Goal: Task Accomplishment & Management: Manage account settings

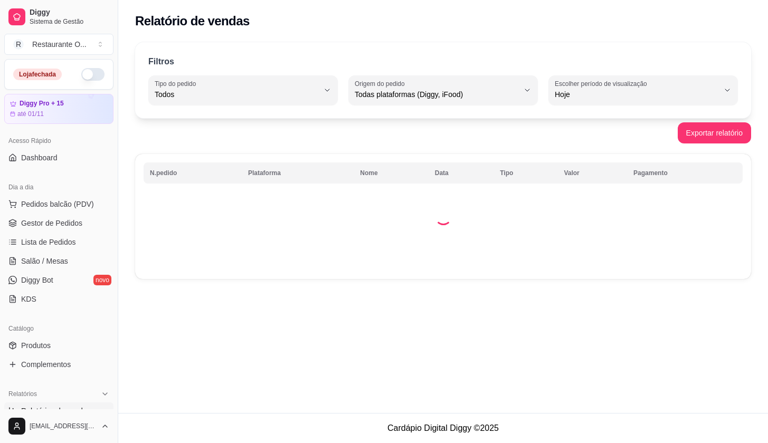
select select "ALL"
select select "0"
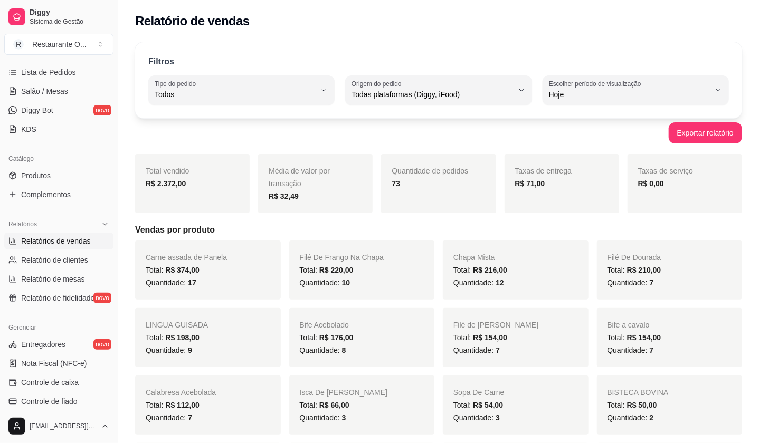
scroll to position [166, 0]
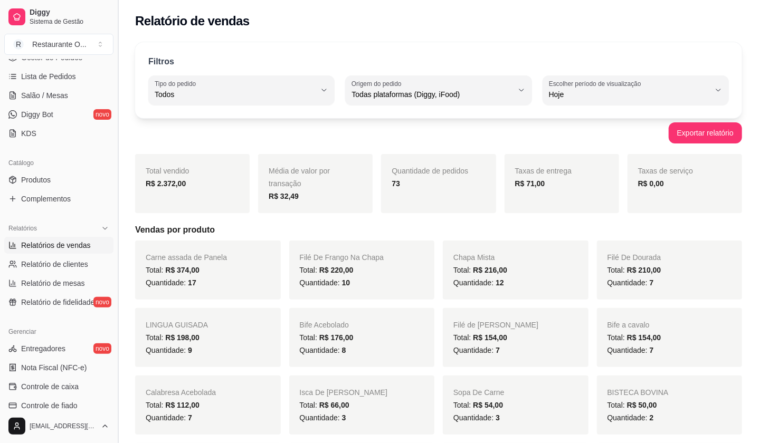
click at [116, 68] on button "Toggle Sidebar" at bounding box center [117, 221] width 8 height 443
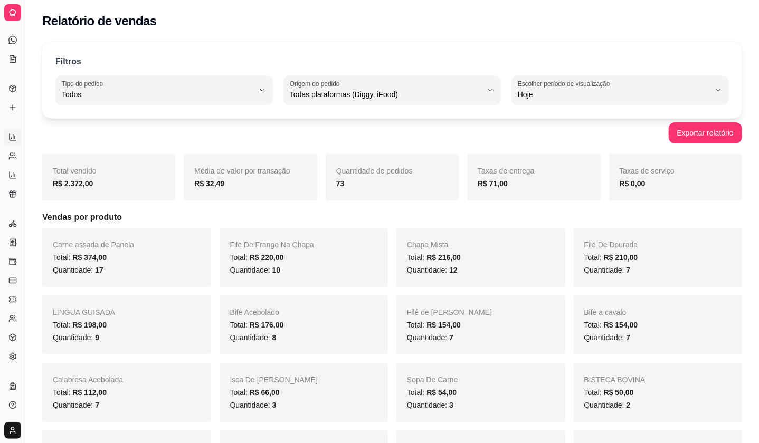
scroll to position [96, 0]
drag, startPoint x: 27, startPoint y: 149, endPoint x: 186, endPoint y: 149, distance: 158.3
drag, startPoint x: 27, startPoint y: 136, endPoint x: 152, endPoint y: 166, distance: 128.6
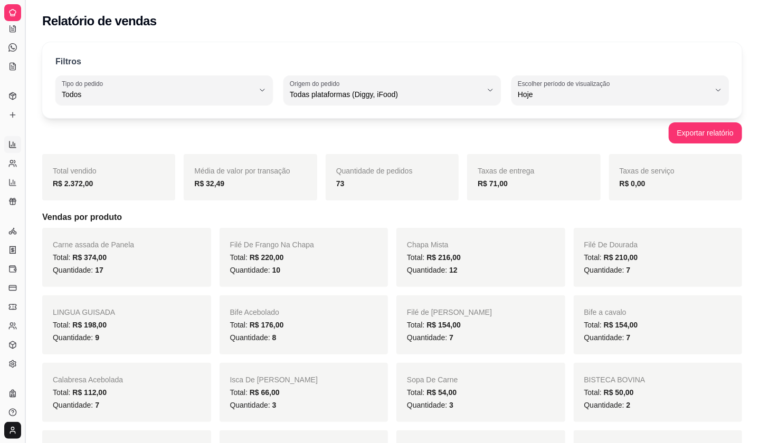
click at [26, 104] on button "Toggle Sidebar" at bounding box center [25, 221] width 8 height 443
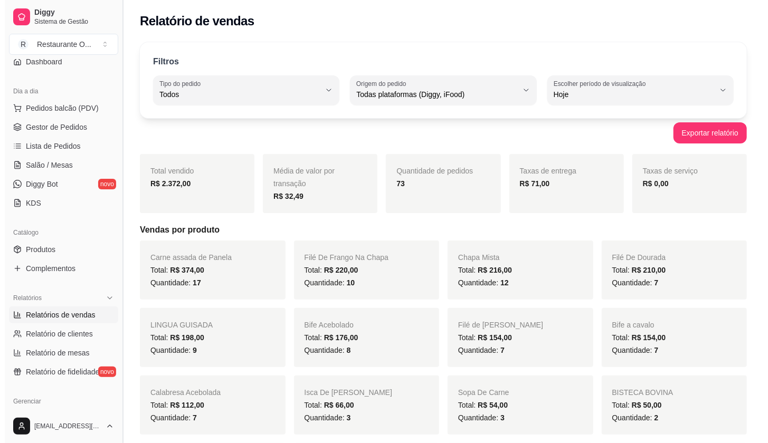
scroll to position [89, 0]
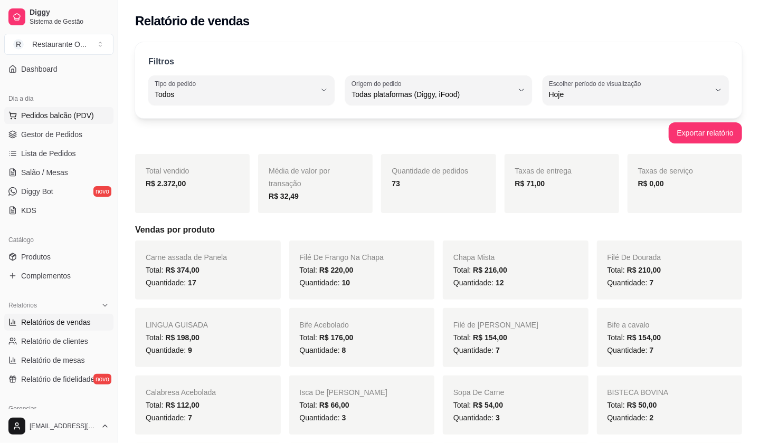
click at [47, 122] on button "Pedidos balcão (PDV)" at bounding box center [58, 115] width 109 height 17
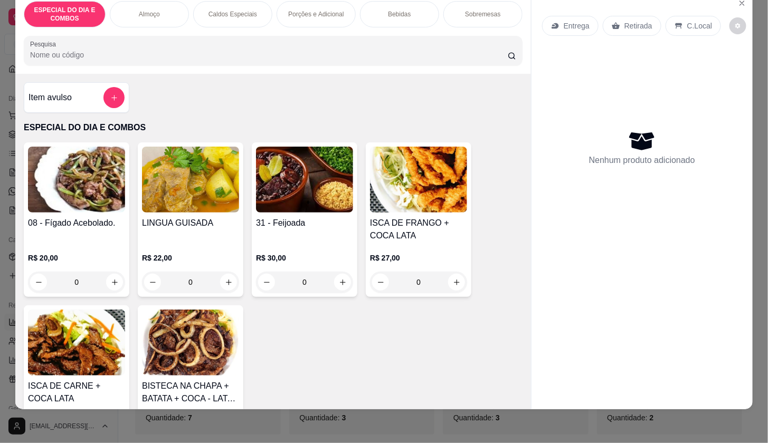
scroll to position [25, 0]
click at [155, 10] on p "Almoço" at bounding box center [149, 14] width 21 height 8
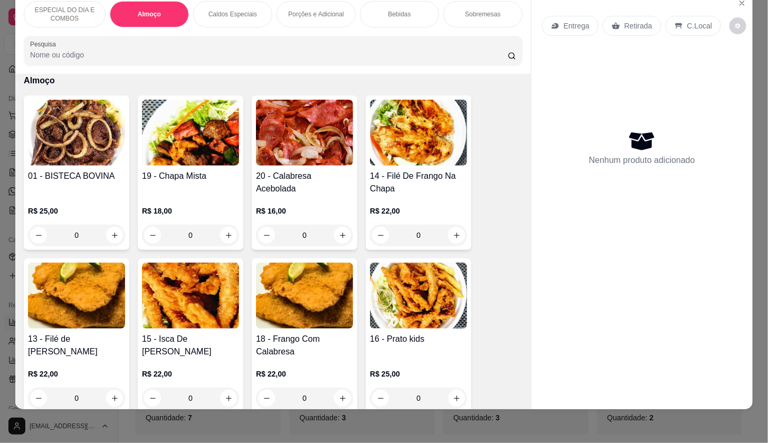
click at [244, 10] on p "Caldos Especiais" at bounding box center [232, 14] width 49 height 8
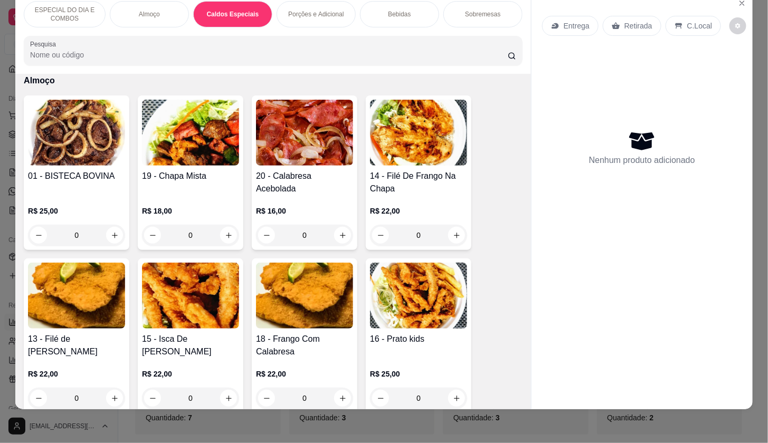
scroll to position [1042, 0]
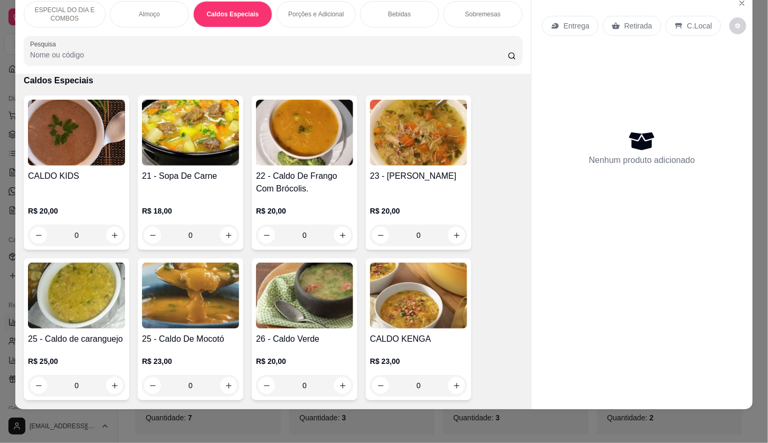
click at [314, 10] on p "Porções e Adicional" at bounding box center [315, 14] width 55 height 8
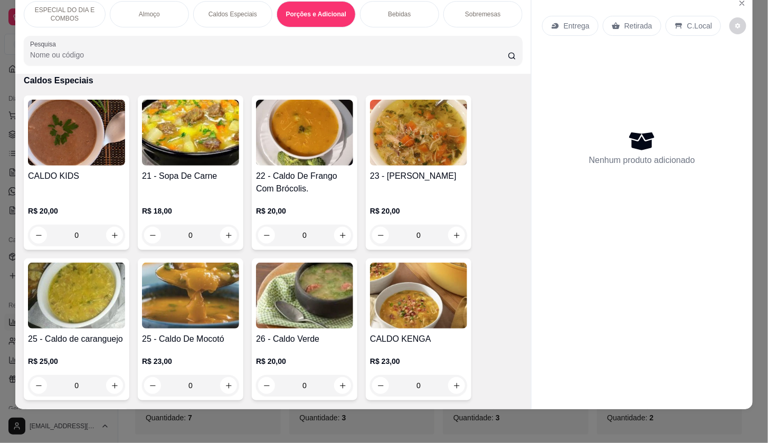
scroll to position [1526, 0]
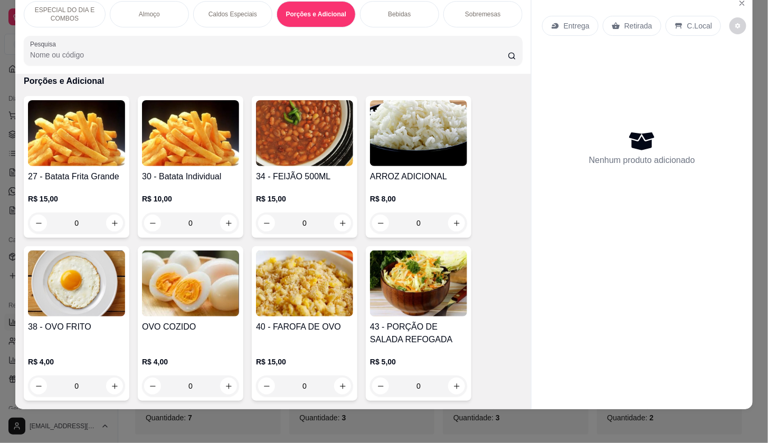
click at [443, 9] on div "Sobremesas" at bounding box center [482, 14] width 79 height 26
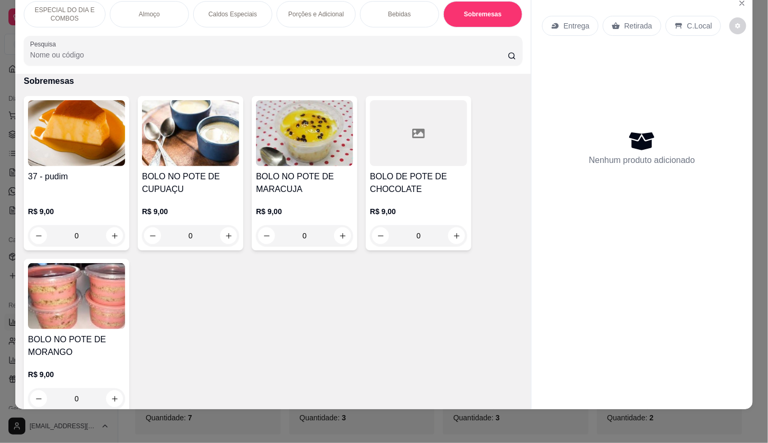
click at [413, 9] on div "Bebidas" at bounding box center [399, 14] width 79 height 26
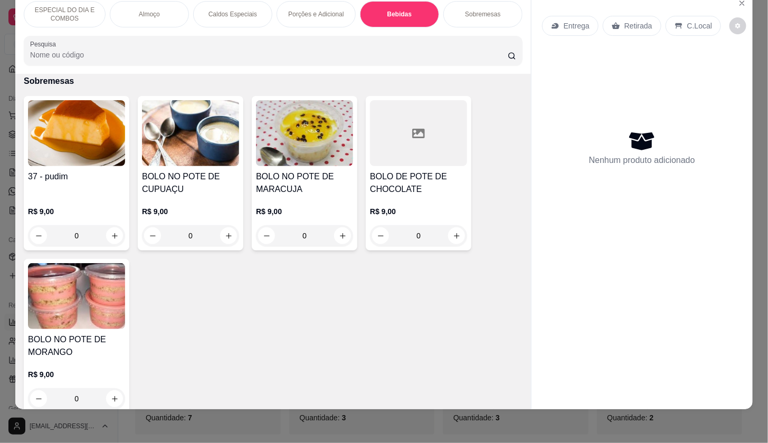
scroll to position [1861, 0]
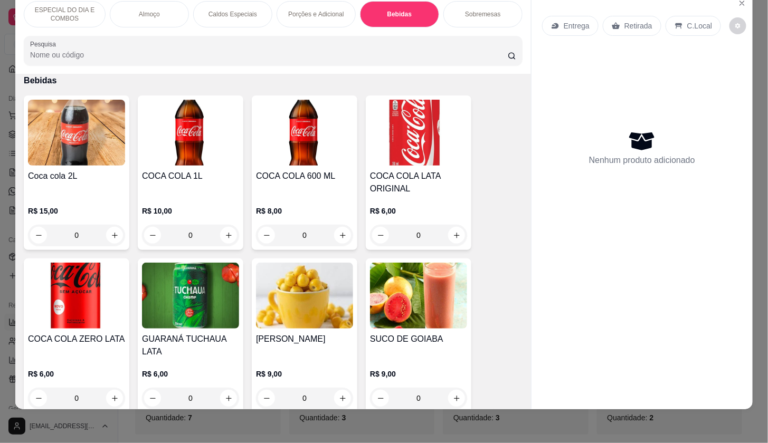
click at [553, 22] on icon at bounding box center [555, 26] width 8 height 8
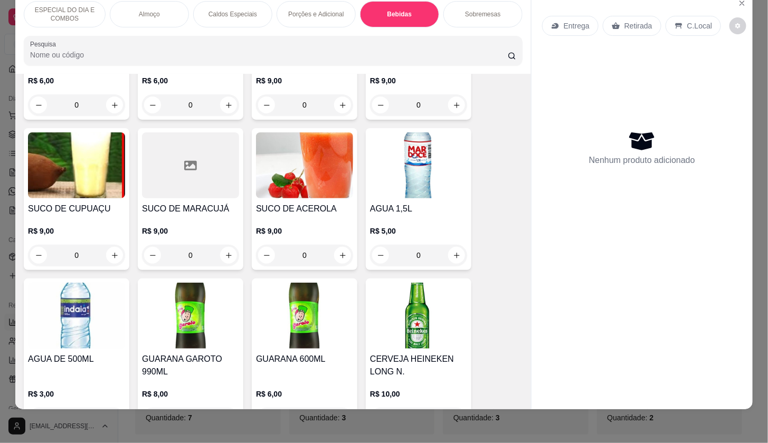
click at [531, 68] on div "Entrega Retirada C.Local Nenhum produto adicionado" at bounding box center [641, 193] width 221 height 400
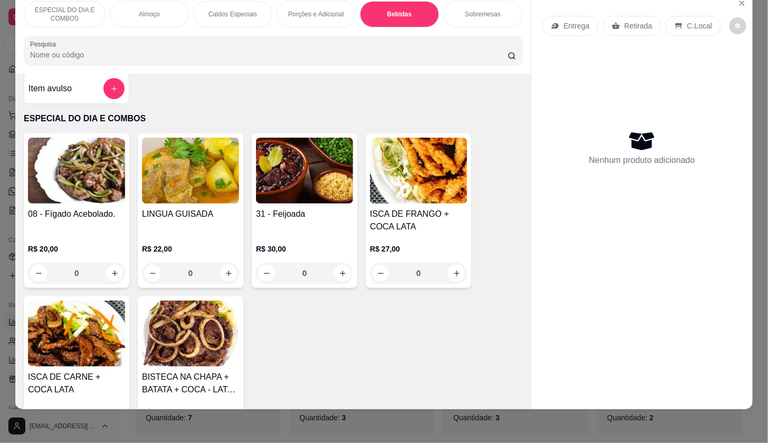
scroll to position [0, 0]
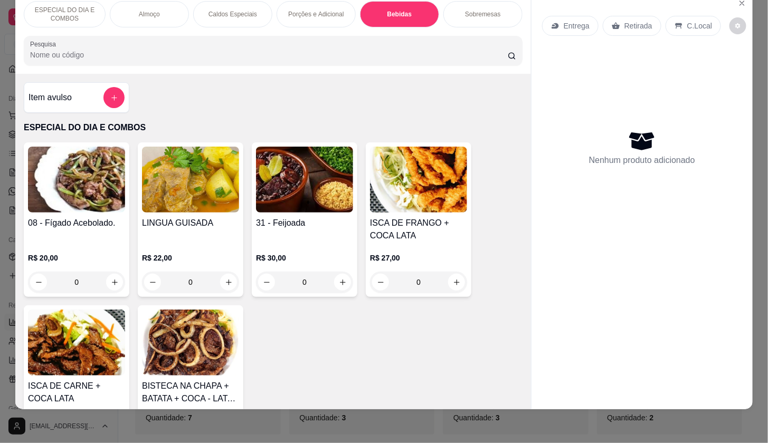
click at [405, 220] on h4 "ISCA DE FRANGO + COCA LATA" at bounding box center [418, 229] width 97 height 25
drag, startPoint x: 750, startPoint y: 185, endPoint x: 756, endPoint y: 353, distance: 168.4
click at [756, 353] on div "ESPECIAL DO DIA E COMBOS Almoço Caldos Especiais Porções e Adicional Bebidas So…" at bounding box center [384, 221] width 768 height 443
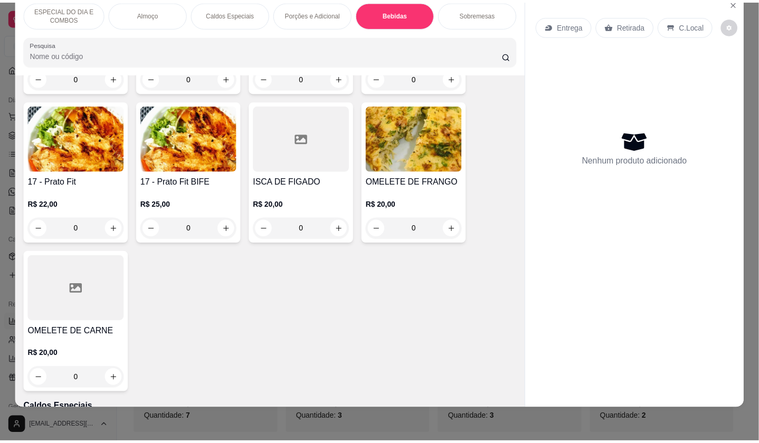
scroll to position [733, 0]
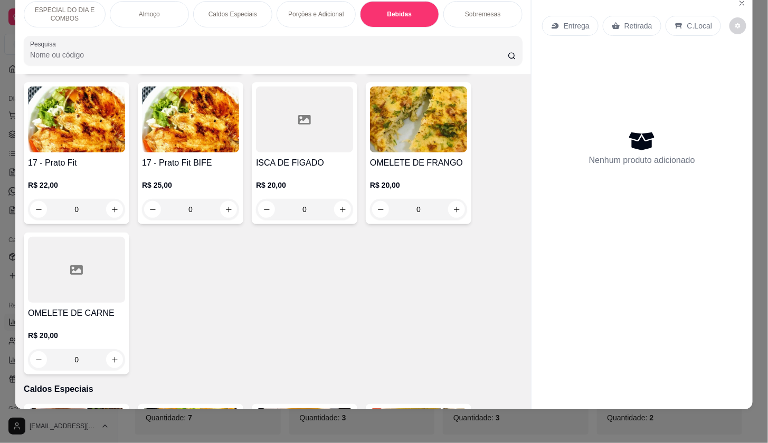
click at [100, 157] on h4 "17 - Prato Fit" at bounding box center [76, 163] width 97 height 13
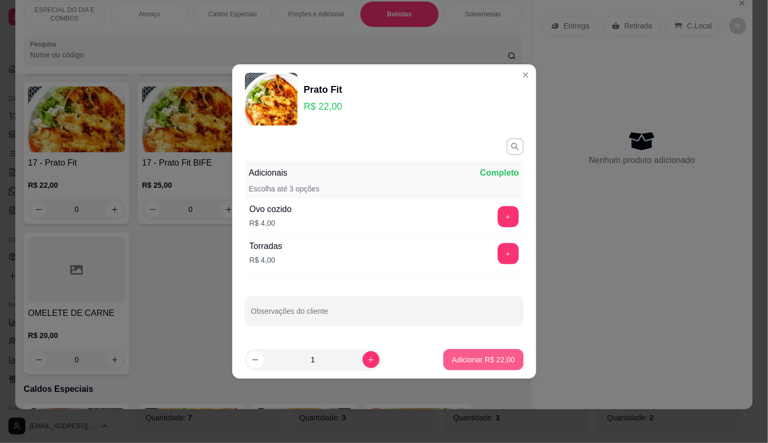
click at [456, 360] on p "Adicionar R$ 22,00" at bounding box center [483, 359] width 63 height 11
type input "1"
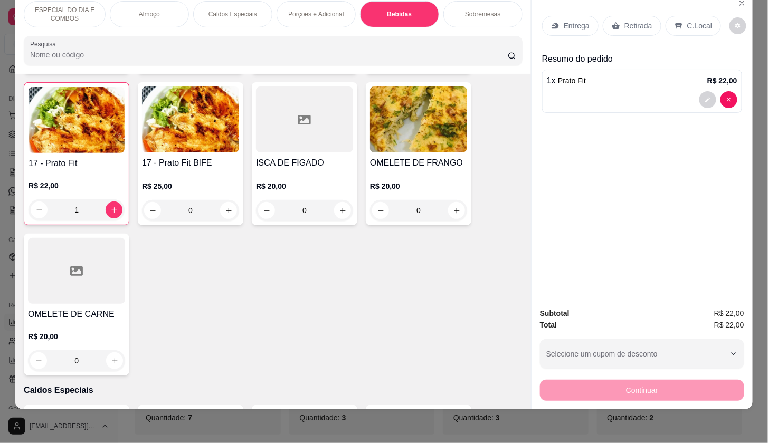
click at [565, 21] on p "Entrega" at bounding box center [576, 26] width 26 height 11
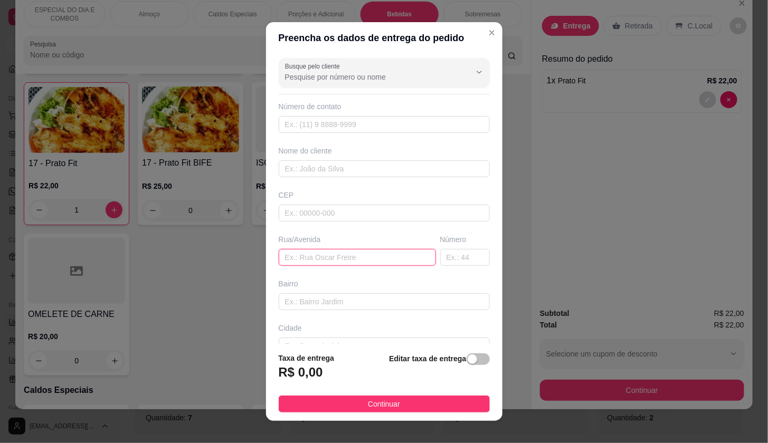
click at [284, 261] on input "text" at bounding box center [357, 257] width 157 height 17
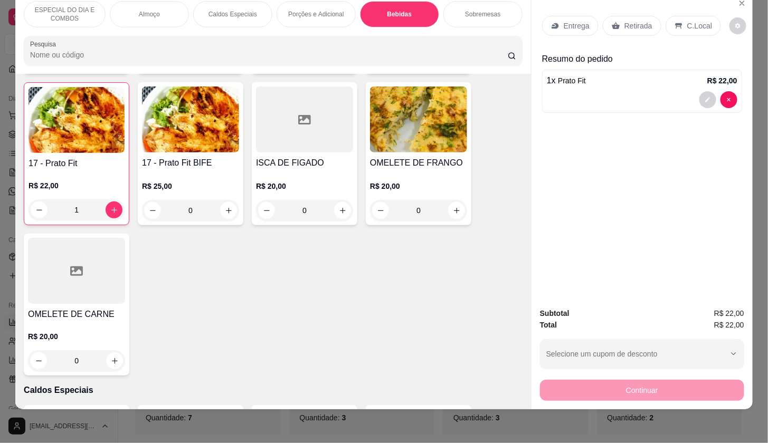
click at [631, 16] on div "Retirada" at bounding box center [631, 26] width 59 height 20
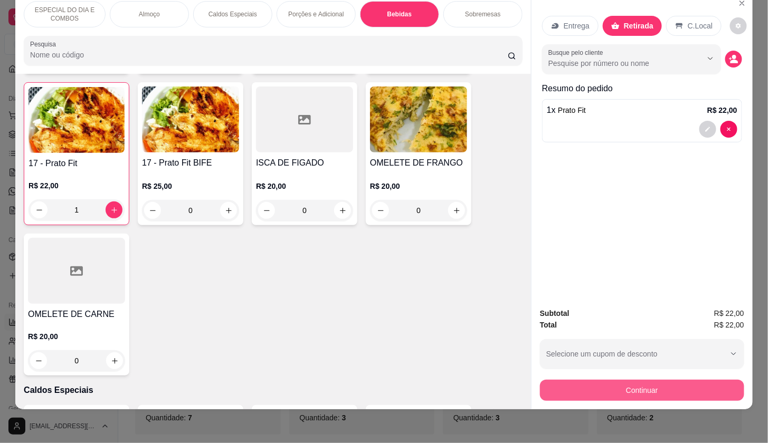
click at [585, 380] on button "Continuar" at bounding box center [642, 390] width 204 height 21
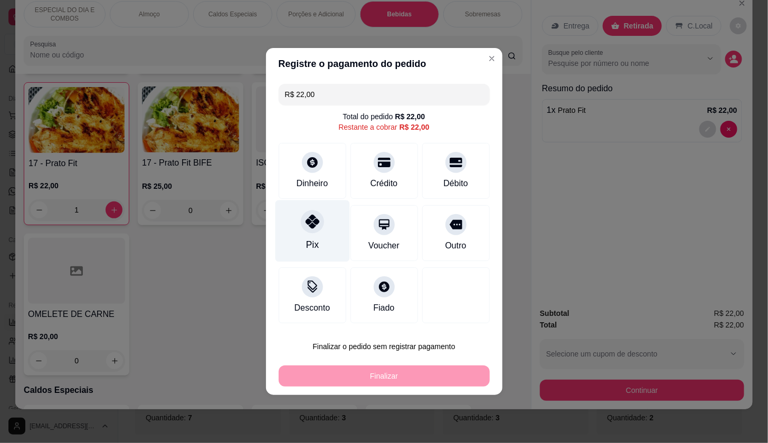
click at [305, 239] on div "Pix" at bounding box center [311, 245] width 13 height 14
type input "R$ 0,00"
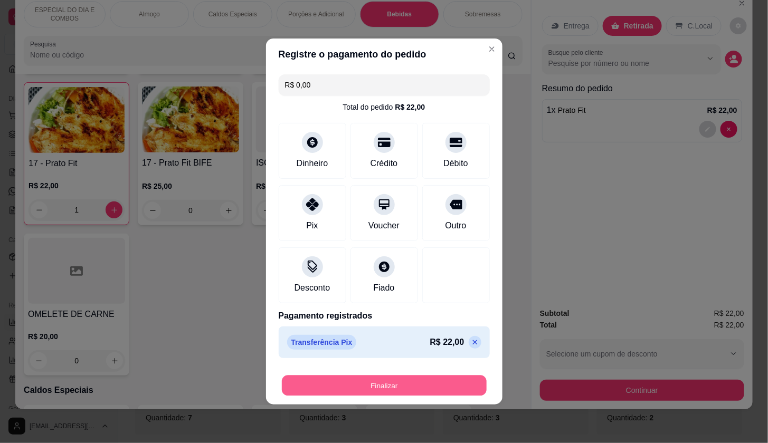
click at [386, 388] on button "Finalizar" at bounding box center [384, 386] width 205 height 21
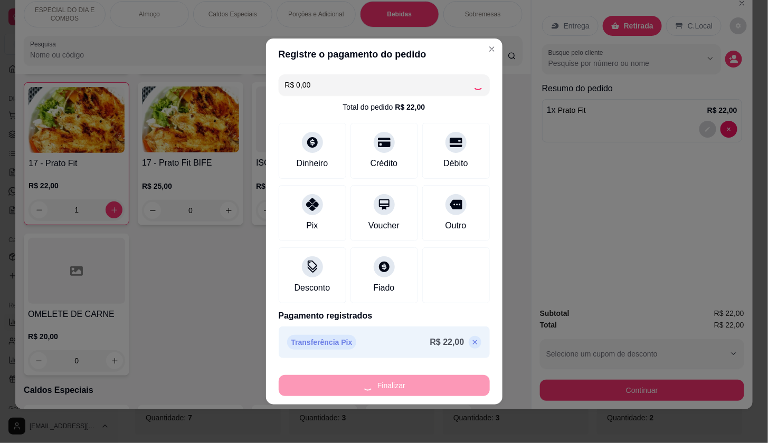
type input "0"
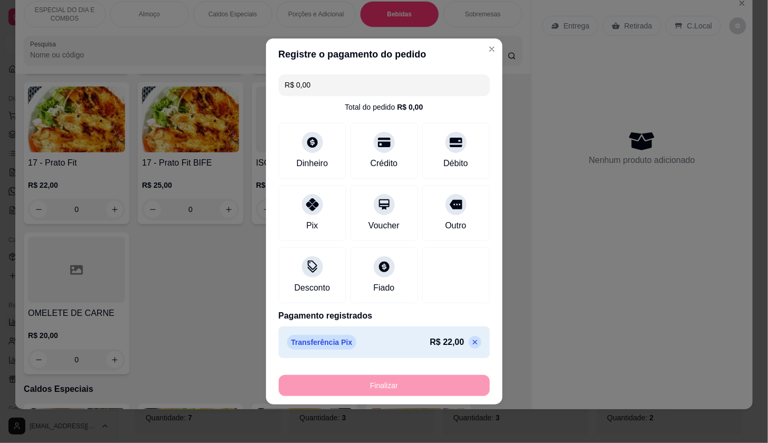
type input "-R$ 22,00"
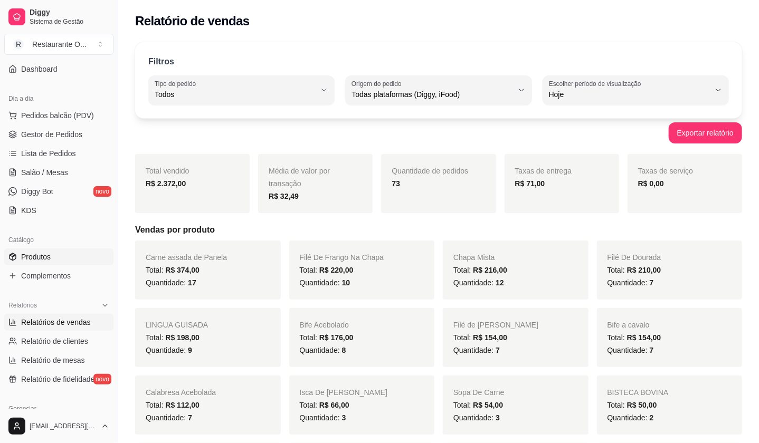
click at [59, 253] on link "Produtos" at bounding box center [58, 256] width 109 height 17
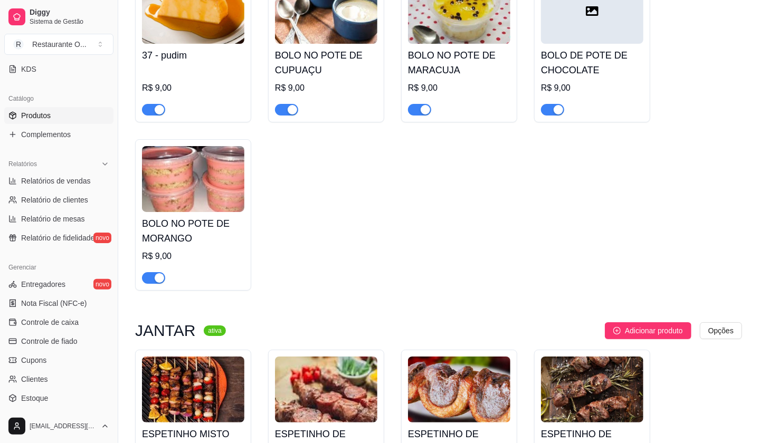
scroll to position [4121, 0]
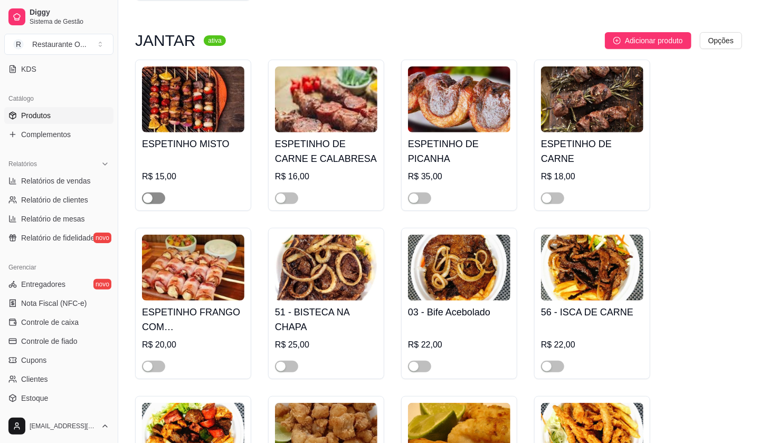
drag, startPoint x: 147, startPoint y: 198, endPoint x: 195, endPoint y: 202, distance: 48.2
click at [150, 198] on div "button" at bounding box center [147, 198] width 9 height 9
click at [283, 196] on div "button" at bounding box center [280, 198] width 9 height 9
click at [413, 194] on div "button" at bounding box center [413, 198] width 9 height 9
click at [546, 196] on div "button" at bounding box center [546, 198] width 9 height 9
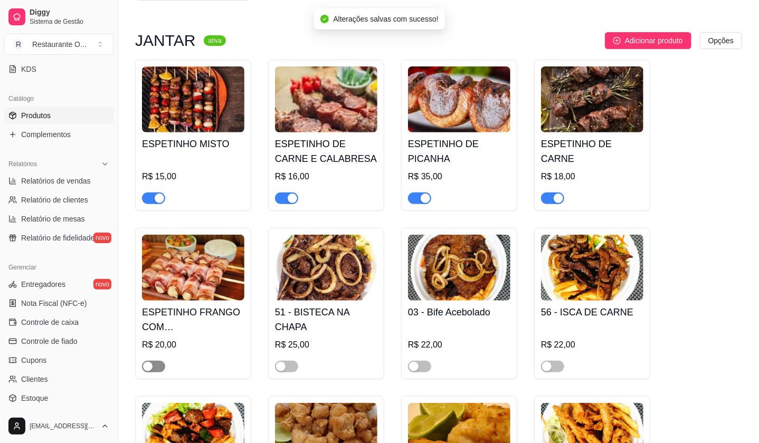
click at [149, 363] on div "button" at bounding box center [147, 366] width 9 height 9
click at [92, 103] on div "Catálogo" at bounding box center [58, 98] width 109 height 17
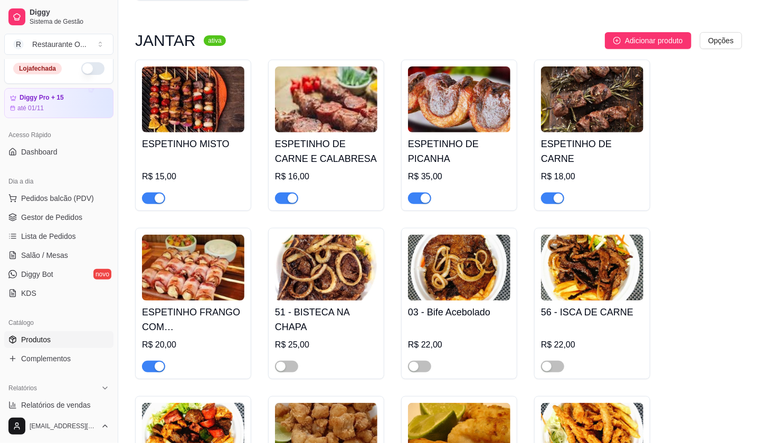
scroll to position [0, 0]
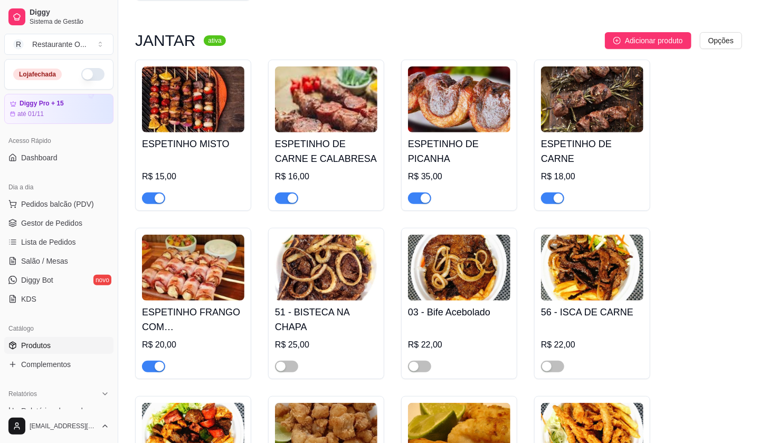
click at [81, 71] on button "button" at bounding box center [92, 74] width 23 height 13
click at [68, 223] on span "Gestor de Pedidos" at bounding box center [51, 223] width 61 height 11
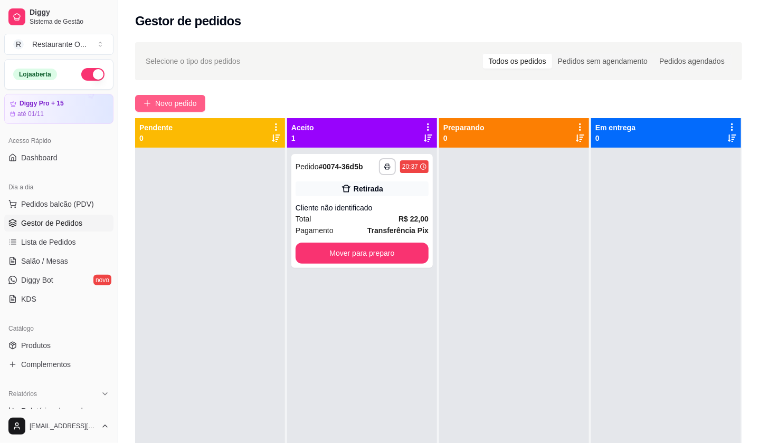
click at [176, 98] on span "Novo pedido" at bounding box center [176, 104] width 42 height 12
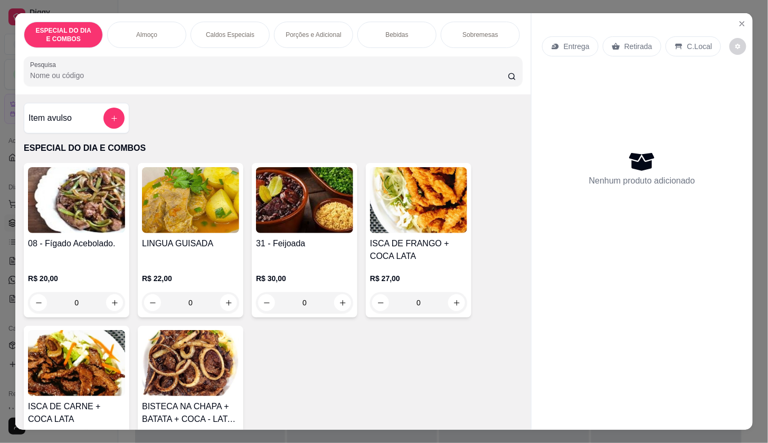
click at [531, 130] on div "Entrega Retirada C.Local Nenhum produto adicionado" at bounding box center [641, 213] width 221 height 400
click at [733, 19] on button "Close" at bounding box center [741, 23] width 17 height 17
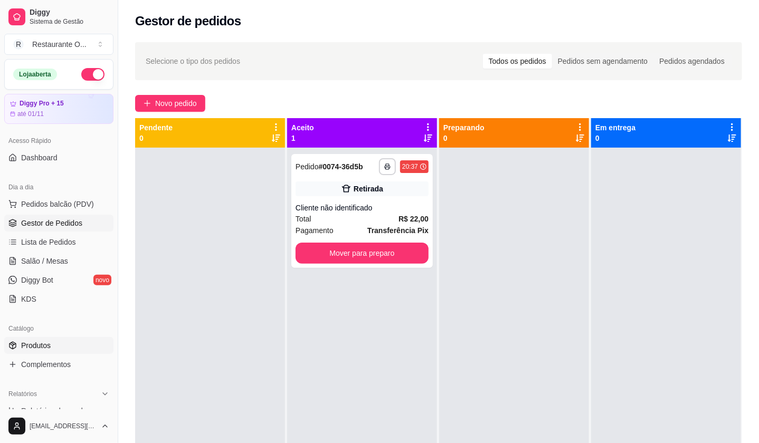
click at [84, 339] on link "Produtos" at bounding box center [58, 345] width 109 height 17
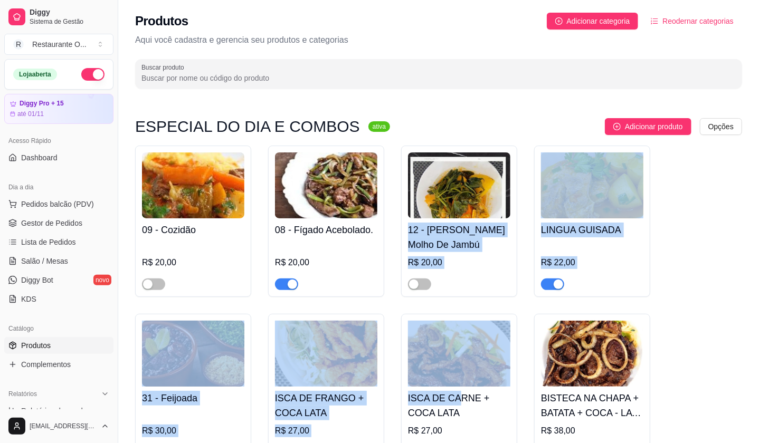
drag, startPoint x: 396, startPoint y: 223, endPoint x: 458, endPoint y: 390, distance: 177.9
click at [458, 390] on div "09 - Cozidão R$ 20,00 08 - Fígado Acebolado. R$ 20,00 12 - [PERSON_NAME] Molho …" at bounding box center [438, 306] width 607 height 320
click at [519, 315] on div "09 - Cozidão R$ 20,00 08 - Fígado Acebolado. R$ 20,00 12 - [PERSON_NAME] Molho …" at bounding box center [438, 306] width 607 height 320
click at [687, 247] on div "09 - Cozidão R$ 20,00 08 - Fígado Acebolado. R$ 20,00 12 - [PERSON_NAME] Molho …" at bounding box center [438, 306] width 607 height 320
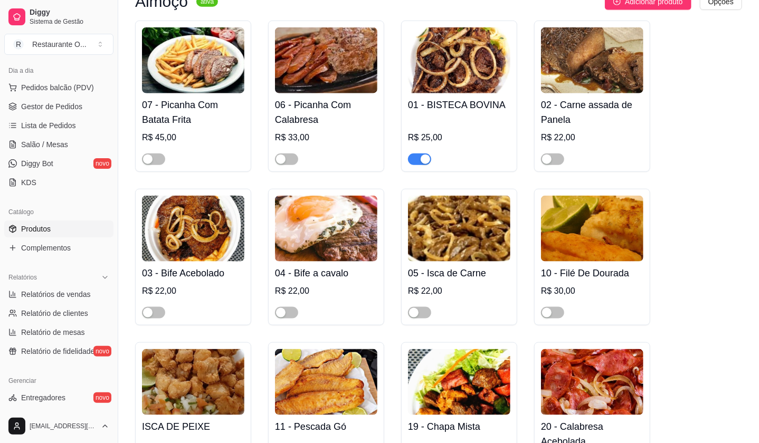
scroll to position [563, 0]
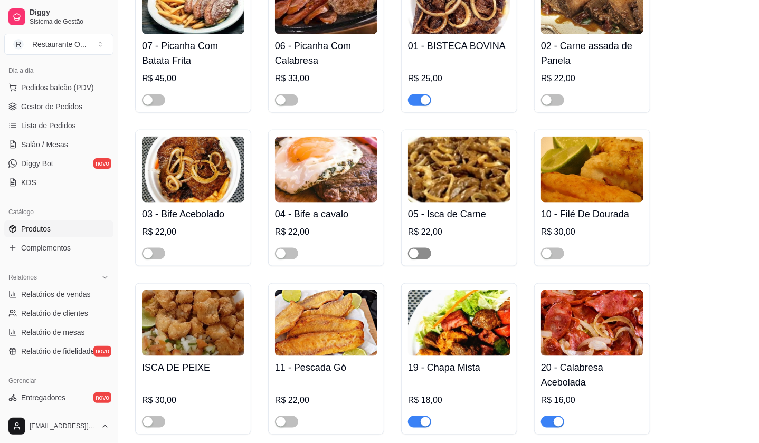
click at [418, 252] on div "button" at bounding box center [413, 253] width 9 height 9
click at [276, 251] on div "button" at bounding box center [280, 253] width 9 height 9
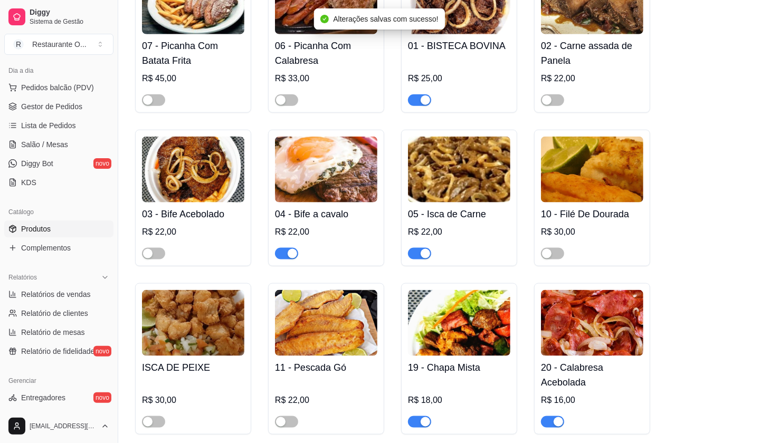
drag, startPoint x: 143, startPoint y: 254, endPoint x: 191, endPoint y: 258, distance: 48.8
click at [161, 257] on button "button" at bounding box center [153, 254] width 23 height 12
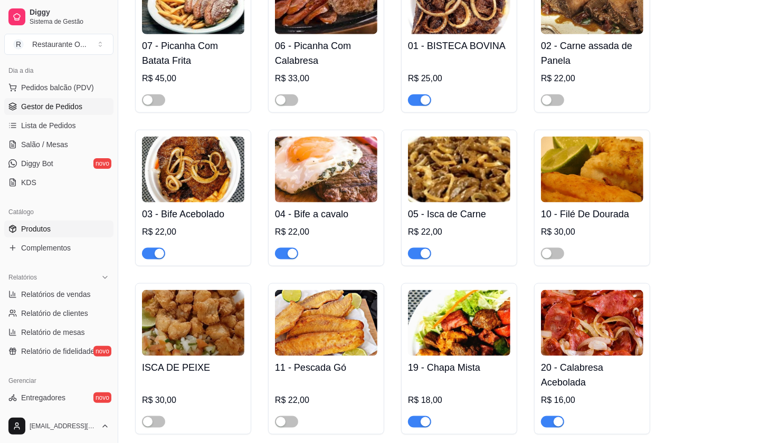
click at [88, 109] on link "Gestor de Pedidos" at bounding box center [58, 106] width 109 height 17
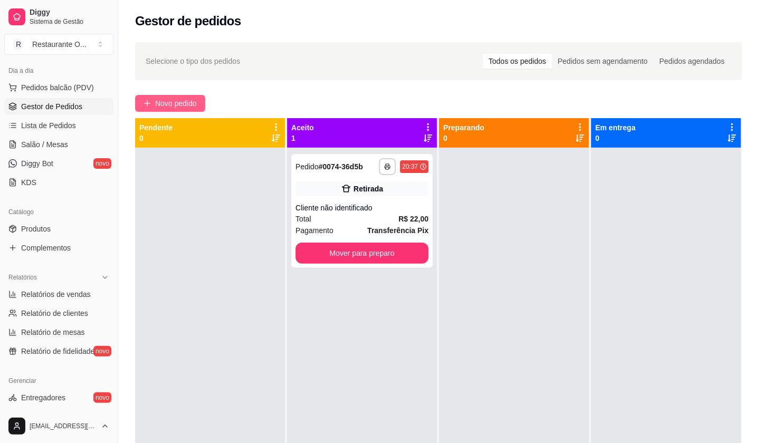
click at [194, 102] on span "Novo pedido" at bounding box center [176, 104] width 42 height 12
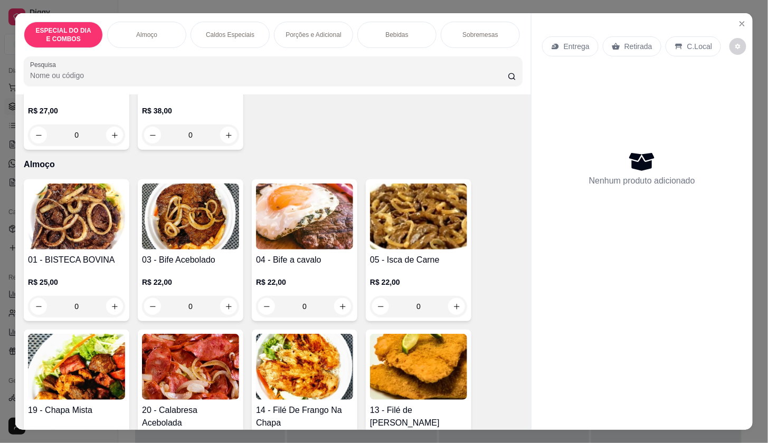
scroll to position [454, 0]
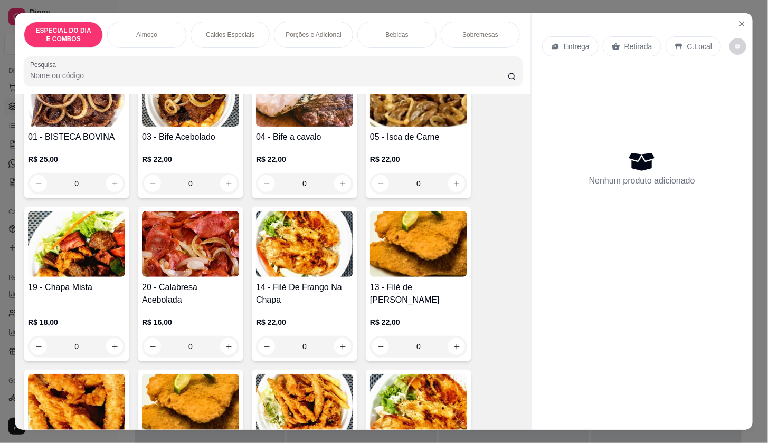
click at [413, 136] on h4 "05 - Isca de Carne" at bounding box center [418, 137] width 97 height 13
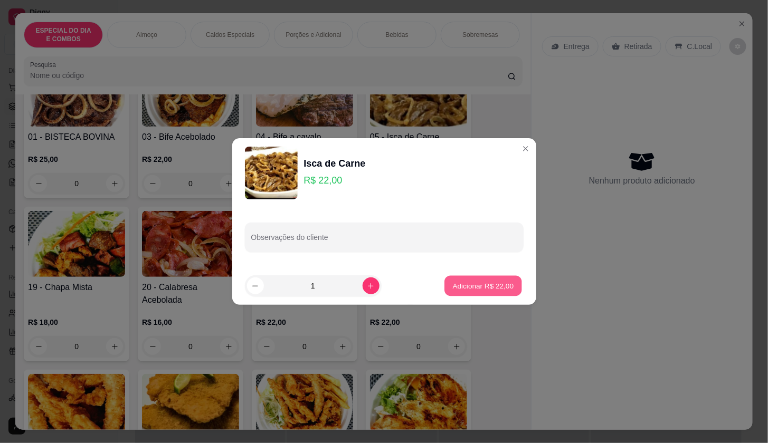
click at [486, 277] on button "Adicionar R$ 22,00" at bounding box center [484, 286] width 78 height 21
type input "1"
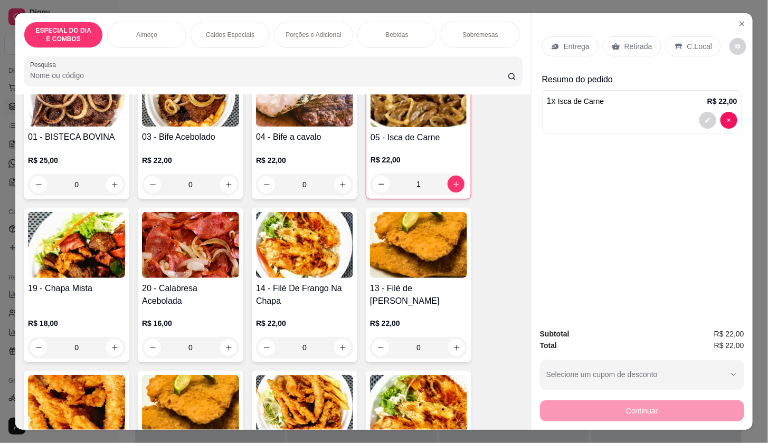
click at [189, 266] on img at bounding box center [190, 245] width 97 height 66
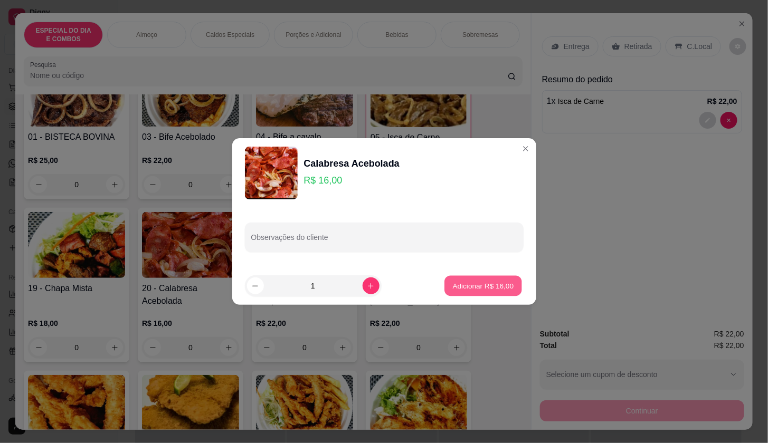
click at [472, 283] on p "Adicionar R$ 16,00" at bounding box center [483, 286] width 61 height 10
type input "1"
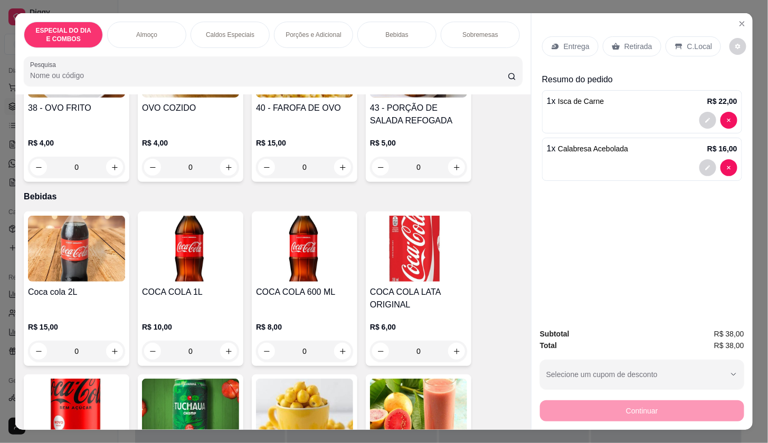
scroll to position [1840, 0]
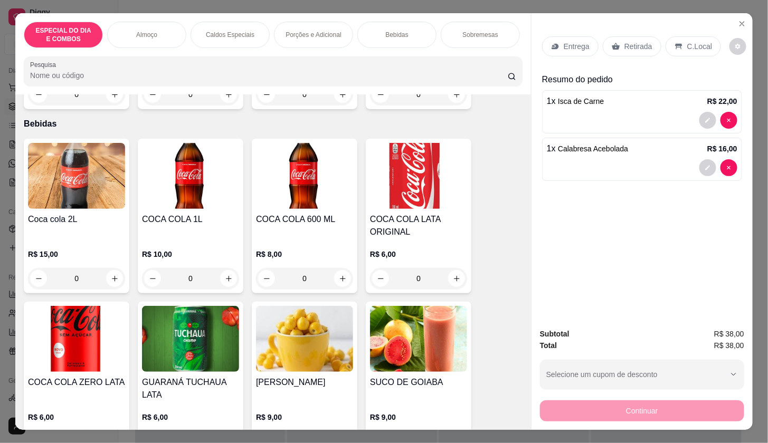
drag, startPoint x: 516, startPoint y: 302, endPoint x: 520, endPoint y: 313, distance: 11.7
click at [520, 316] on div "Item avulso ESPECIAL DO DIA E COMBOS 08 - Fígado Acebolado. R$ 20,00 0 LINGUA G…" at bounding box center [272, 261] width 515 height 335
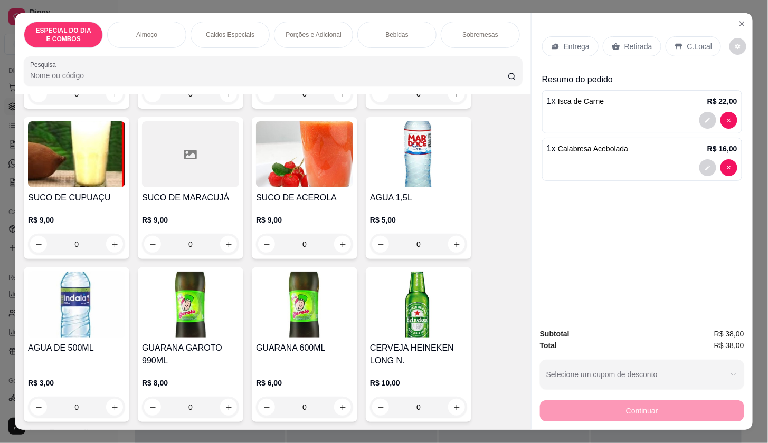
scroll to position [2166, 0]
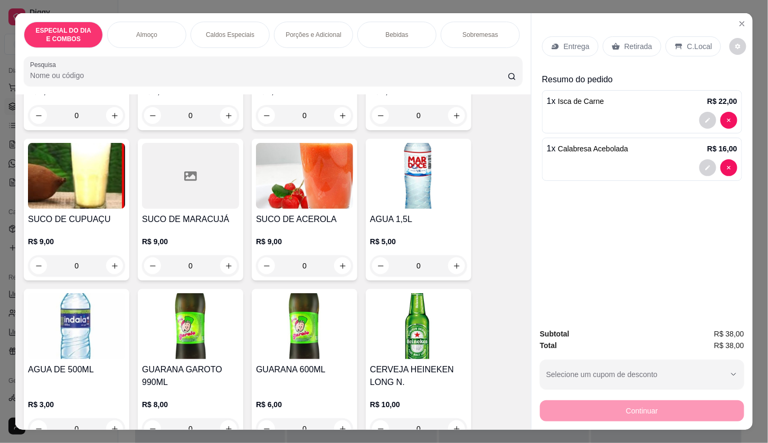
click at [148, 322] on img at bounding box center [190, 326] width 97 height 66
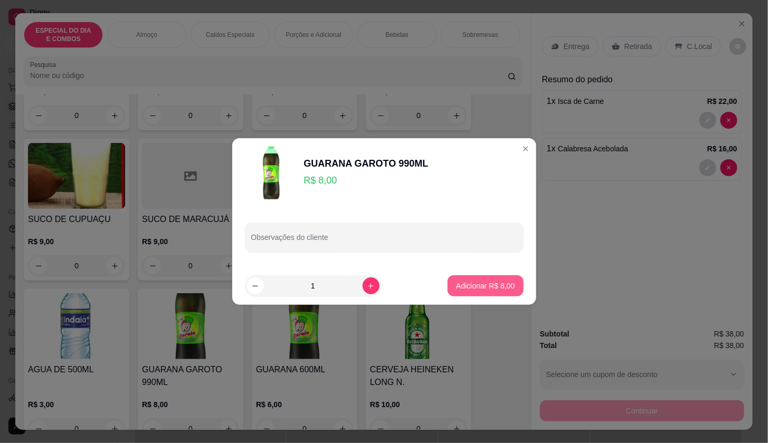
click at [488, 286] on p "Adicionar R$ 8,00" at bounding box center [485, 286] width 59 height 11
type input "1"
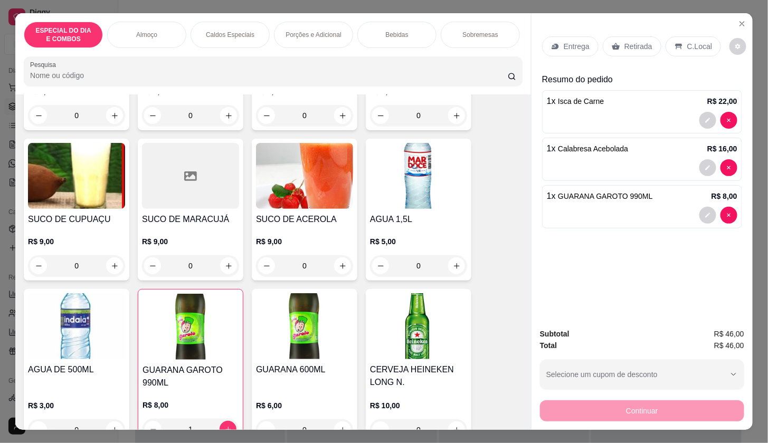
click at [577, 43] on p "Entrega" at bounding box center [576, 46] width 26 height 11
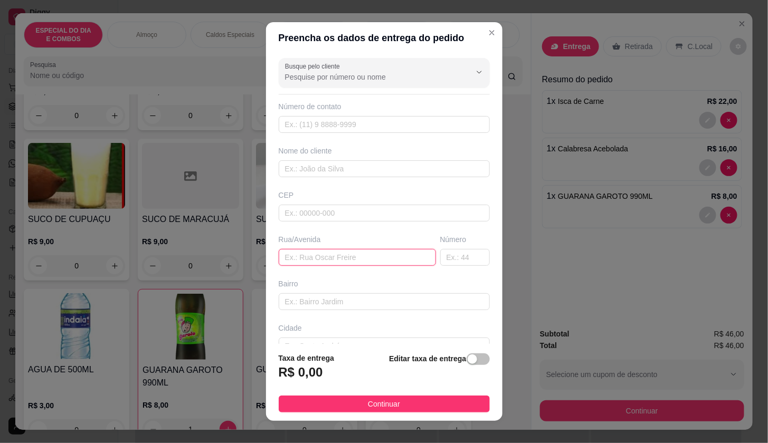
click at [290, 258] on input "text" at bounding box center [357, 257] width 157 height 17
type input "ilhas do CARIBER C/102"
click at [467, 357] on div "button" at bounding box center [471, 358] width 9 height 9
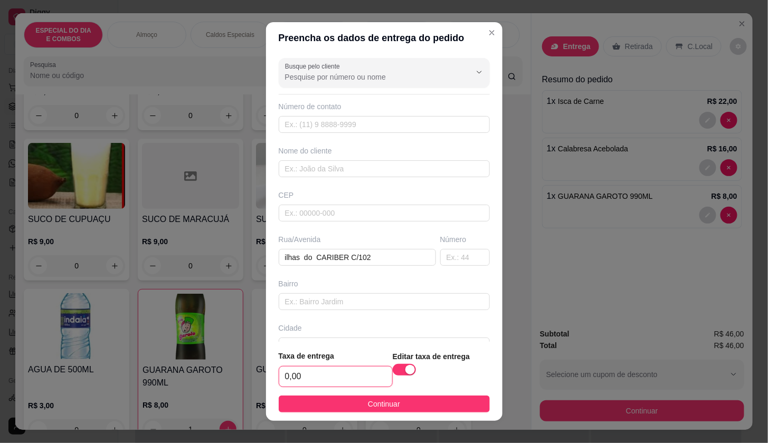
drag, startPoint x: 309, startPoint y: 379, endPoint x: 325, endPoint y: 370, distance: 18.2
click at [308, 379] on input "0,00" at bounding box center [335, 377] width 113 height 20
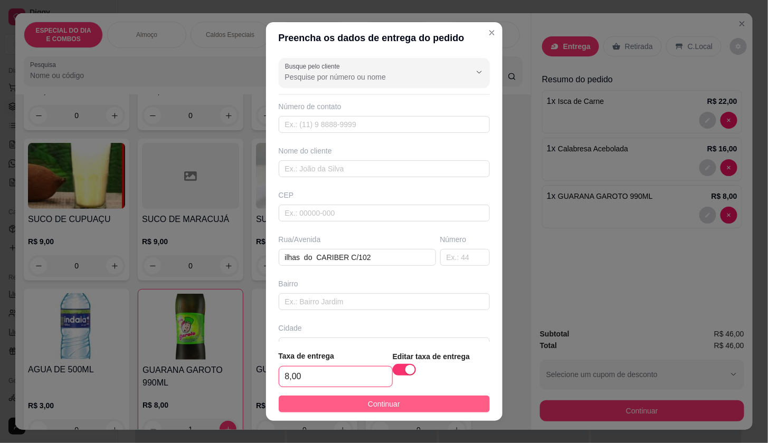
type input "8,00"
click at [336, 403] on button "Continuar" at bounding box center [384, 404] width 211 height 17
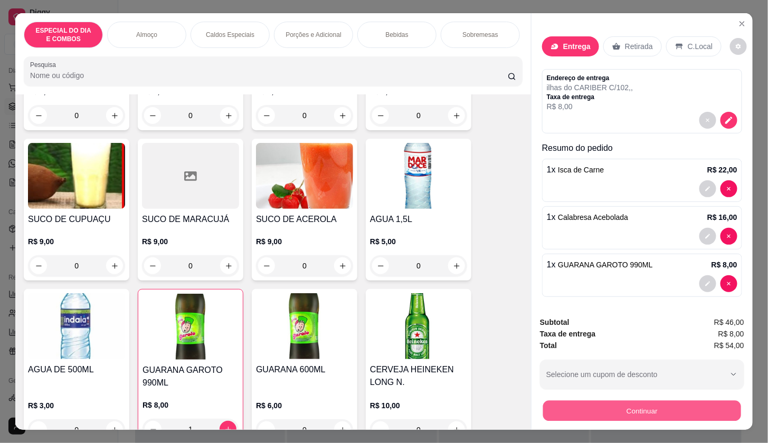
click at [558, 400] on button "Continuar" at bounding box center [642, 410] width 198 height 21
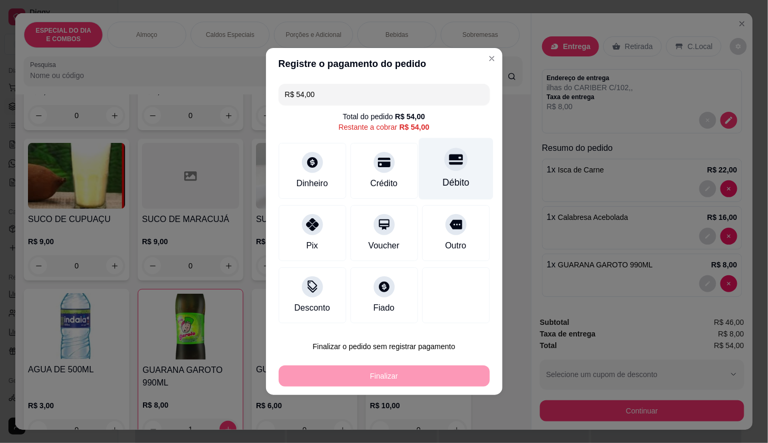
click at [459, 167] on div "Débito" at bounding box center [455, 169] width 74 height 62
type input "R$ 0,00"
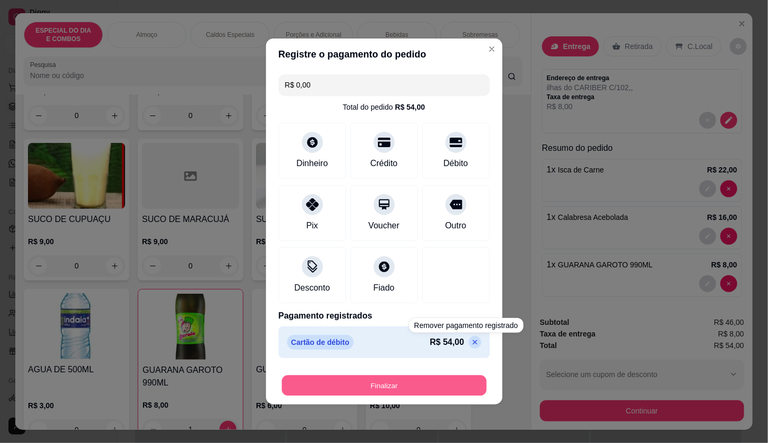
click at [460, 379] on button "Finalizar" at bounding box center [384, 386] width 205 height 21
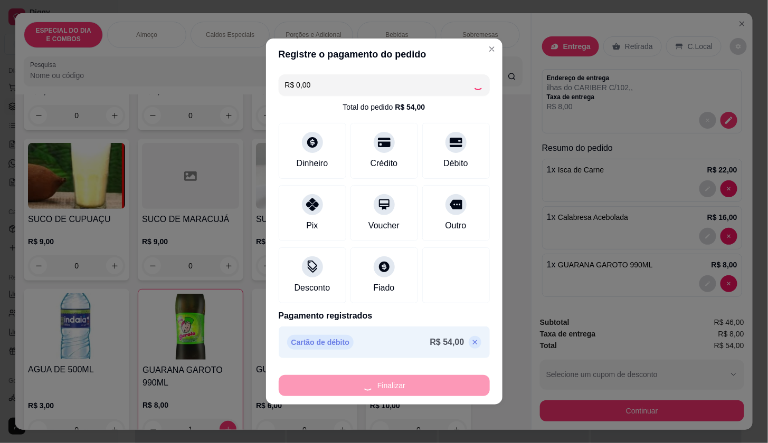
type input "0"
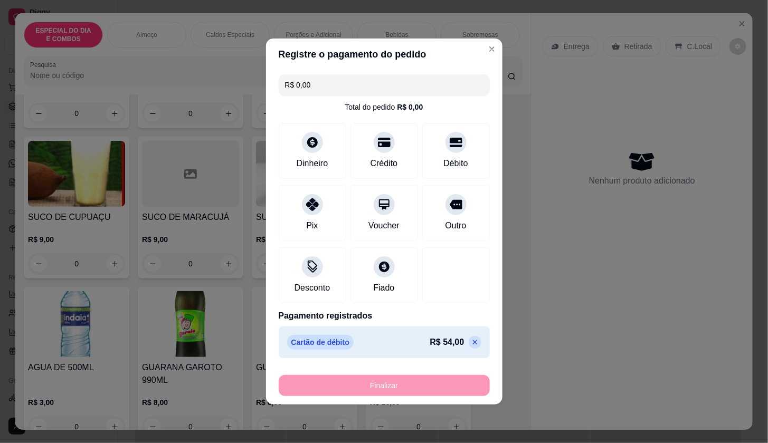
type input "-R$ 54,00"
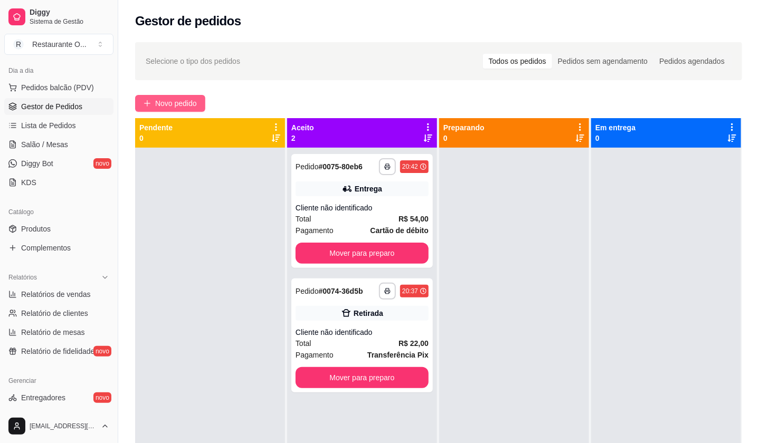
click at [170, 99] on span "Novo pedido" at bounding box center [176, 104] width 42 height 12
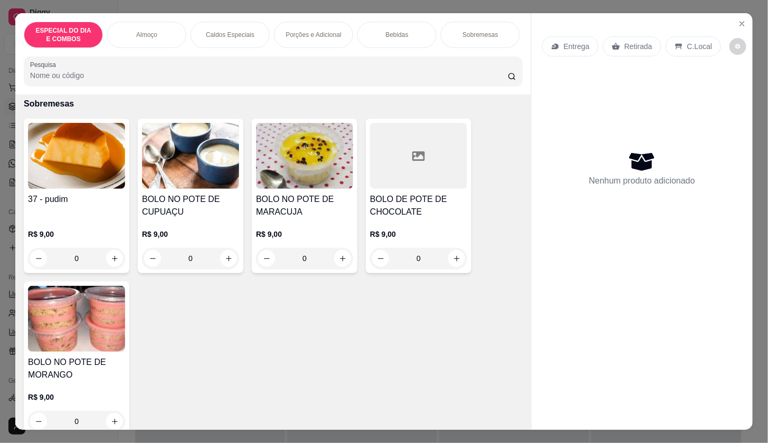
scroll to position [2889, 0]
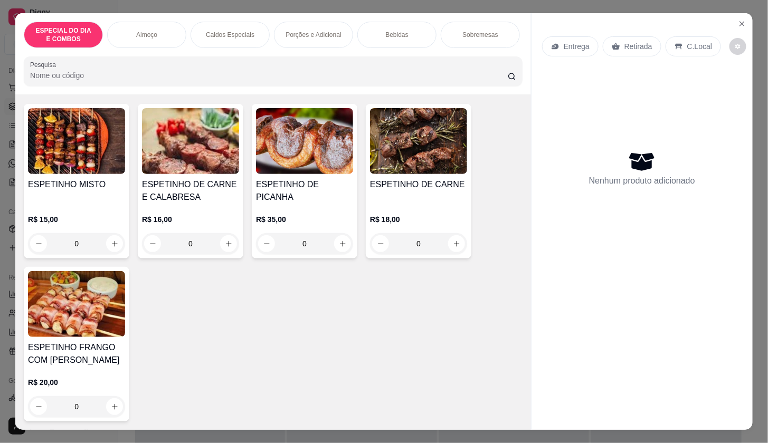
click at [79, 170] on div "ESPETINHO MISTO R$ 15,00 0" at bounding box center [77, 181] width 106 height 155
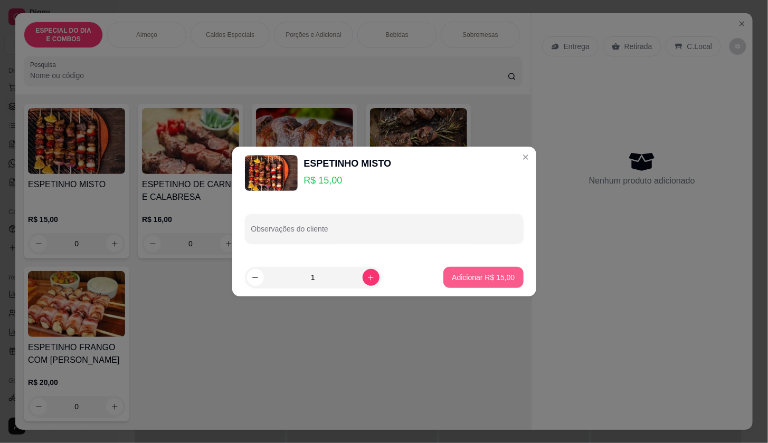
click at [500, 275] on p "Adicionar R$ 15,00" at bounding box center [483, 277] width 63 height 11
type input "1"
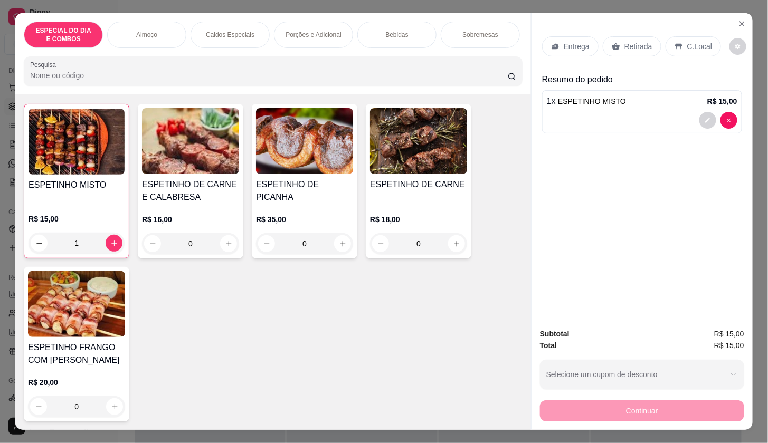
click at [189, 173] on div "ESPETINHO DE CARNE E CALABRESA R$ 16,00 0" at bounding box center [191, 181] width 106 height 155
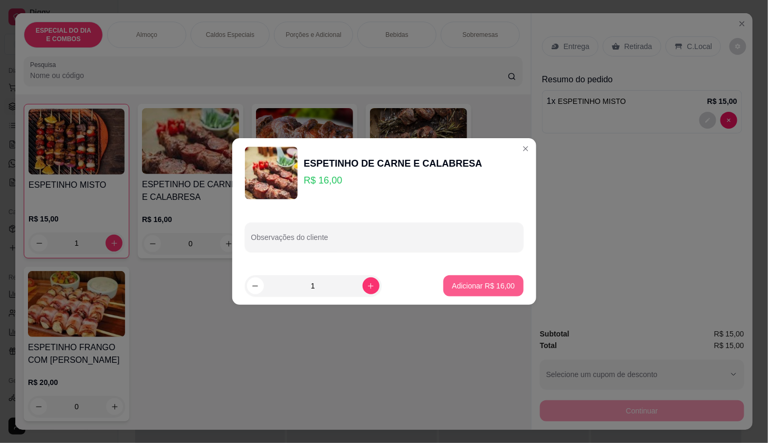
click at [471, 282] on p "Adicionar R$ 16,00" at bounding box center [483, 286] width 63 height 11
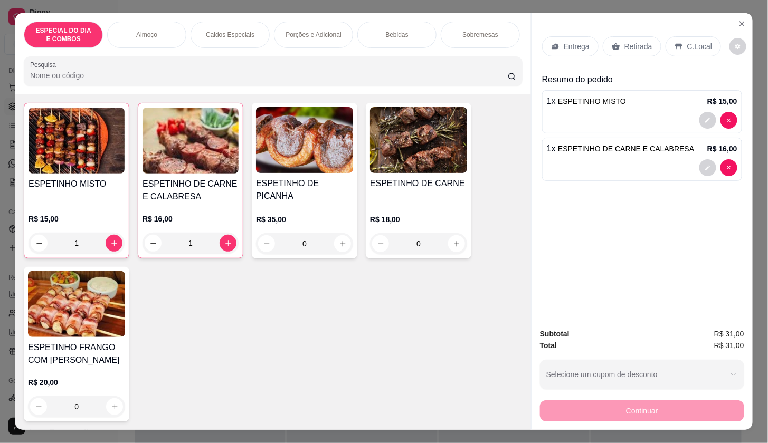
type input "1"
click at [572, 38] on div "Entrega" at bounding box center [570, 46] width 56 height 20
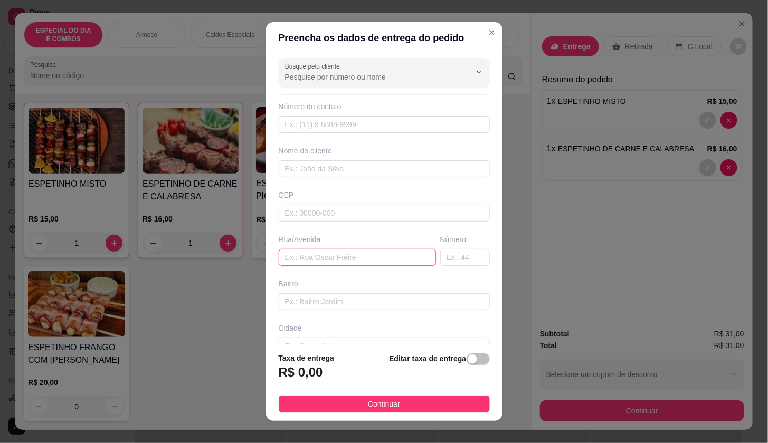
click at [292, 254] on input "text" at bounding box center [357, 257] width 157 height 17
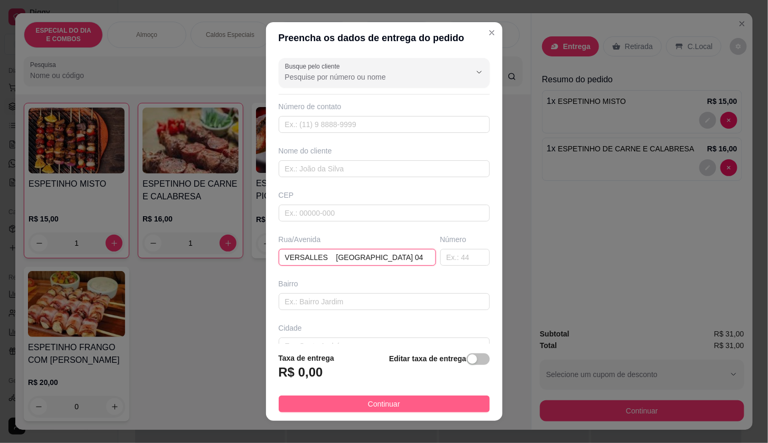
type input "VERSALLES [GEOGRAPHIC_DATA] 04"
click at [356, 402] on button "Continuar" at bounding box center [384, 404] width 211 height 17
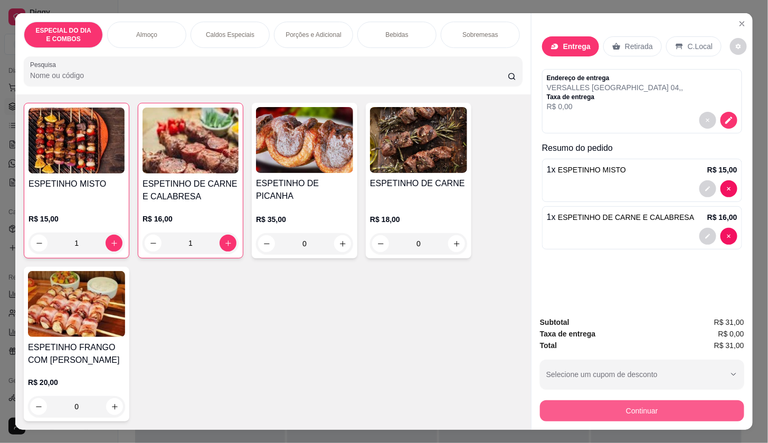
click at [604, 398] on div "Continuar" at bounding box center [642, 410] width 204 height 24
click at [557, 400] on button "Continuar" at bounding box center [642, 410] width 204 height 21
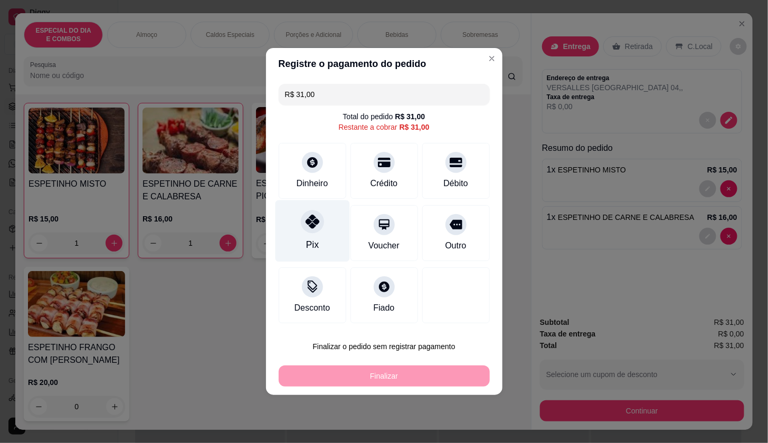
click at [327, 239] on div "Pix" at bounding box center [312, 231] width 74 height 62
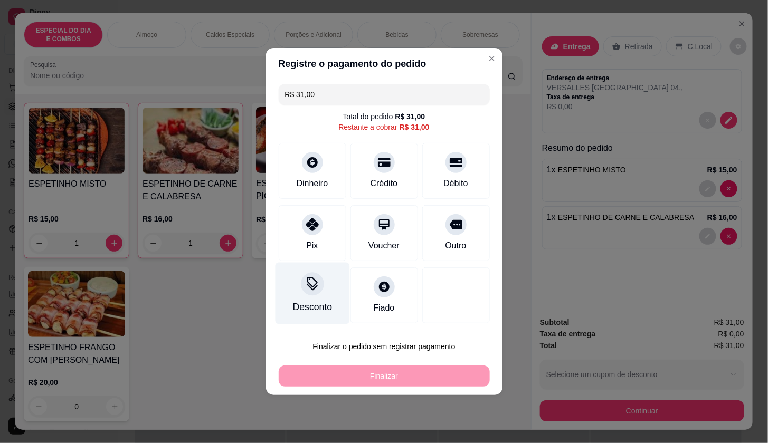
type input "R$ 0,00"
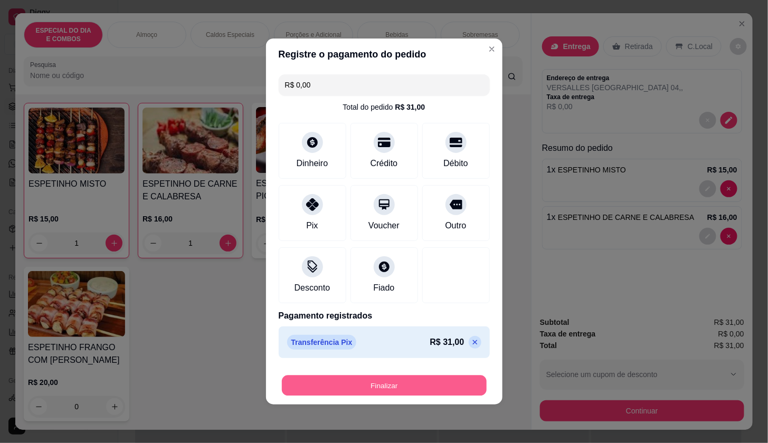
click at [388, 384] on button "Finalizar" at bounding box center [384, 386] width 205 height 21
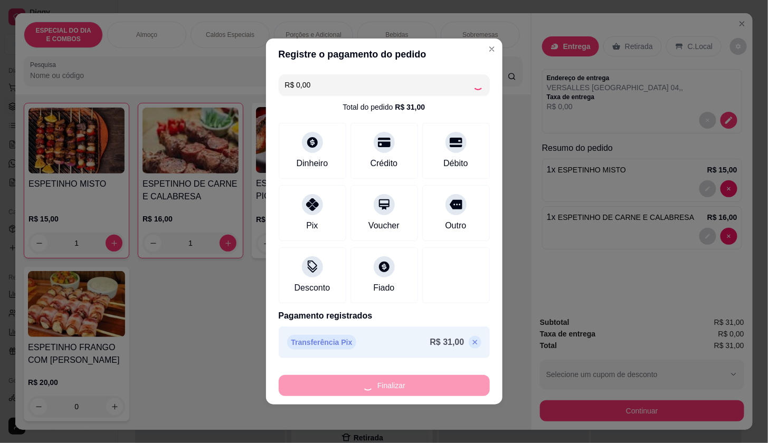
type input "0"
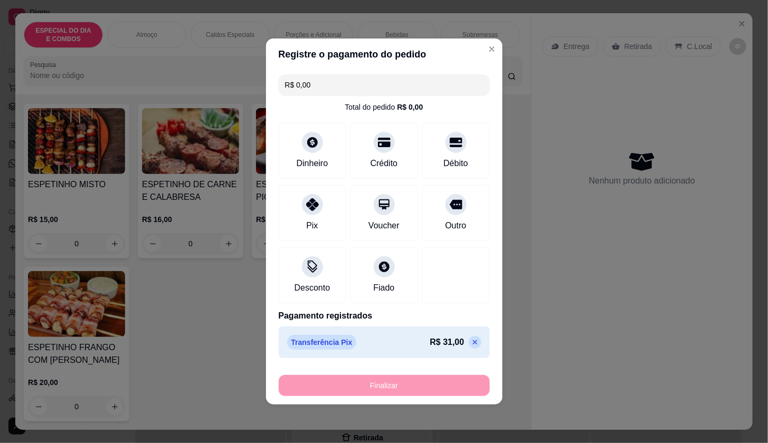
type input "-R$ 31,00"
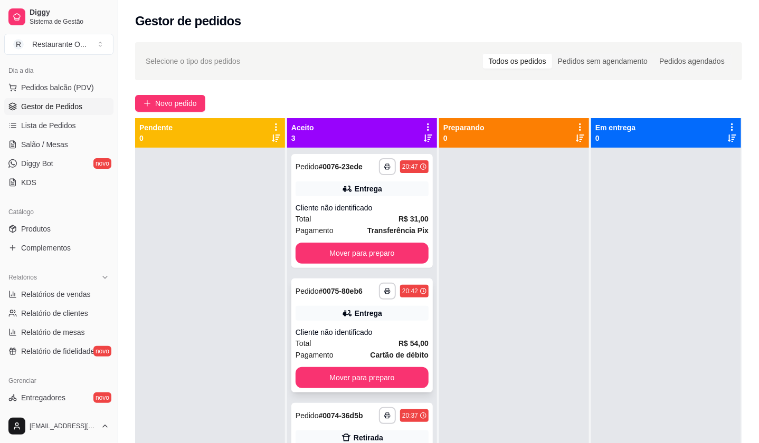
click at [350, 321] on div "**********" at bounding box center [361, 336] width 141 height 114
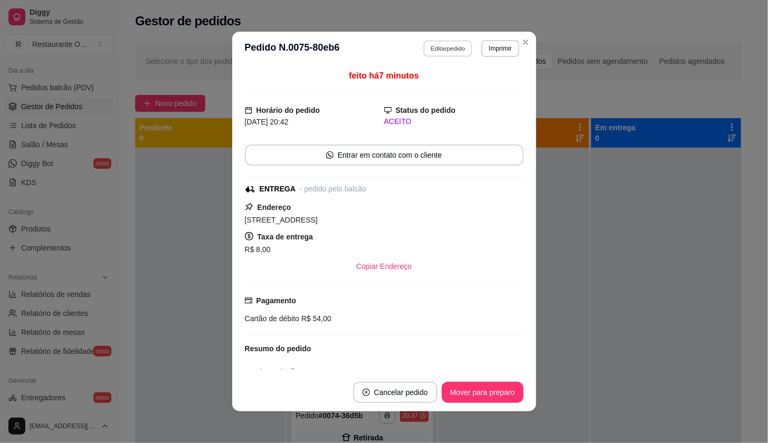
click at [452, 45] on button "Editar pedido" at bounding box center [447, 48] width 49 height 16
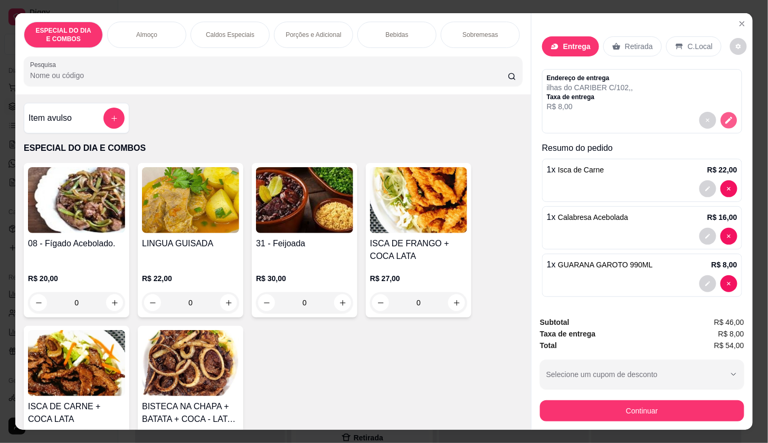
click at [724, 116] on icon "decrease-product-quantity" at bounding box center [728, 120] width 9 height 9
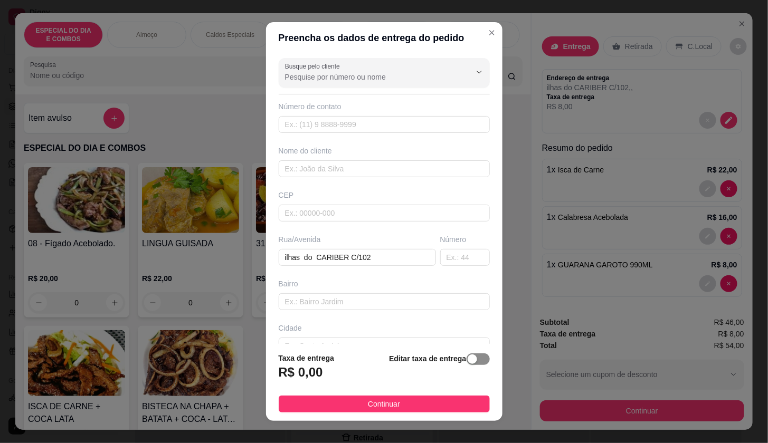
click at [467, 359] on div "button" at bounding box center [471, 358] width 9 height 9
click at [305, 368] on input "0,00" at bounding box center [335, 377] width 113 height 20
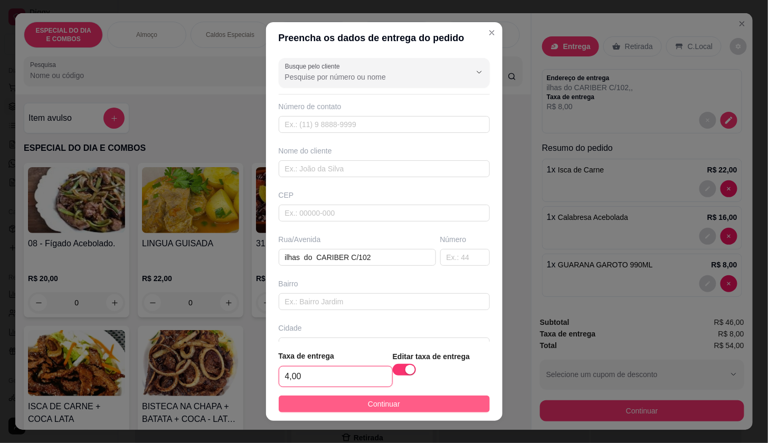
type input "4,00"
click at [351, 402] on button "Continuar" at bounding box center [384, 404] width 211 height 17
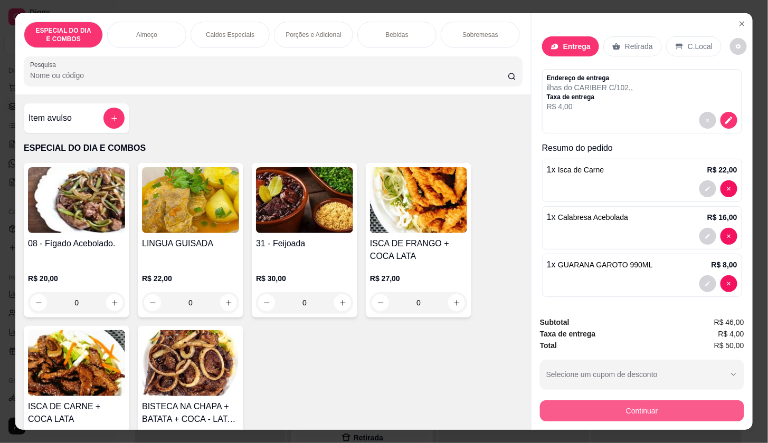
click at [600, 402] on button "Continuar" at bounding box center [642, 410] width 204 height 21
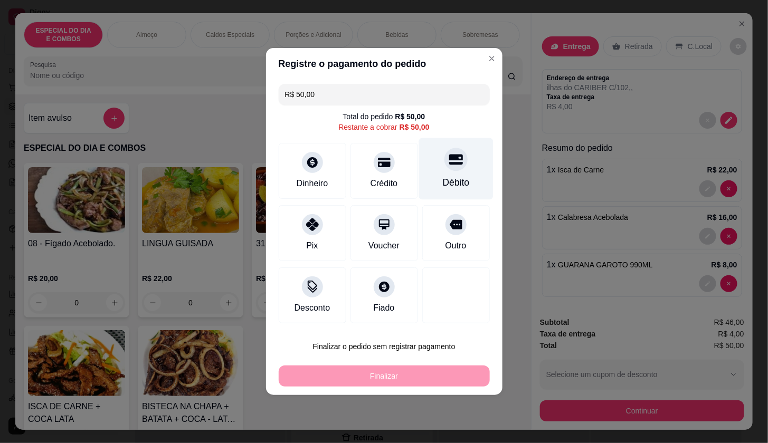
click at [453, 165] on icon at bounding box center [455, 159] width 14 height 14
type input "R$ 0,00"
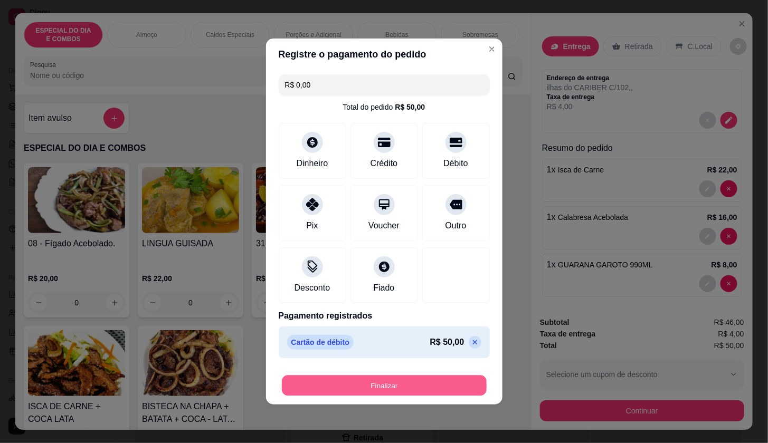
click at [445, 382] on button "Finalizar" at bounding box center [384, 386] width 205 height 21
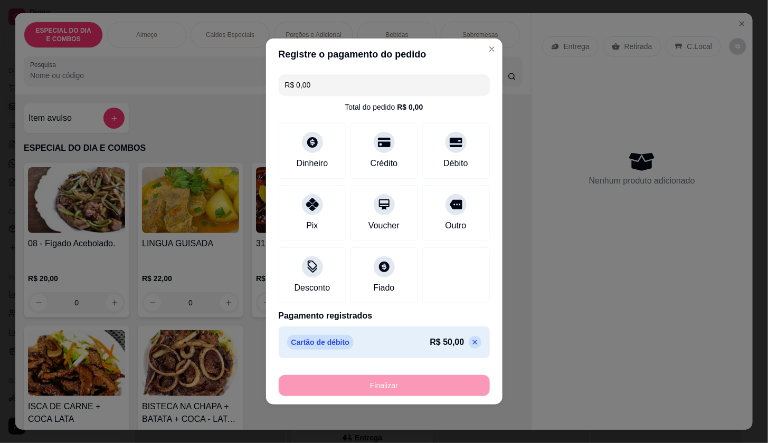
type input "0"
type input "-R$ 50,00"
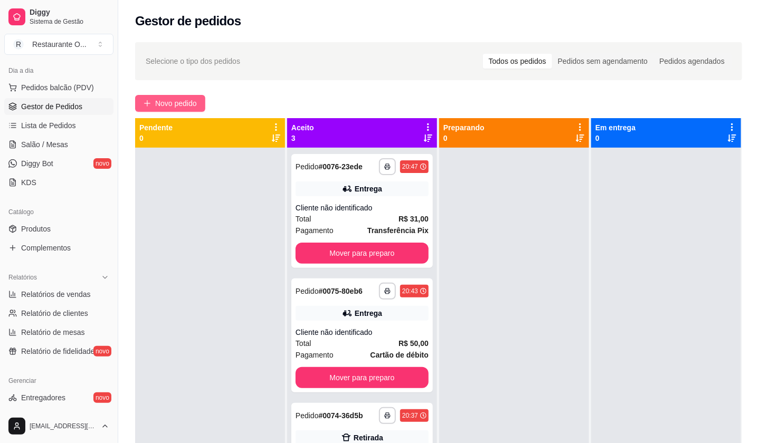
click at [187, 98] on span "Novo pedido" at bounding box center [176, 104] width 42 height 12
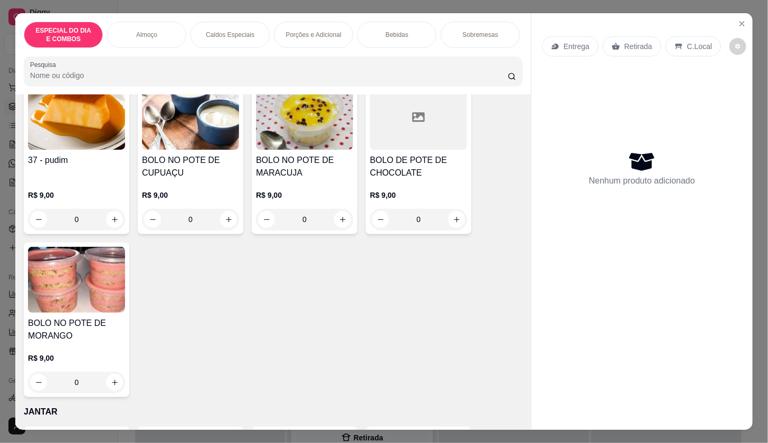
scroll to position [2889, 0]
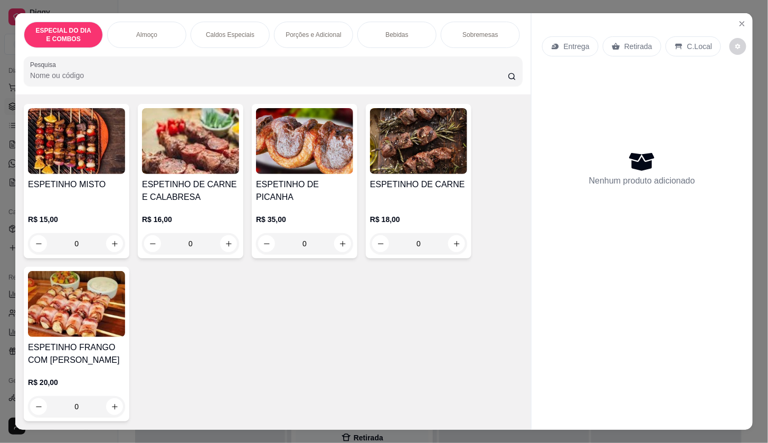
click at [181, 151] on img at bounding box center [190, 141] width 97 height 66
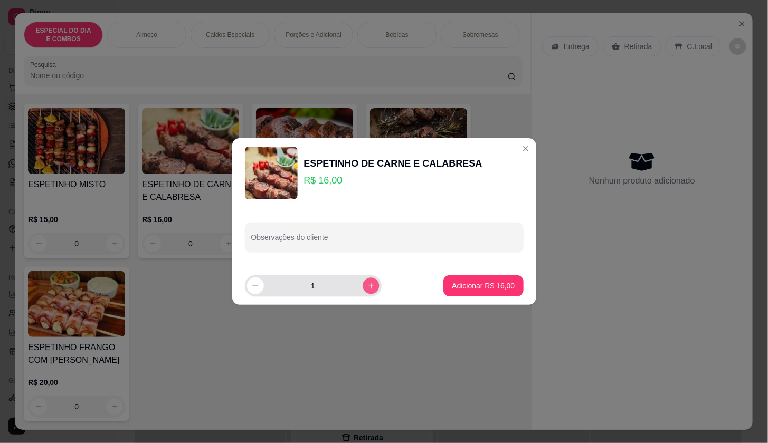
click at [367, 283] on icon "increase-product-quantity" at bounding box center [371, 286] width 8 height 8
click at [249, 286] on button "decrease-product-quantity" at bounding box center [255, 285] width 16 height 16
type input "1"
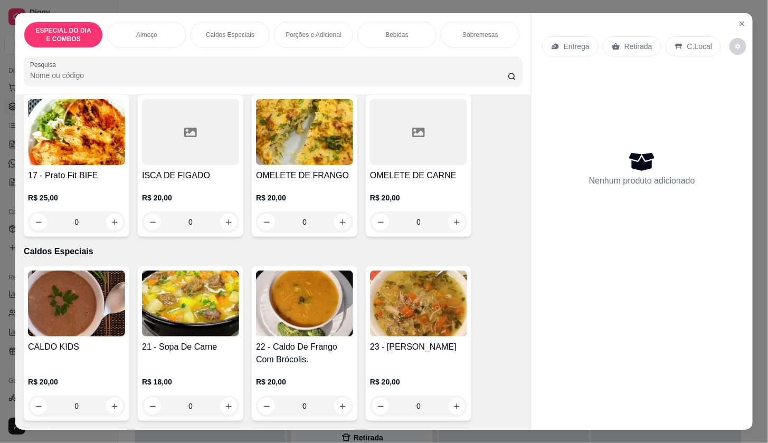
scroll to position [1010, 0]
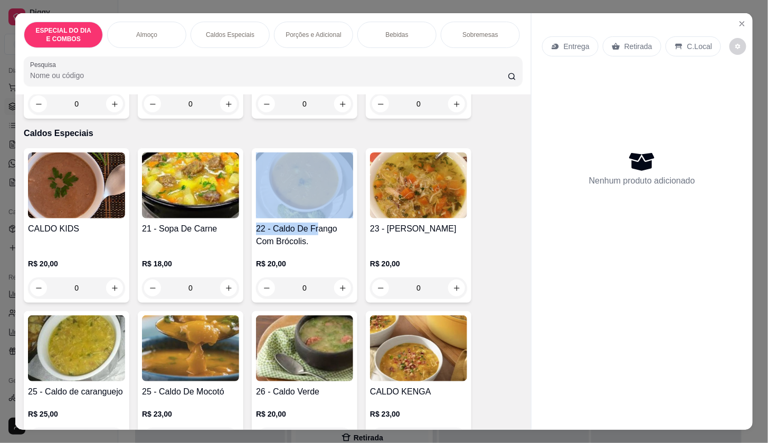
click at [309, 224] on div "22 - Caldo De Frango Com Brócolis. R$ 20,00 0" at bounding box center [305, 225] width 106 height 155
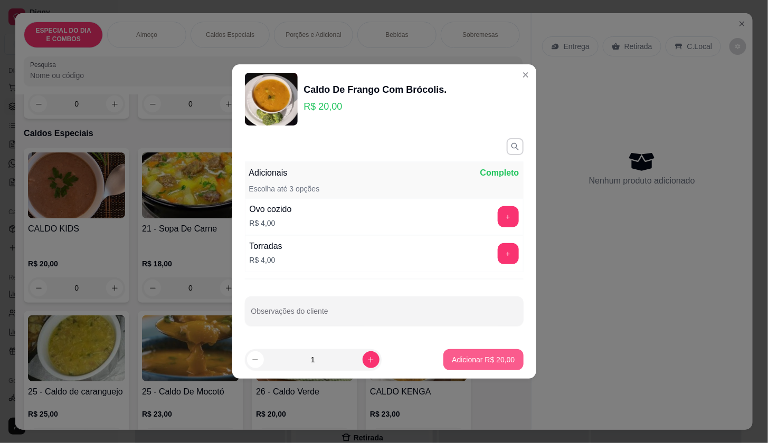
click at [496, 359] on p "Adicionar R$ 20,00" at bounding box center [483, 359] width 63 height 11
type input "1"
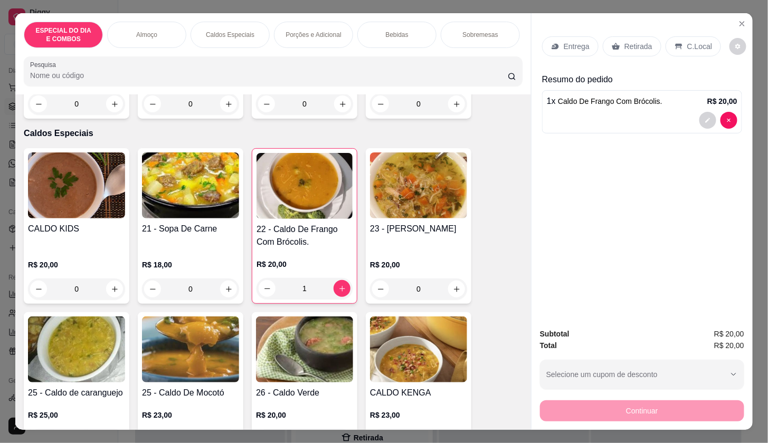
click at [568, 42] on p "Entrega" at bounding box center [576, 46] width 26 height 11
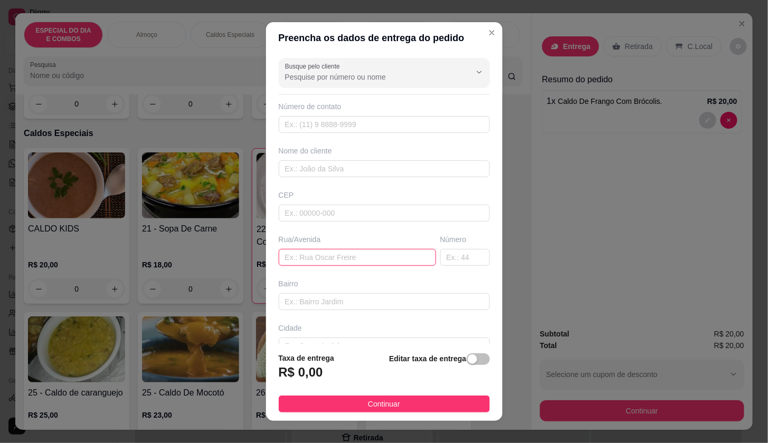
click at [292, 255] on input "text" at bounding box center [357, 257] width 157 height 17
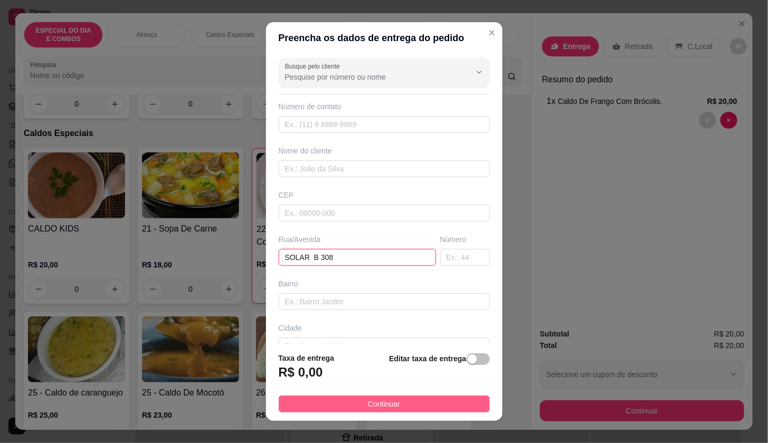
type input "SOLAR B 308"
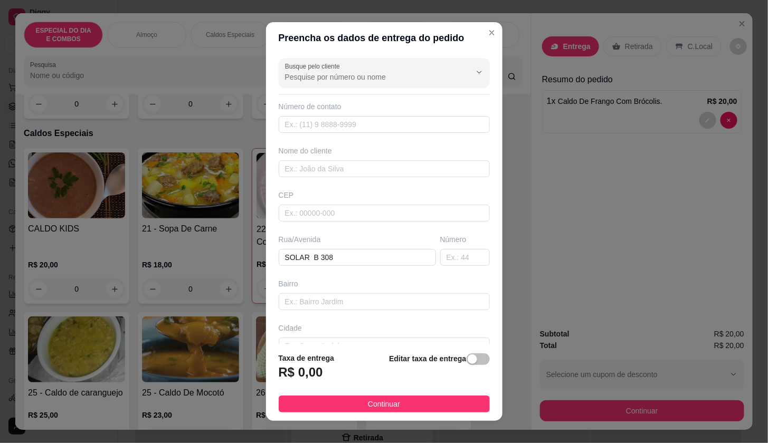
drag, startPoint x: 438, startPoint y: 399, endPoint x: 505, endPoint y: 407, distance: 66.9
click at [442, 400] on button "Continuar" at bounding box center [384, 404] width 211 height 17
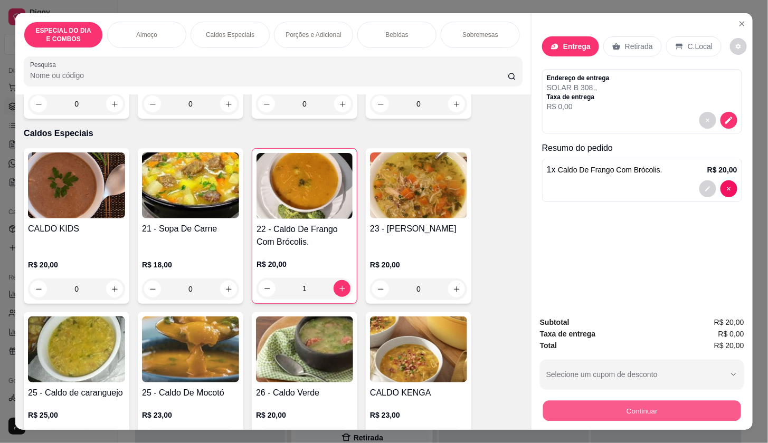
click at [579, 405] on button "Continuar" at bounding box center [642, 410] width 198 height 21
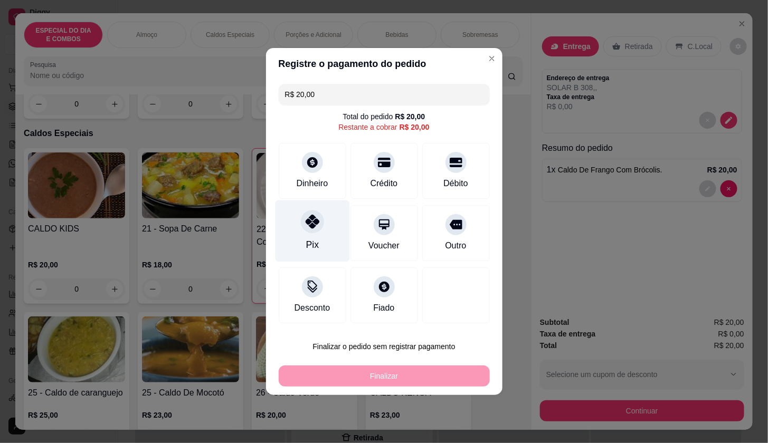
click at [303, 233] on div "Pix" at bounding box center [312, 231] width 74 height 62
type input "R$ 0,00"
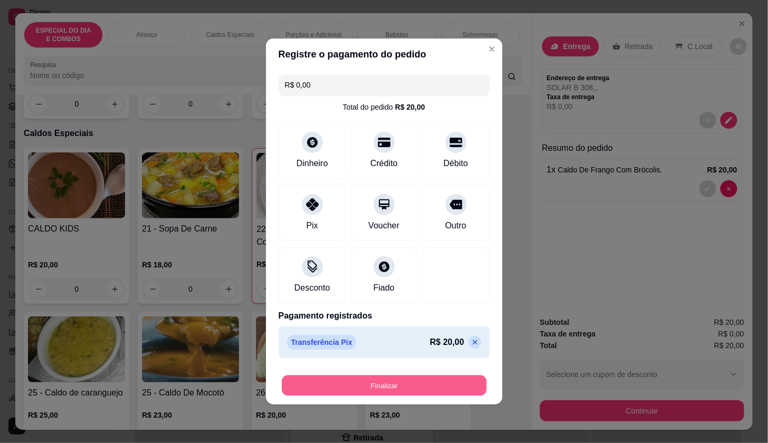
click at [335, 386] on button "Finalizar" at bounding box center [384, 386] width 205 height 21
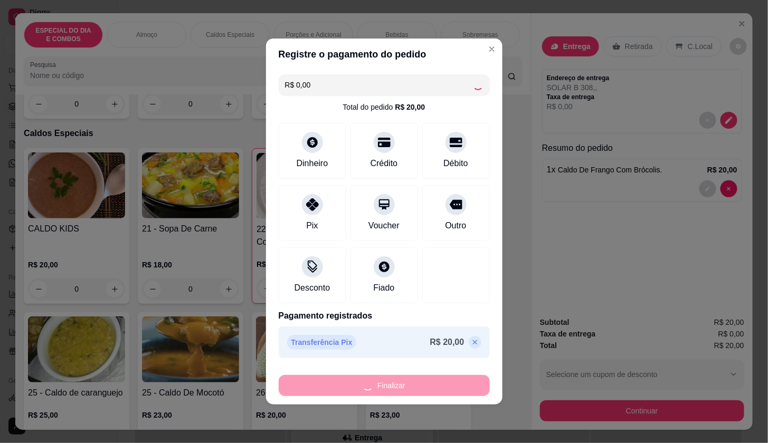
type input "0"
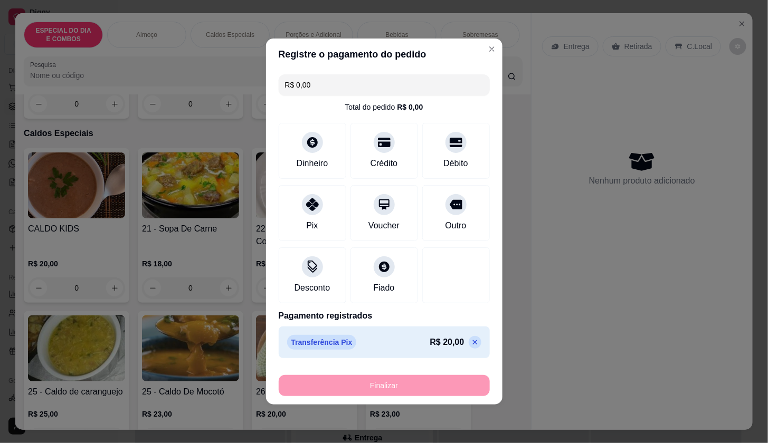
type input "-R$ 20,00"
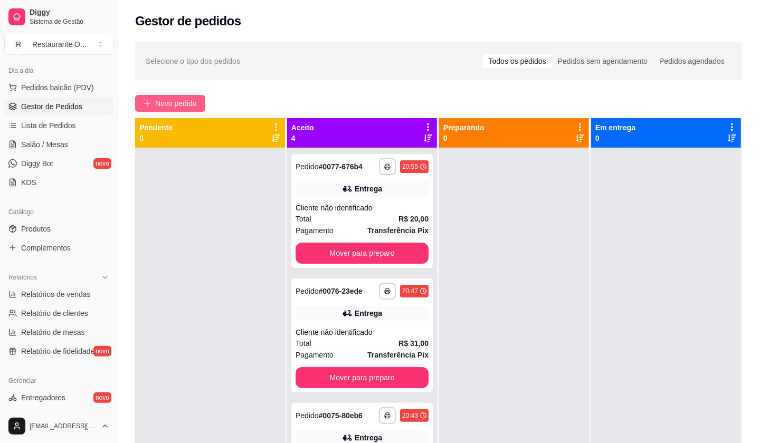
click at [182, 102] on span "Novo pedido" at bounding box center [176, 104] width 42 height 12
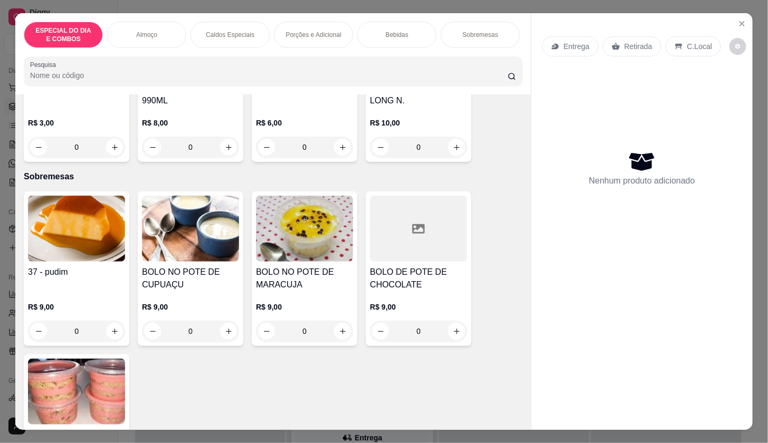
scroll to position [2810, 0]
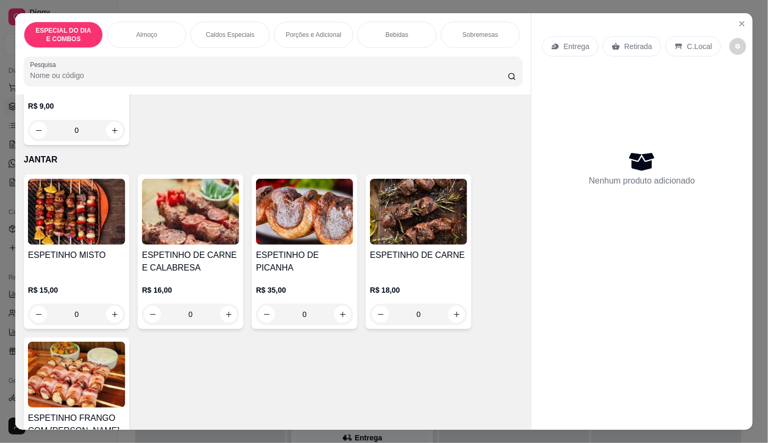
click at [426, 230] on img at bounding box center [418, 212] width 97 height 66
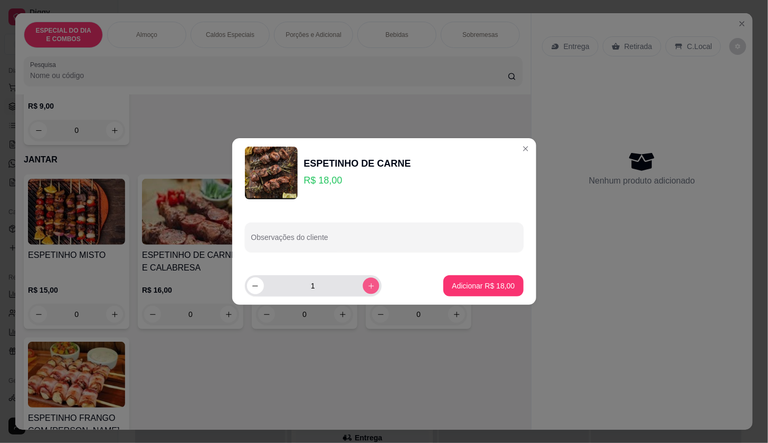
click at [388, 284] on div "1" at bounding box center [336, 285] width 182 height 21
click at [362, 285] on button "increase-product-quantity" at bounding box center [370, 285] width 17 height 17
type input "2"
click at [462, 281] on p "Adicionar R$ 36,00" at bounding box center [483, 286] width 61 height 10
type input "2"
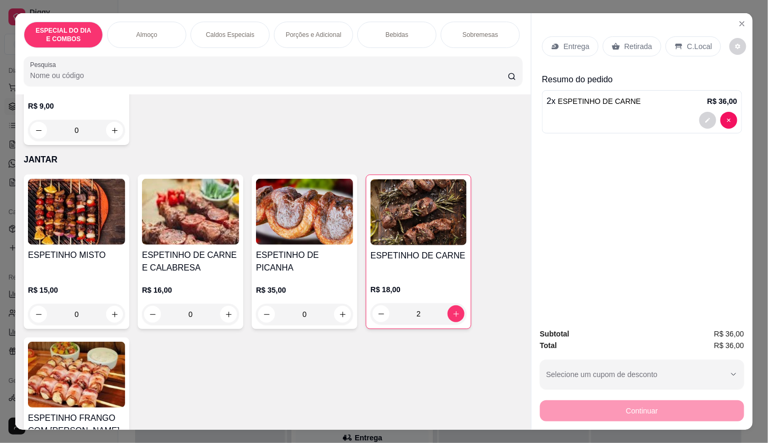
click at [563, 43] on p "Entrega" at bounding box center [576, 46] width 26 height 11
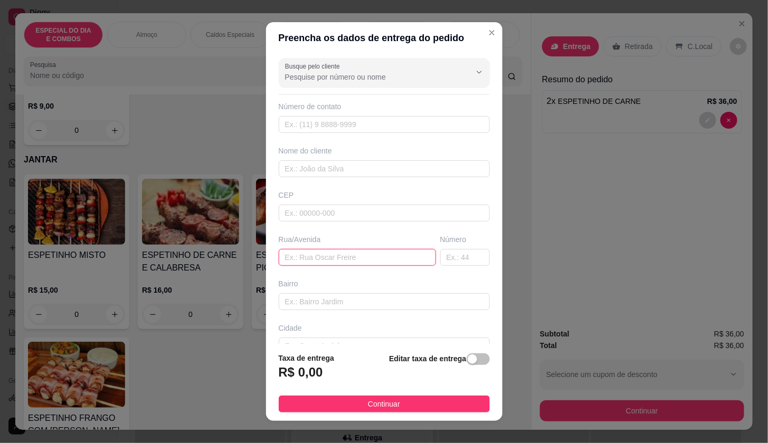
click at [286, 254] on input "text" at bounding box center [357, 257] width 157 height 17
type input "[STREET_ADDRESS]"
click at [467, 358] on div "button" at bounding box center [471, 358] width 9 height 9
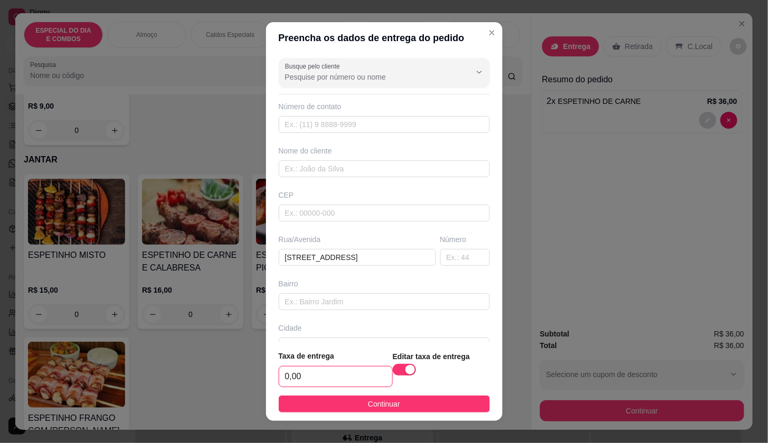
click at [295, 377] on input "0,00" at bounding box center [335, 377] width 113 height 20
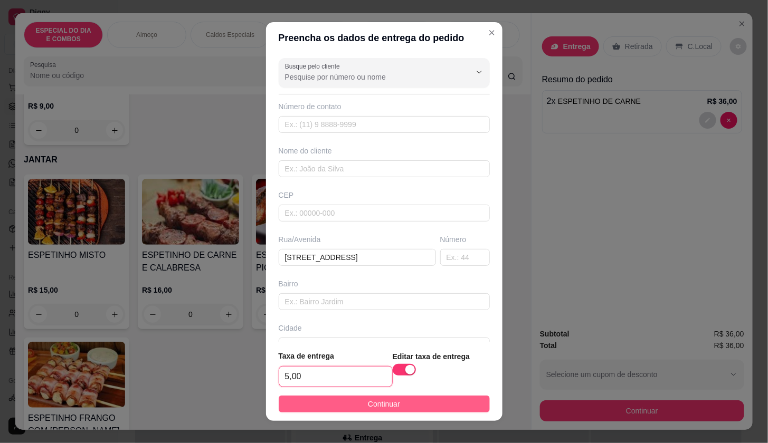
type input "5,00"
click at [346, 406] on button "Continuar" at bounding box center [384, 404] width 211 height 17
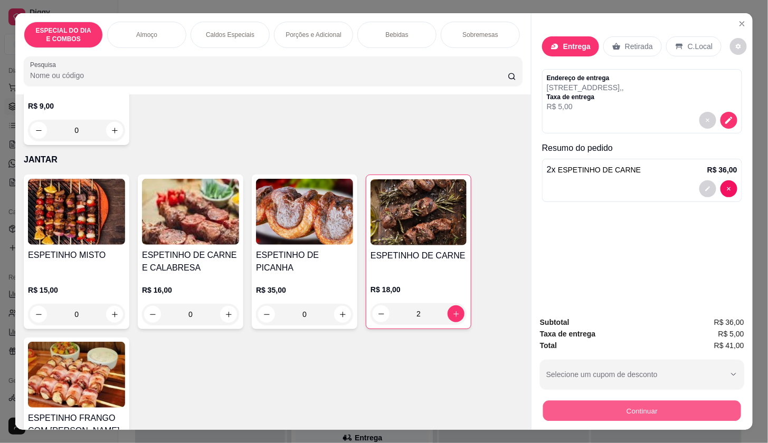
click at [603, 404] on button "Continuar" at bounding box center [642, 410] width 198 height 21
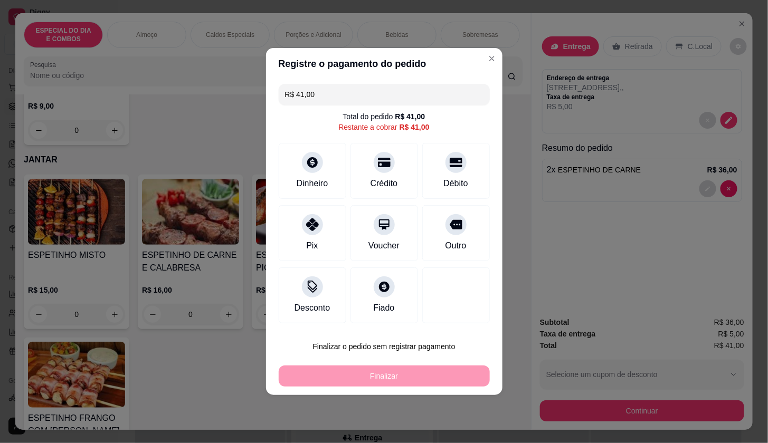
drag, startPoint x: 311, startPoint y: 216, endPoint x: 332, endPoint y: 361, distance: 146.7
click at [320, 264] on div "R$ 41,00 Total do pedido R$ 41,00 Restante a cobrar R$ 41,00 Dinheiro Crédito D…" at bounding box center [384, 204] width 236 height 248
click at [353, 374] on div "Finalizar" at bounding box center [384, 376] width 211 height 21
click at [318, 239] on div "Pix" at bounding box center [312, 231] width 74 height 62
type input "R$ 0,00"
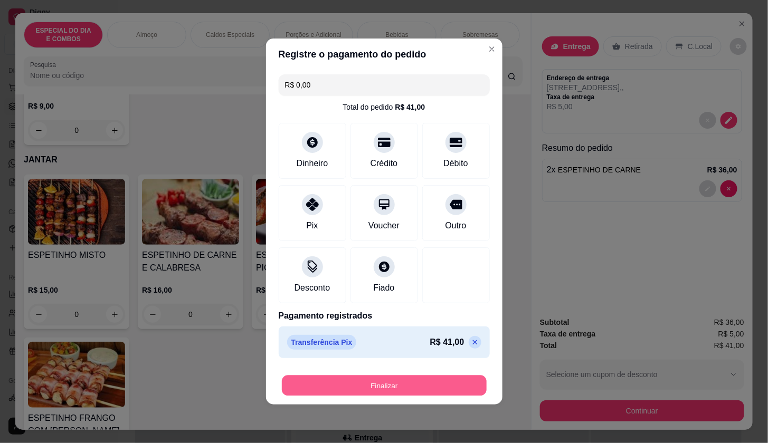
click at [351, 387] on button "Finalizar" at bounding box center [384, 386] width 205 height 21
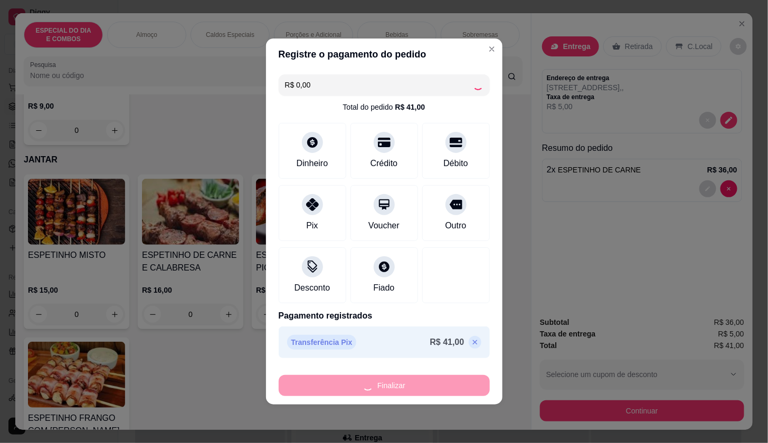
type input "0"
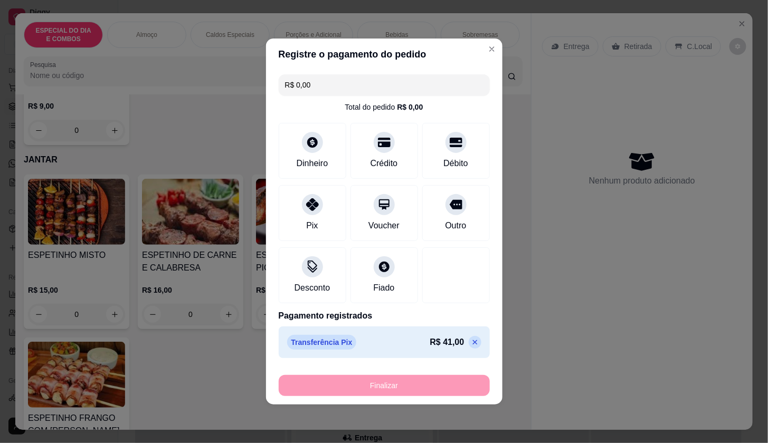
type input "-R$ 41,00"
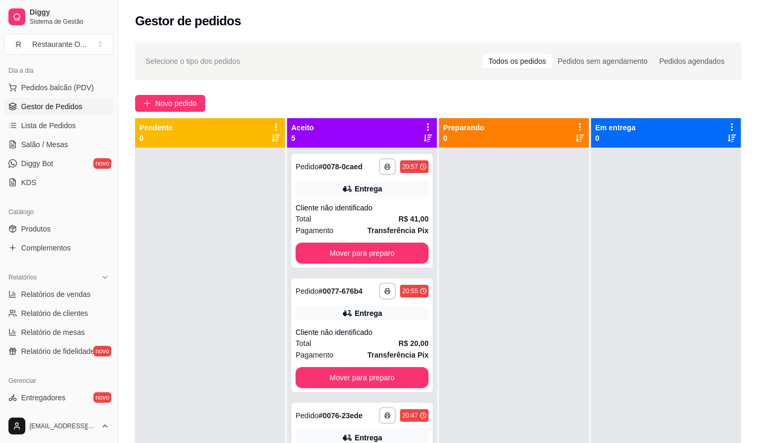
click at [423, 126] on icon at bounding box center [427, 126] width 9 height 9
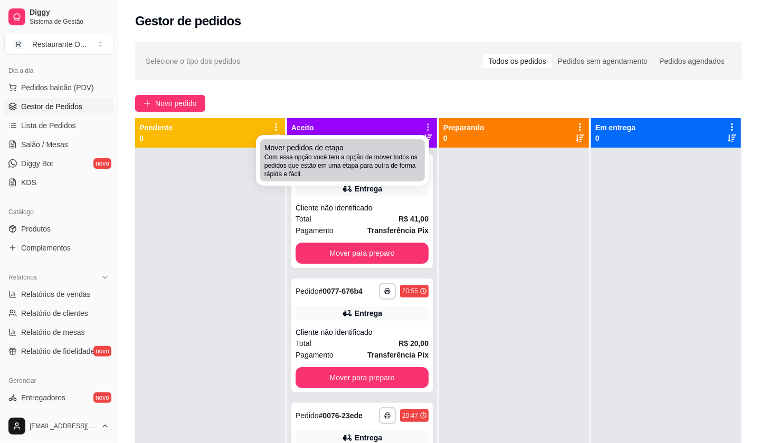
click at [410, 150] on div "Mover pedidos de etapa Com essa opção você tem a opção de mover todos os pedido…" at bounding box center [342, 160] width 156 height 36
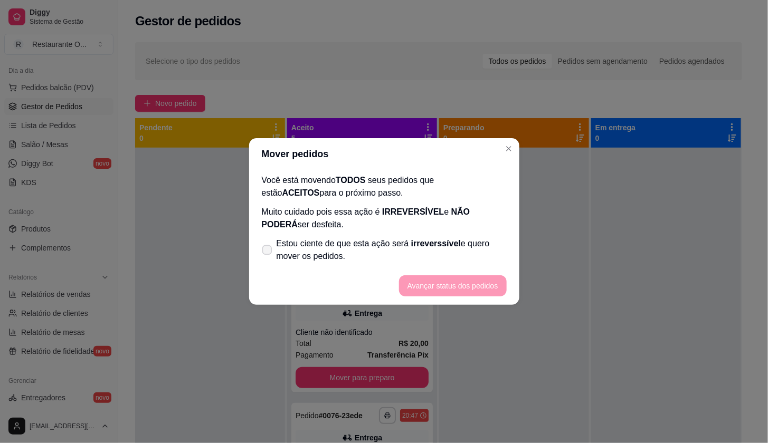
click at [279, 251] on label "Estou ciente de que esta ação será irreverssível e quero mover os pedidos." at bounding box center [383, 250] width 253 height 34
click at [268, 252] on input "Estou ciente de que esta ação será irreverssível e quero mover os pedidos." at bounding box center [264, 255] width 7 height 7
checkbox input "true"
click at [427, 280] on button "Avançar status dos pedidos" at bounding box center [453, 285] width 108 height 21
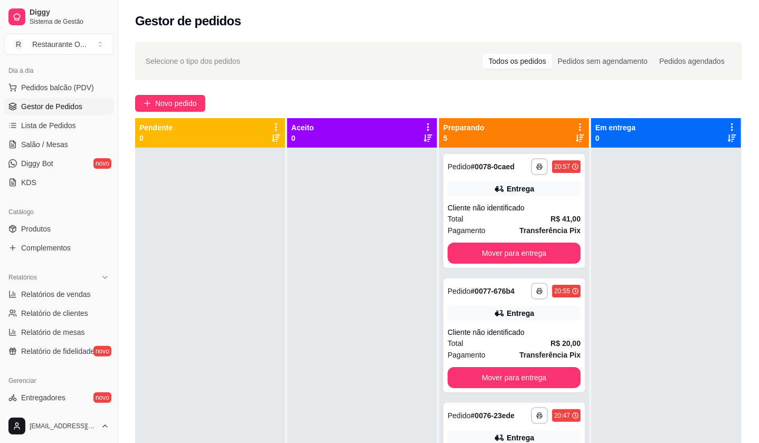
click at [161, 98] on span "Novo pedido" at bounding box center [176, 104] width 42 height 12
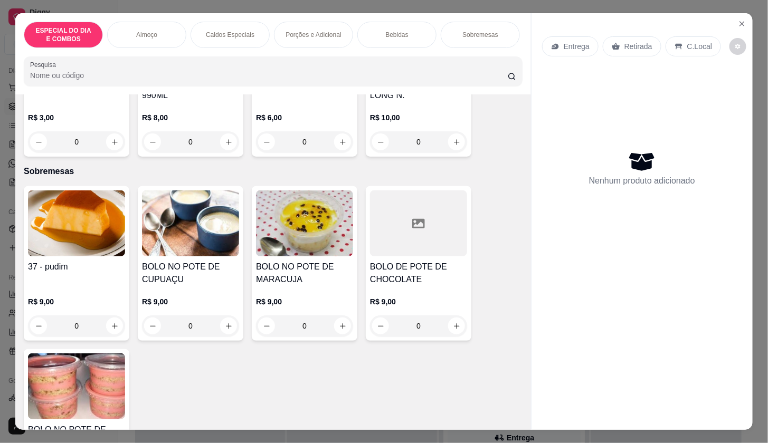
scroll to position [2838, 0]
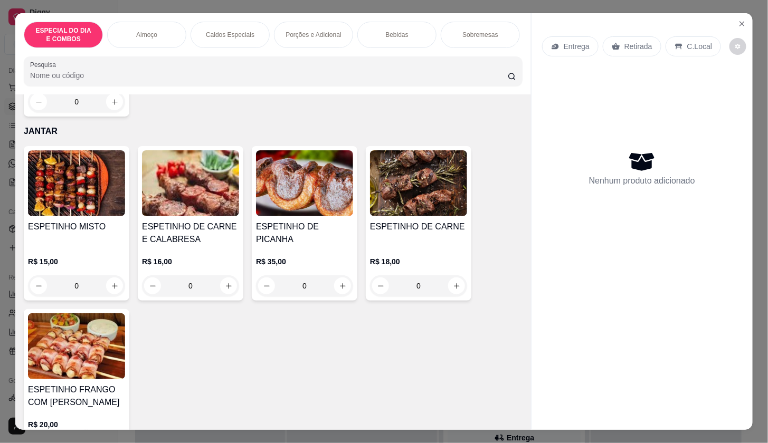
click at [183, 187] on img at bounding box center [190, 183] width 97 height 66
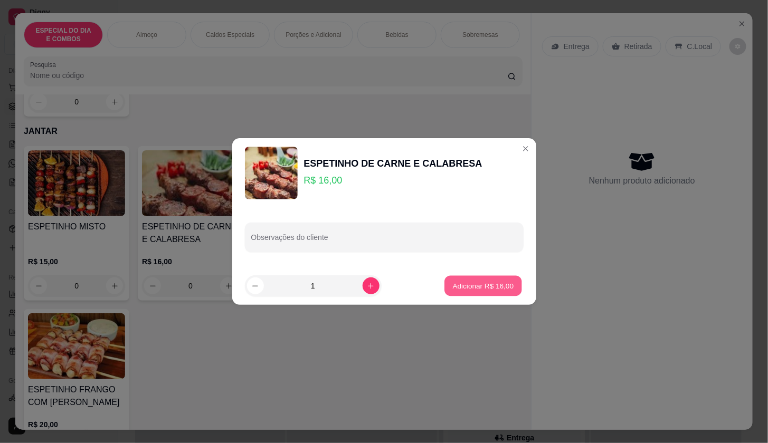
click at [459, 284] on p "Adicionar R$ 16,00" at bounding box center [483, 286] width 61 height 10
type input "1"
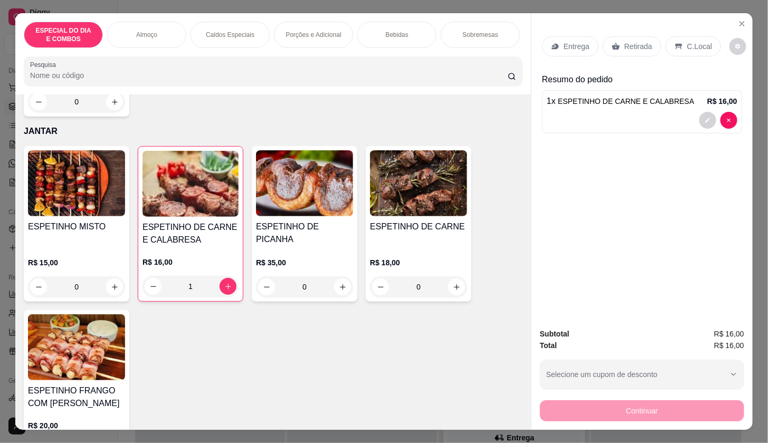
click at [44, 373] on img at bounding box center [76, 347] width 97 height 66
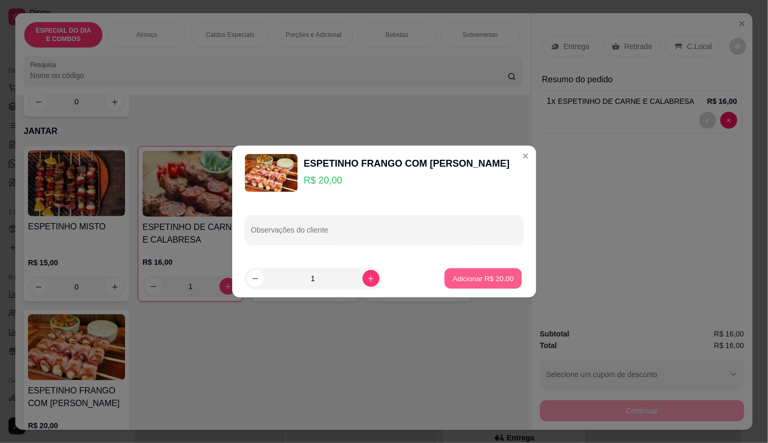
click at [503, 280] on p "Adicionar R$ 20,00" at bounding box center [483, 278] width 61 height 10
type input "1"
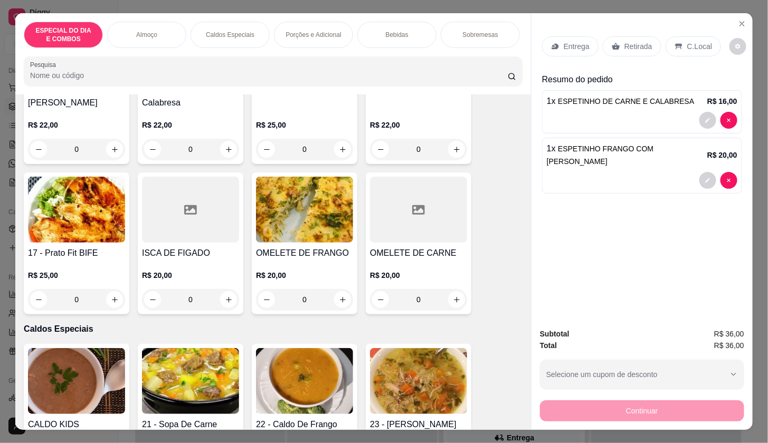
scroll to position [769, 0]
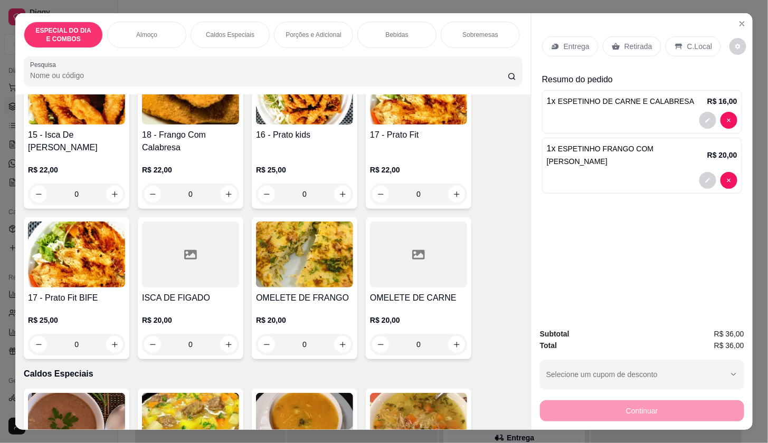
drag, startPoint x: 552, startPoint y: 265, endPoint x: 530, endPoint y: 229, distance: 42.6
click at [552, 281] on div "Entrega Retirada C.Local Resumo do pedido 1 x ESPETINHO DE CARNE E CALABRESA R$…" at bounding box center [641, 166] width 221 height 306
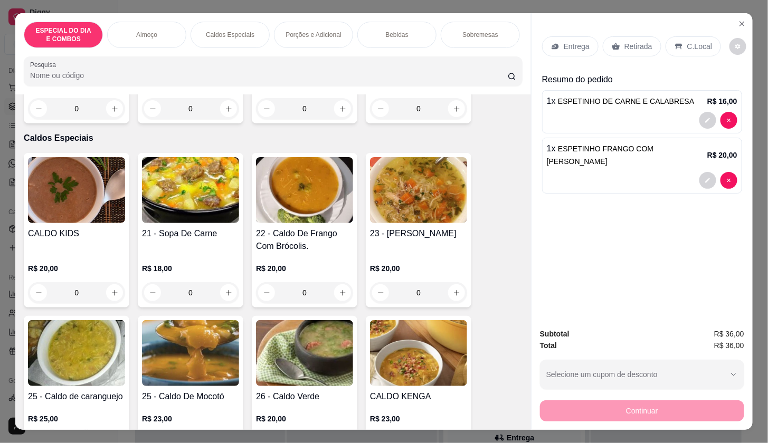
scroll to position [1033, 0]
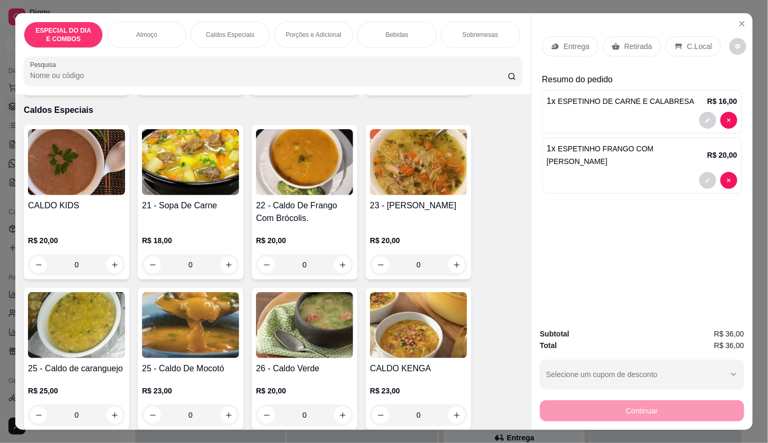
click at [194, 217] on div "21 - Sopa De Carne" at bounding box center [190, 211] width 97 height 25
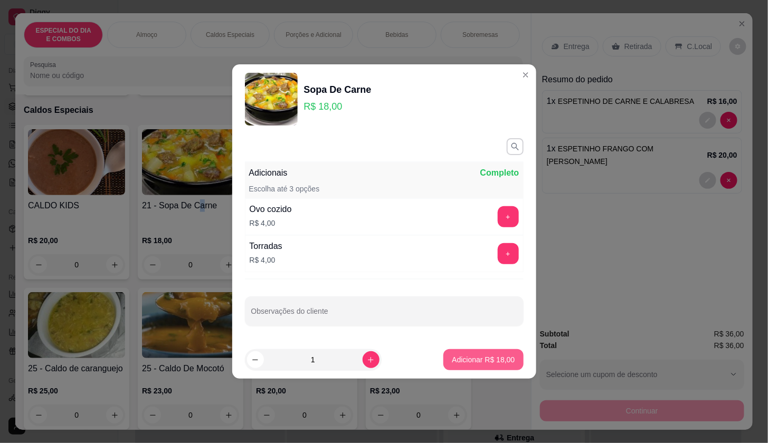
click at [472, 360] on p "Adicionar R$ 18,00" at bounding box center [483, 359] width 63 height 11
type input "1"
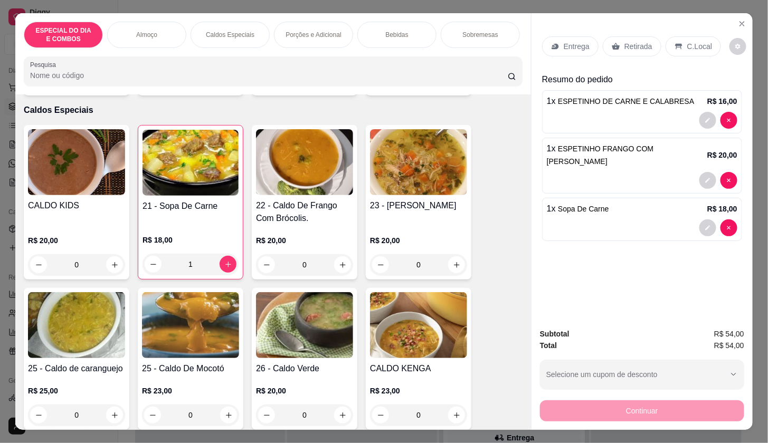
click at [569, 41] on p "Entrega" at bounding box center [576, 46] width 26 height 11
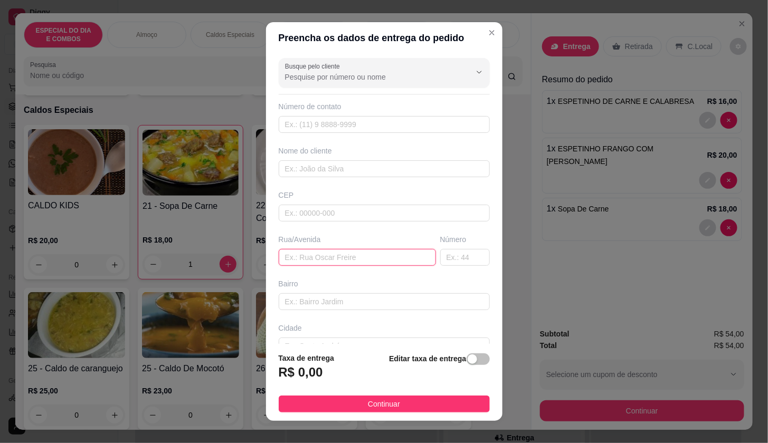
click at [279, 260] on input "text" at bounding box center [357, 257] width 157 height 17
type input "ROSA DO COMPO F 204"
click at [454, 354] on div "Editar taxa de entrega" at bounding box center [439, 369] width 100 height 35
drag, startPoint x: 457, startPoint y: 359, endPoint x: 395, endPoint y: 360, distance: 62.3
click at [467, 359] on div "button" at bounding box center [471, 358] width 9 height 9
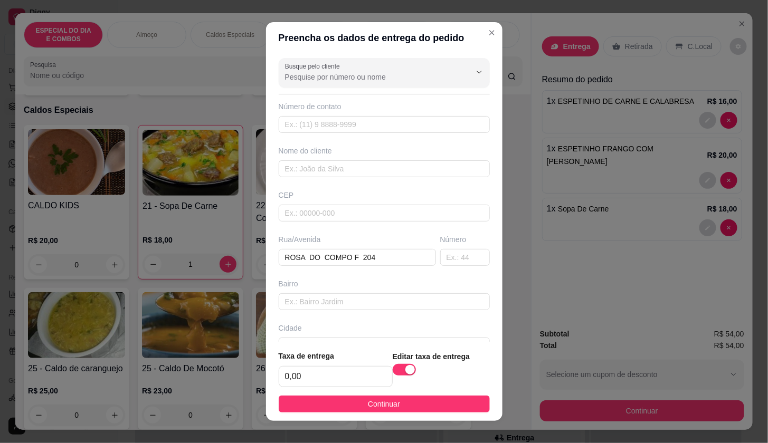
click at [299, 365] on div "Taxa de entrega 0,00" at bounding box center [336, 368] width 114 height 37
click at [303, 382] on input "0,00" at bounding box center [335, 377] width 113 height 20
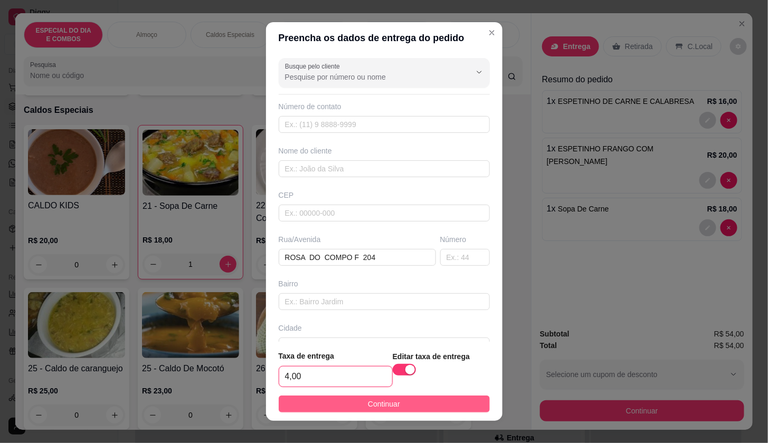
type input "4,00"
click at [350, 406] on button "Continuar" at bounding box center [384, 404] width 211 height 17
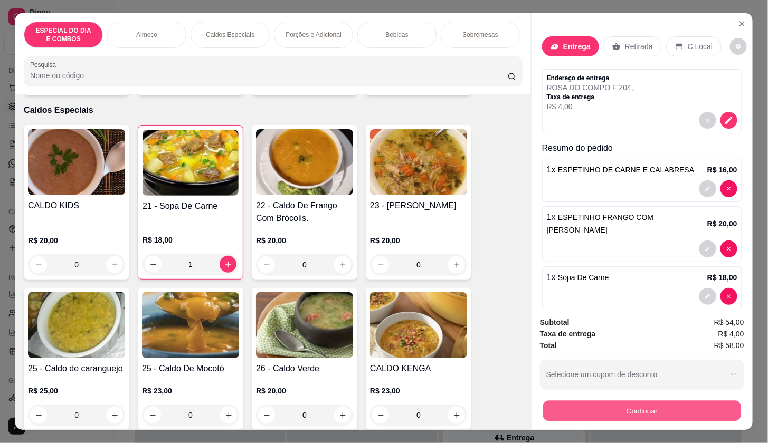
click at [540, 407] on div "Continuar" at bounding box center [642, 410] width 204 height 24
click at [639, 409] on button "Continuar" at bounding box center [642, 410] width 198 height 21
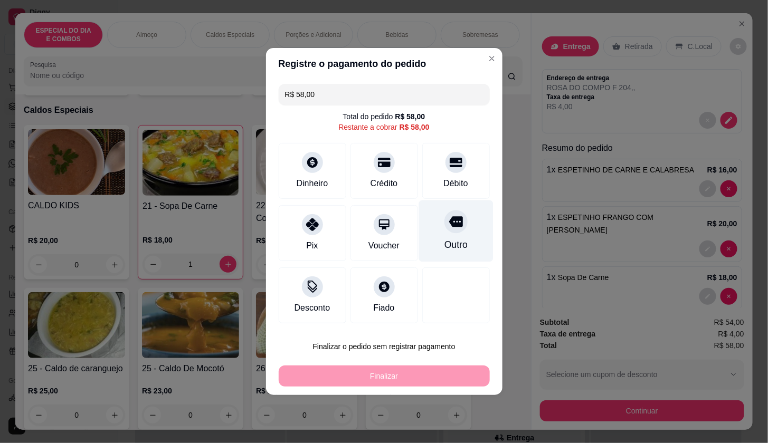
click at [453, 228] on div at bounding box center [455, 221] width 23 height 23
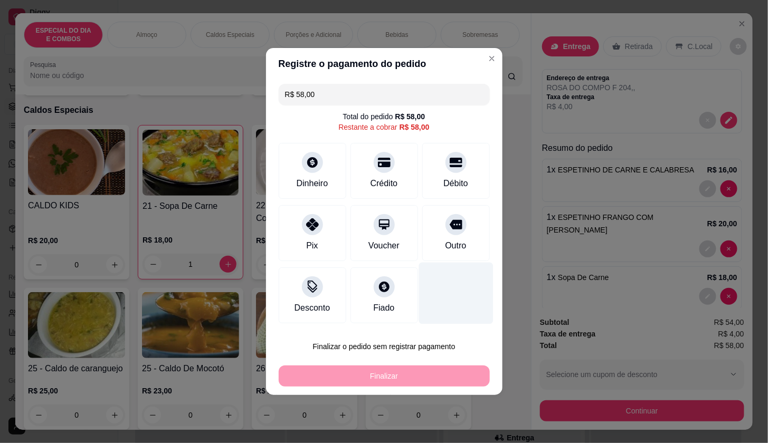
type input "R$ 0,00"
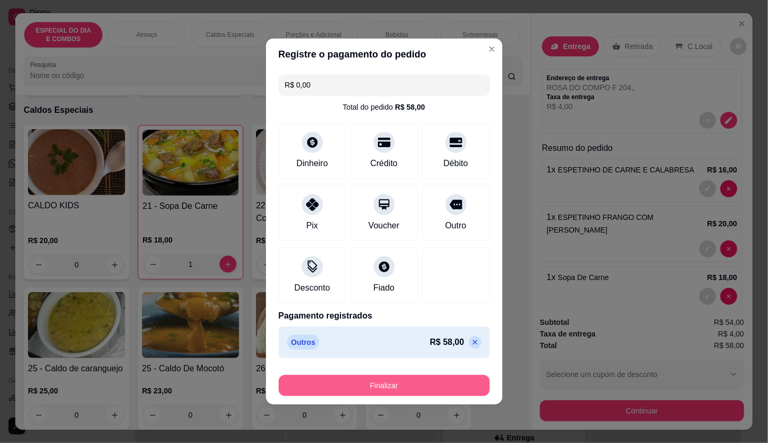
click at [446, 377] on button "Finalizar" at bounding box center [384, 385] width 211 height 21
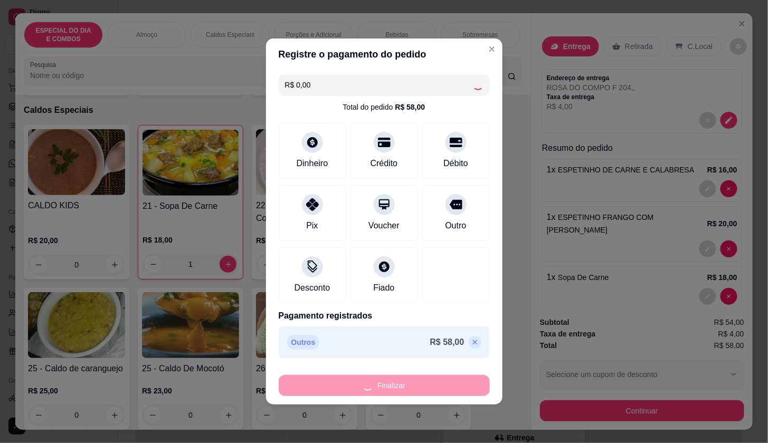
type input "0"
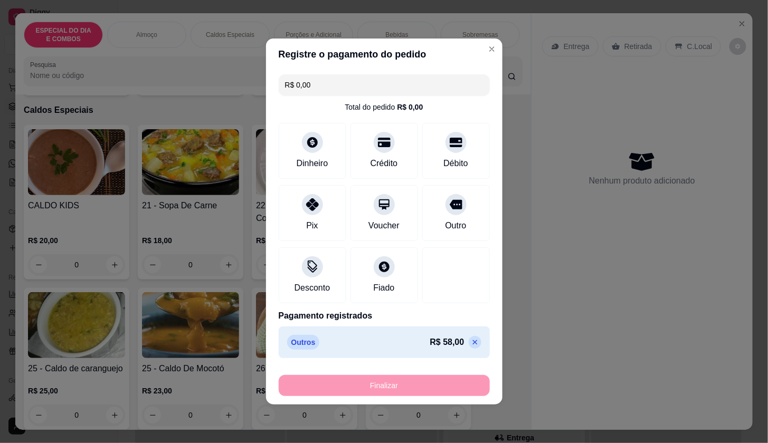
type input "-R$ 58,00"
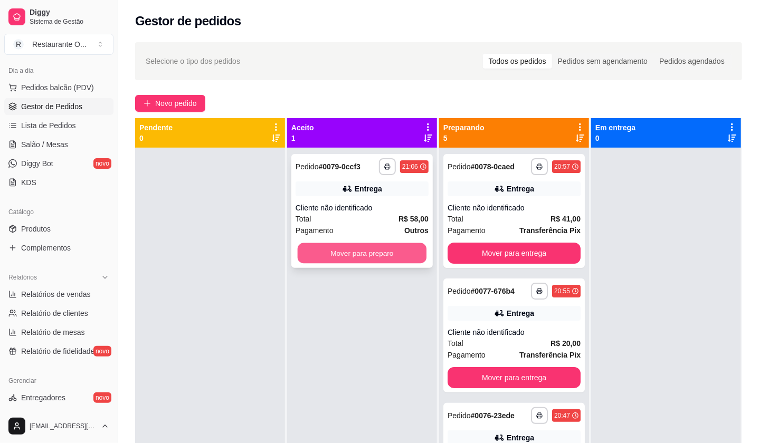
click at [414, 253] on button "Mover para preparo" at bounding box center [362, 253] width 129 height 21
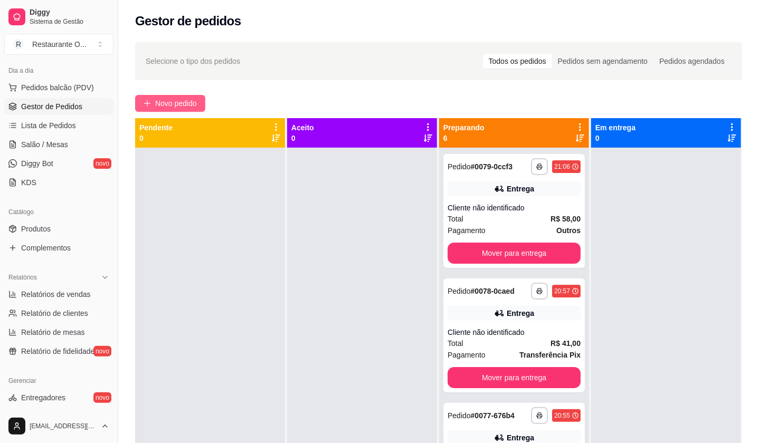
click at [183, 106] on span "Novo pedido" at bounding box center [176, 104] width 42 height 12
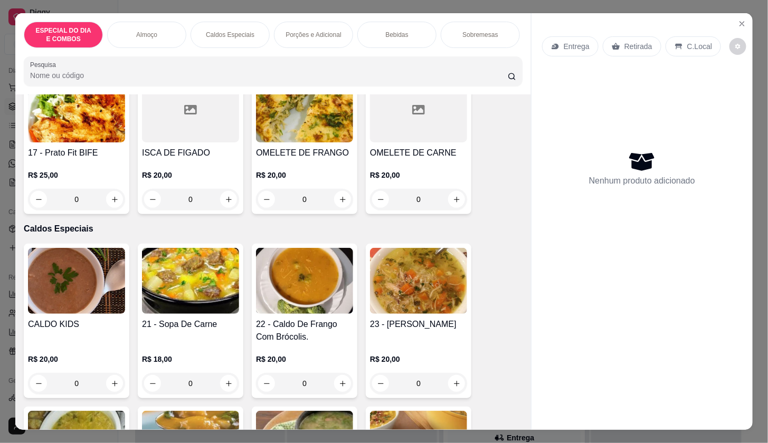
scroll to position [987, 0]
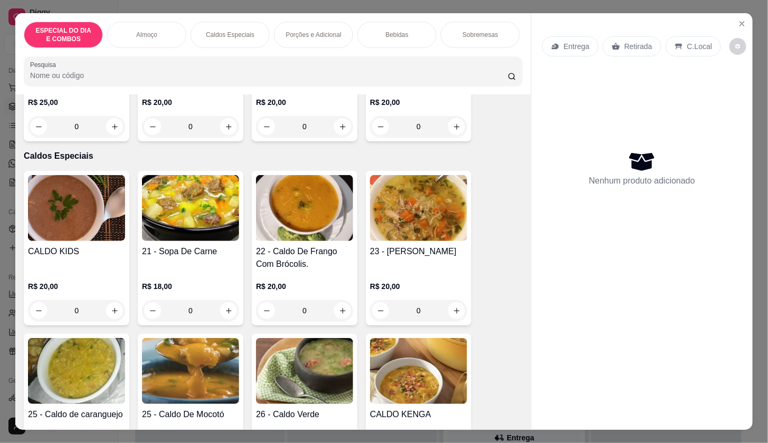
click at [182, 241] on img at bounding box center [190, 208] width 97 height 66
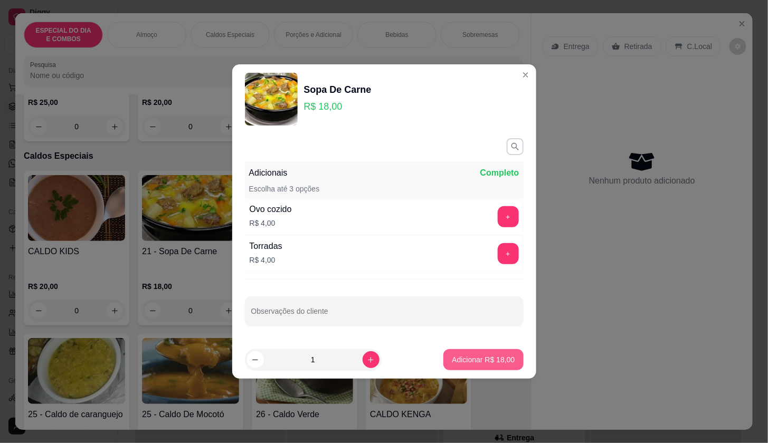
click at [452, 360] on p "Adicionar R$ 18,00" at bounding box center [483, 359] width 63 height 11
type input "1"
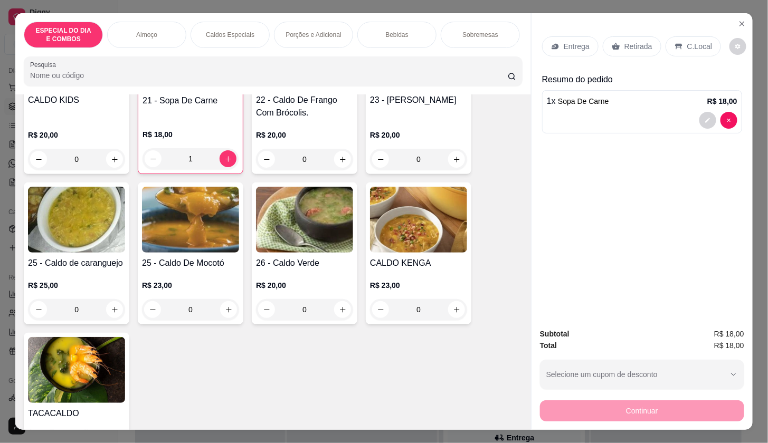
scroll to position [1279, 0]
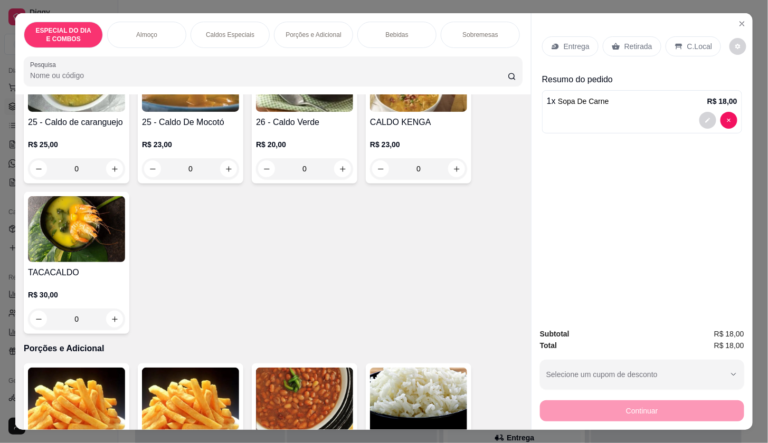
drag, startPoint x: 515, startPoint y: 240, endPoint x: 522, endPoint y: 217, distance: 24.2
click at [522, 217] on div "Item avulso ESPECIAL DO DIA E COMBOS 08 - Fígado Acebolado. R$ 20,00 0 LINGUA G…" at bounding box center [272, 261] width 515 height 335
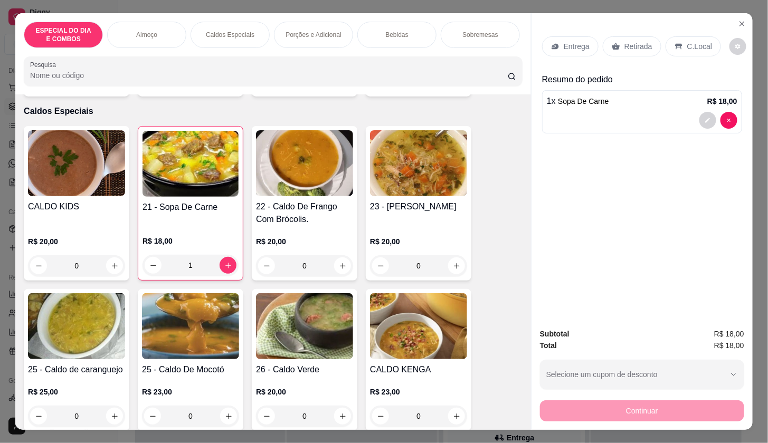
click at [320, 174] on img at bounding box center [304, 163] width 97 height 66
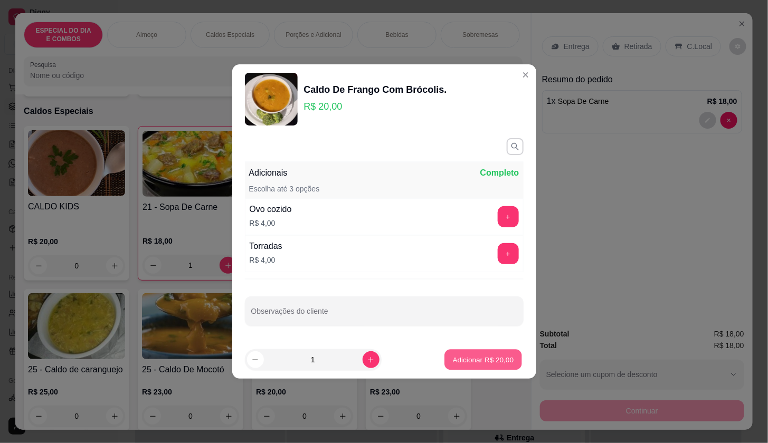
click at [482, 353] on button "Adicionar R$ 20,00" at bounding box center [484, 360] width 78 height 21
type input "1"
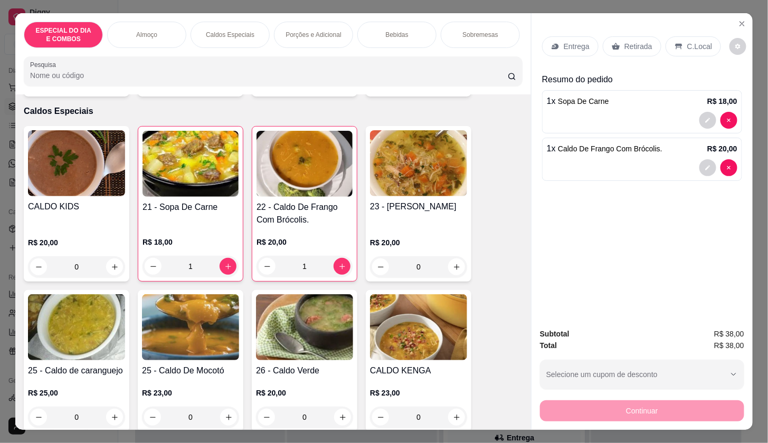
click at [563, 41] on p "Entrega" at bounding box center [576, 46] width 26 height 11
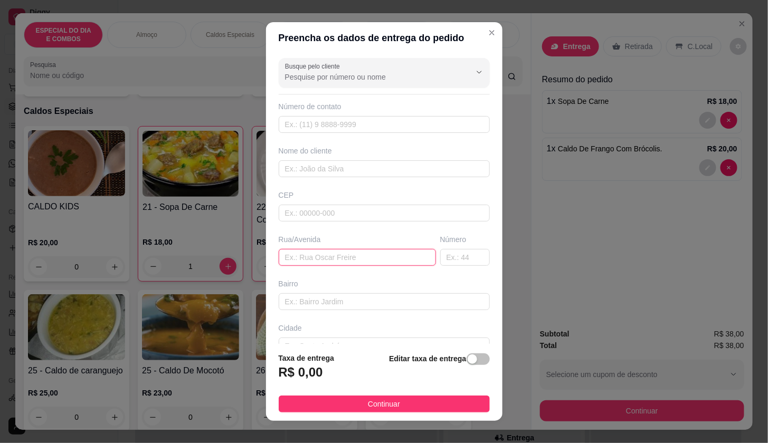
click at [281, 259] on input "text" at bounding box center [357, 257] width 157 height 17
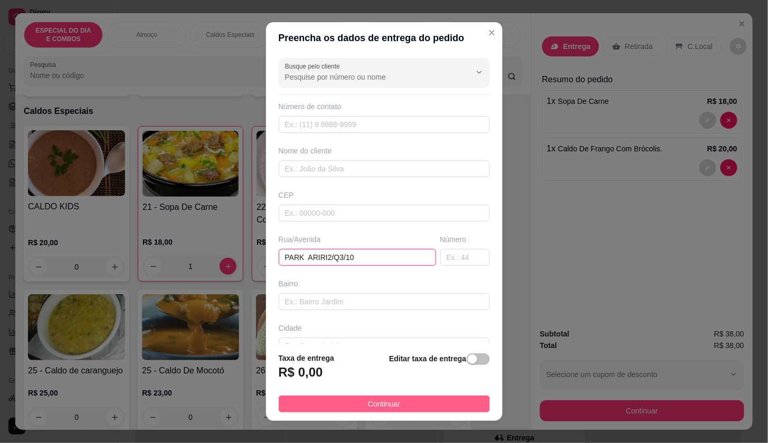
type input "PARK ARIRI2/Q3/10"
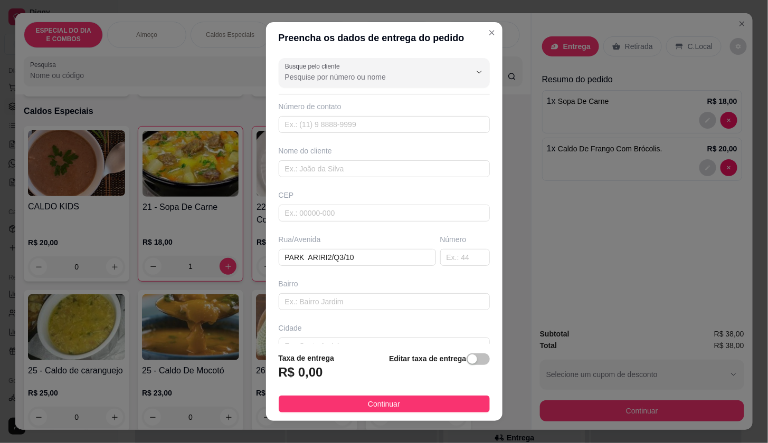
drag, startPoint x: 378, startPoint y: 406, endPoint x: 491, endPoint y: 436, distance: 117.5
click at [378, 406] on span "Continuar" at bounding box center [384, 404] width 32 height 12
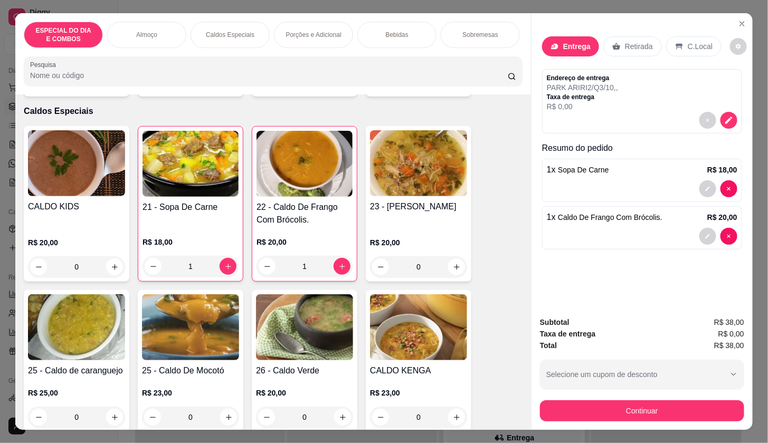
click at [598, 398] on div "Continuar" at bounding box center [642, 410] width 204 height 24
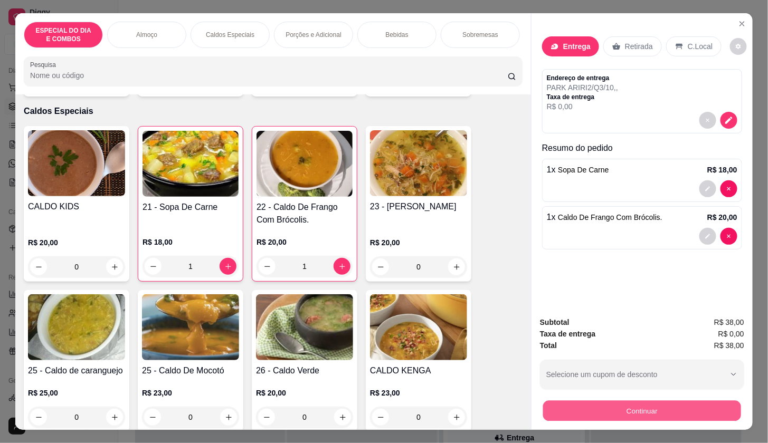
click at [548, 411] on button "Continuar" at bounding box center [642, 410] width 198 height 21
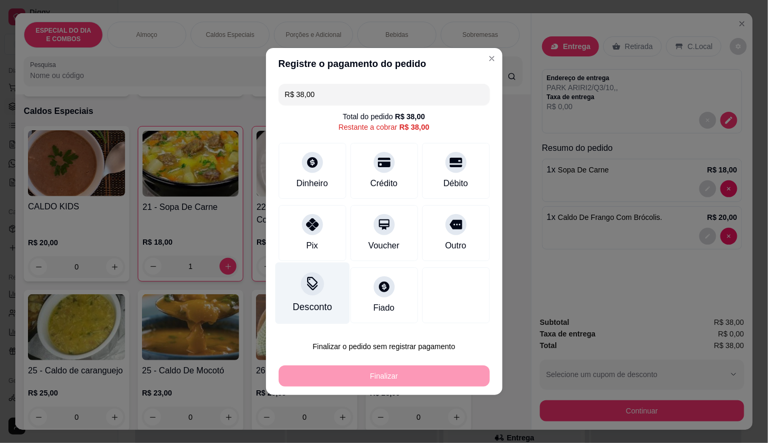
drag, startPoint x: 333, startPoint y: 229, endPoint x: 333, endPoint y: 254, distance: 25.3
click at [333, 233] on div "Pix" at bounding box center [313, 233] width 68 height 56
type input "R$ 0,00"
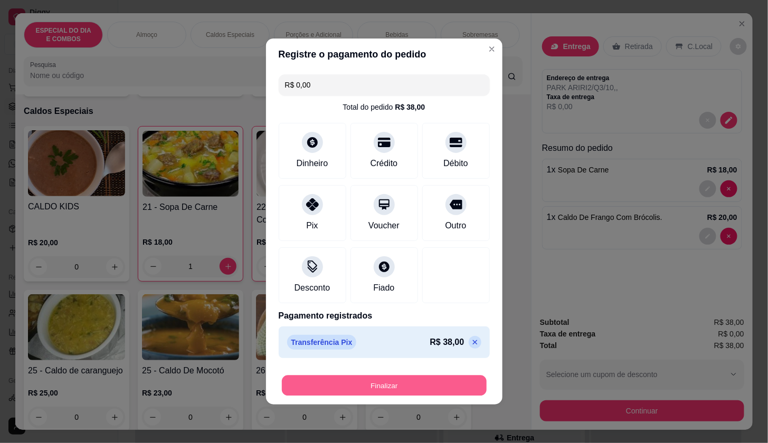
click at [388, 383] on button "Finalizar" at bounding box center [384, 386] width 205 height 21
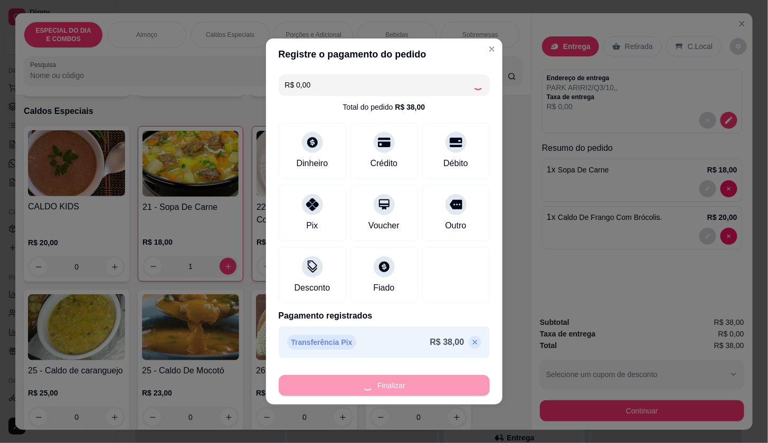
type input "0"
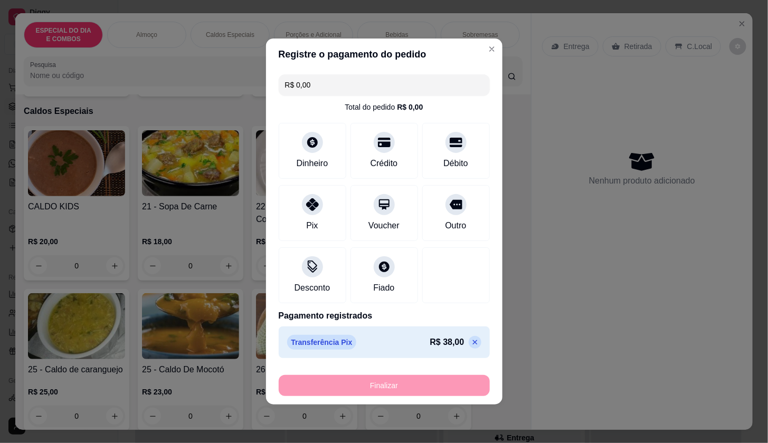
type input "-R$ 38,00"
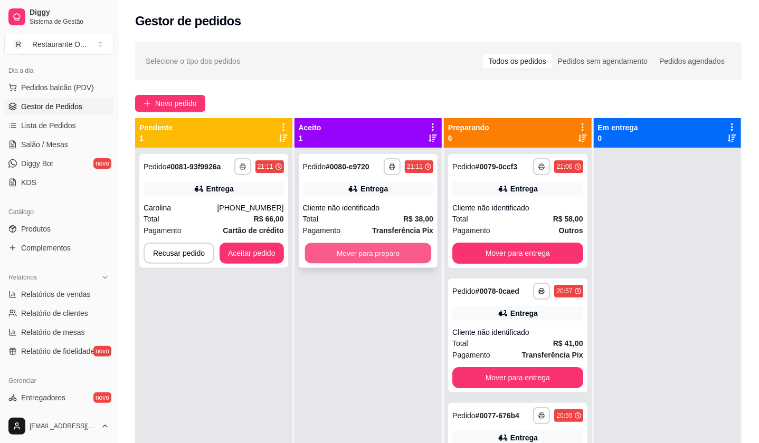
click at [359, 247] on button "Mover para preparo" at bounding box center [367, 253] width 127 height 21
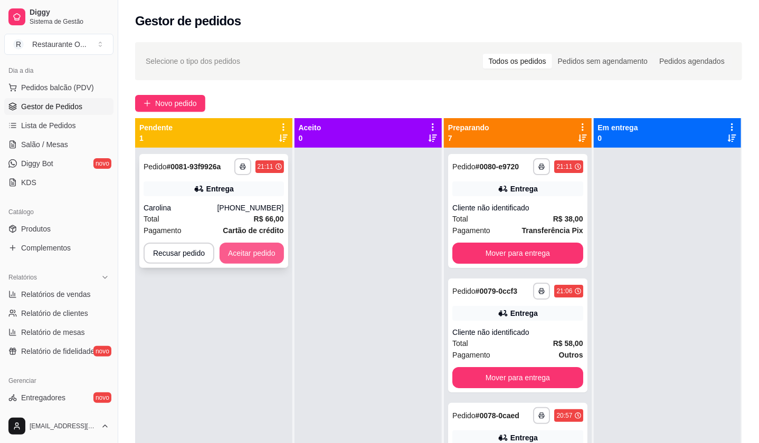
click at [242, 247] on button "Aceitar pedido" at bounding box center [251, 253] width 64 height 21
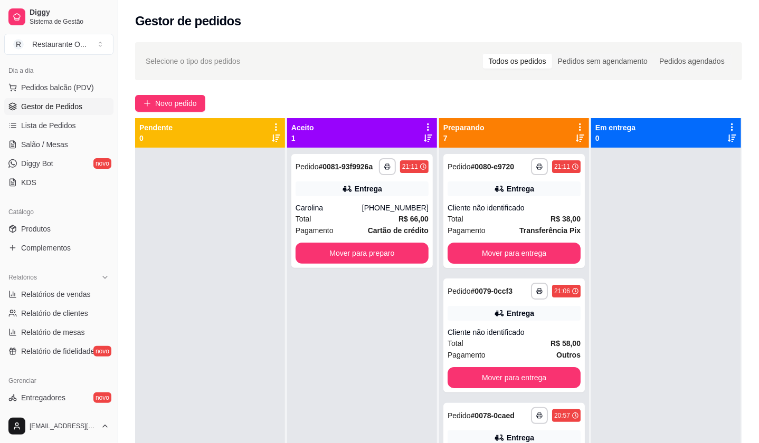
click at [168, 88] on div "**********" at bounding box center [438, 305] width 640 height 538
click at [172, 98] on span "Novo pedido" at bounding box center [176, 104] width 42 height 12
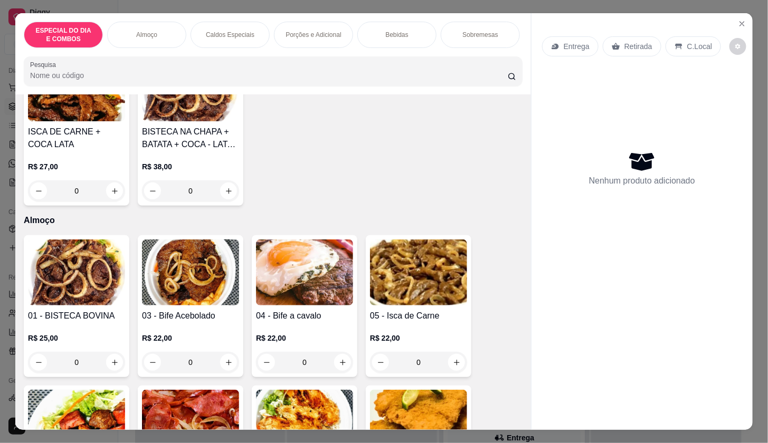
scroll to position [493, 0]
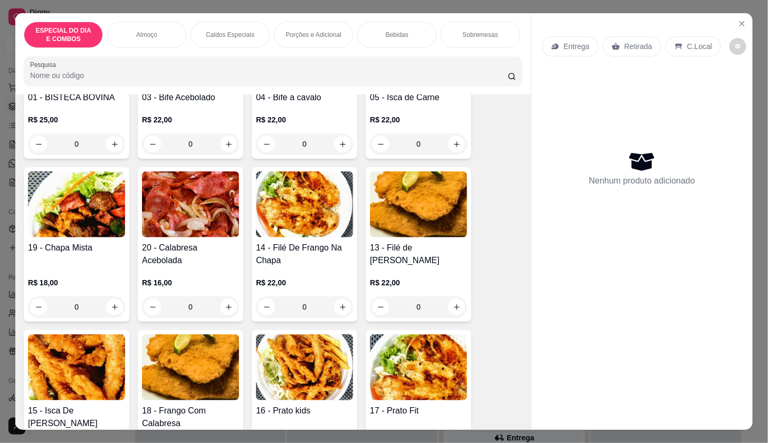
click at [96, 244] on div "19 - Chapa Mista R$ 18,00 0" at bounding box center [77, 244] width 106 height 155
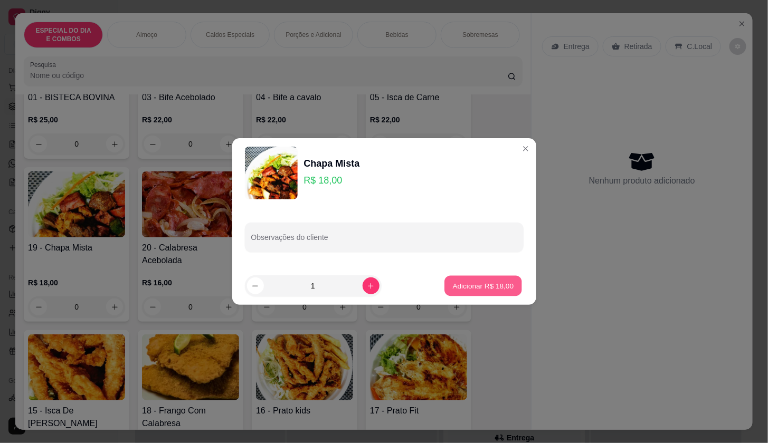
click at [477, 288] on p "Adicionar R$ 18,00" at bounding box center [483, 286] width 61 height 10
type input "1"
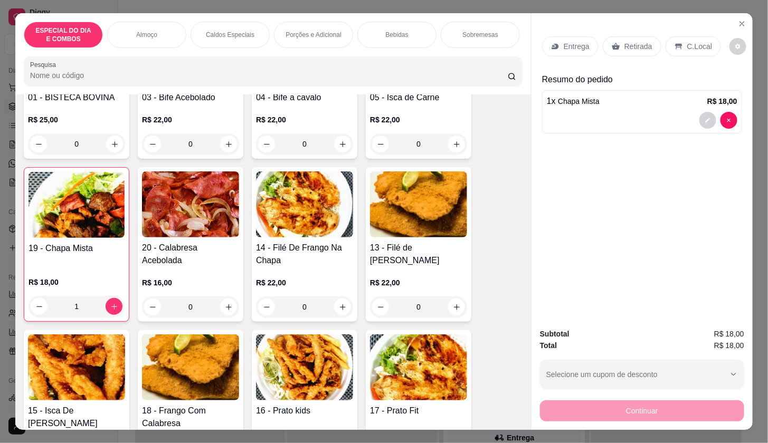
click at [563, 41] on p "Entrega" at bounding box center [576, 46] width 26 height 11
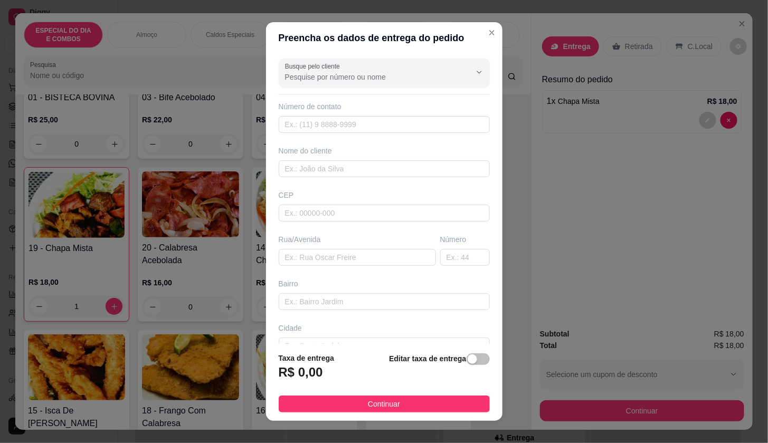
click at [288, 248] on div "Rua/Avenida" at bounding box center [356, 250] width 161 height 32
click at [281, 259] on input "text" at bounding box center [357, 257] width 157 height 17
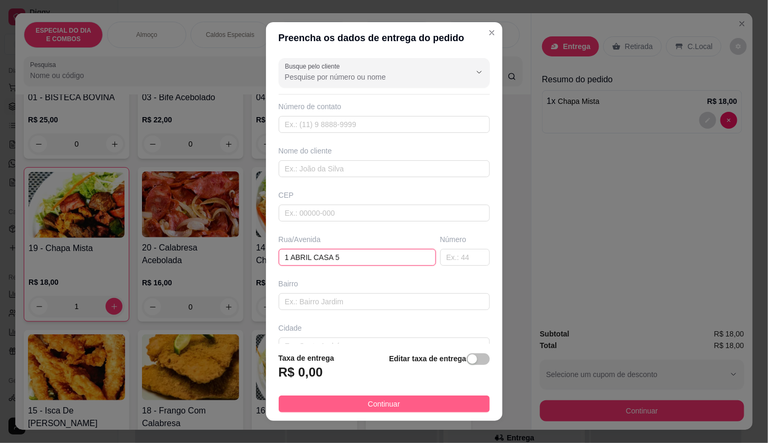
type input "1 ABRIL CASA 5"
click at [317, 397] on button "Continuar" at bounding box center [384, 404] width 211 height 17
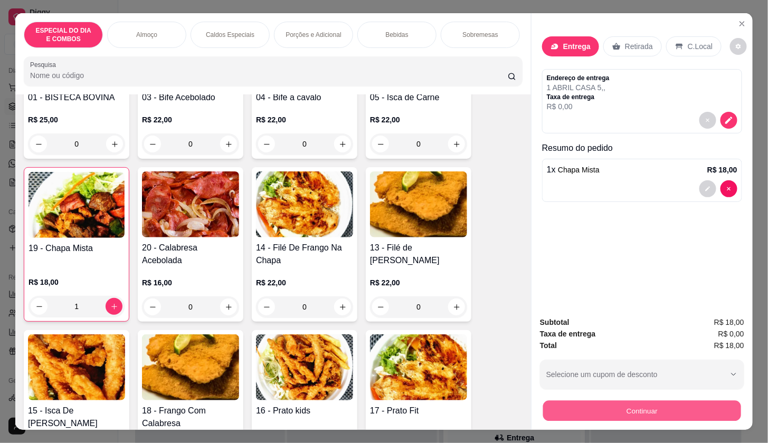
click at [571, 400] on button "Continuar" at bounding box center [642, 410] width 198 height 21
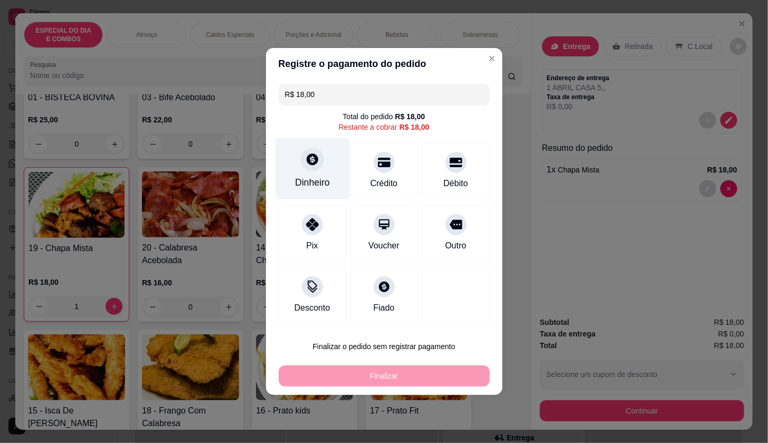
click at [310, 166] on icon at bounding box center [312, 159] width 14 height 14
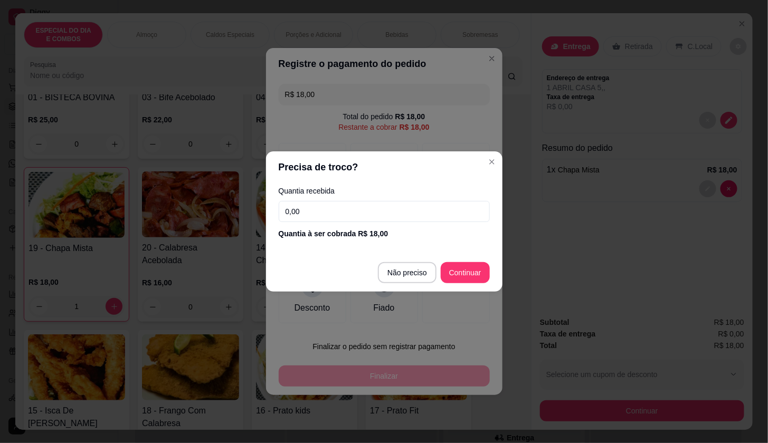
click at [302, 207] on input "0,00" at bounding box center [384, 211] width 211 height 21
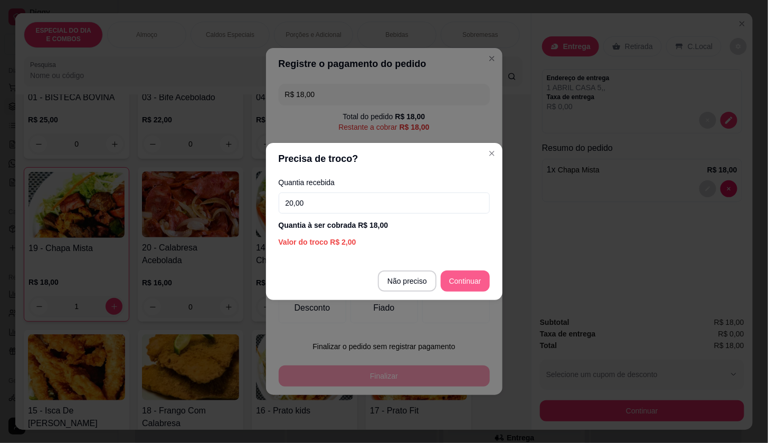
type input "20,00"
type input "R$ 0,00"
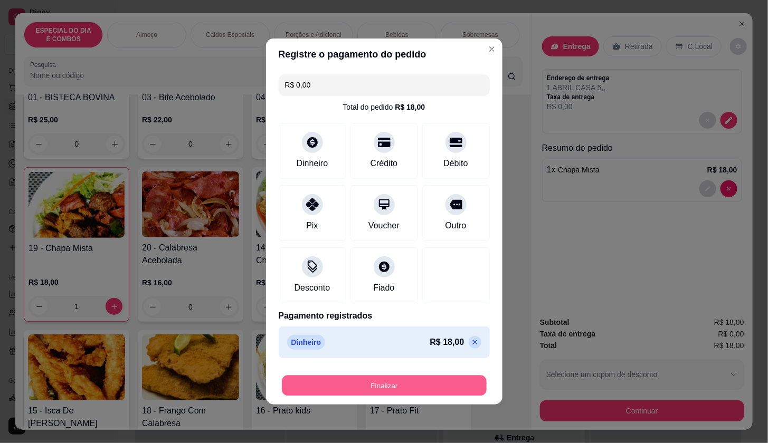
click at [406, 382] on button "Finalizar" at bounding box center [384, 386] width 205 height 21
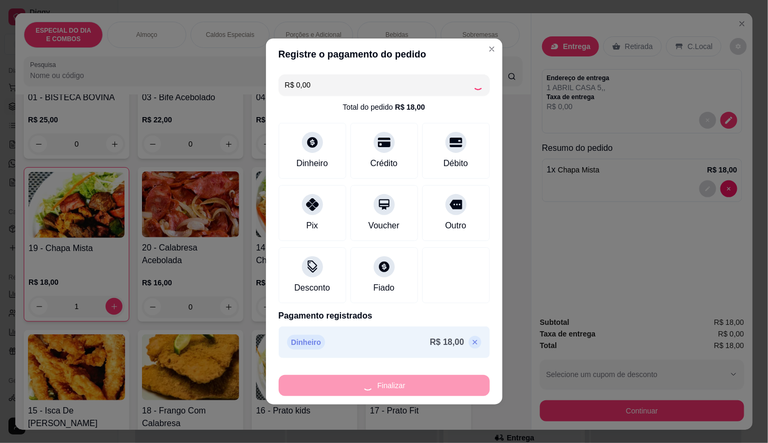
type input "0"
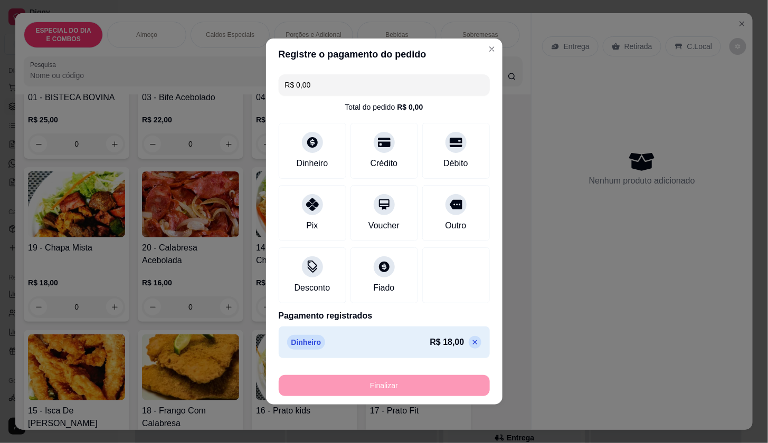
type input "-R$ 18,00"
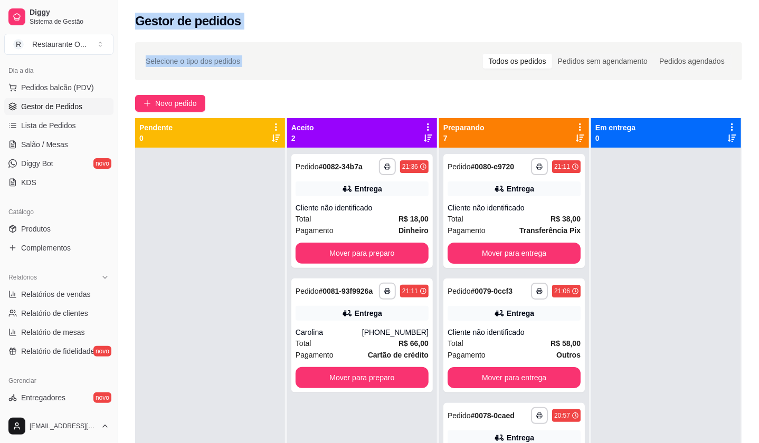
drag, startPoint x: 206, startPoint y: -15, endPoint x: 130, endPoint y: -15, distance: 75.4
click at [130, 0] on html "**********" at bounding box center [379, 221] width 759 height 443
click at [345, 309] on icon at bounding box center [347, 313] width 11 height 11
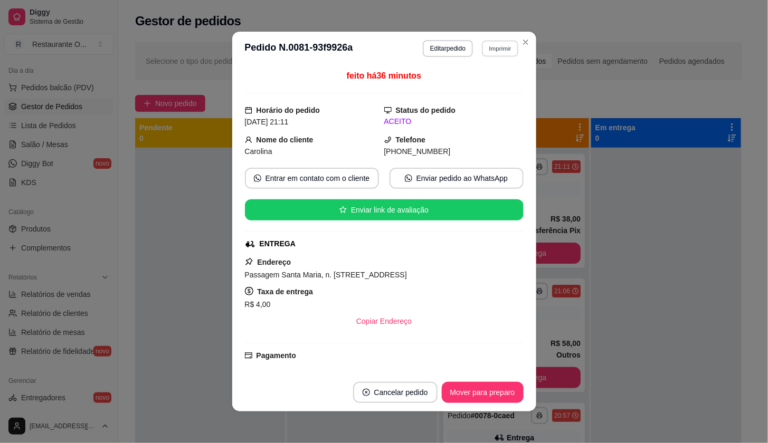
click at [504, 46] on button "Imprimir" at bounding box center [500, 48] width 36 height 16
click at [491, 87] on button "IMPRESSORA" at bounding box center [477, 86] width 74 height 16
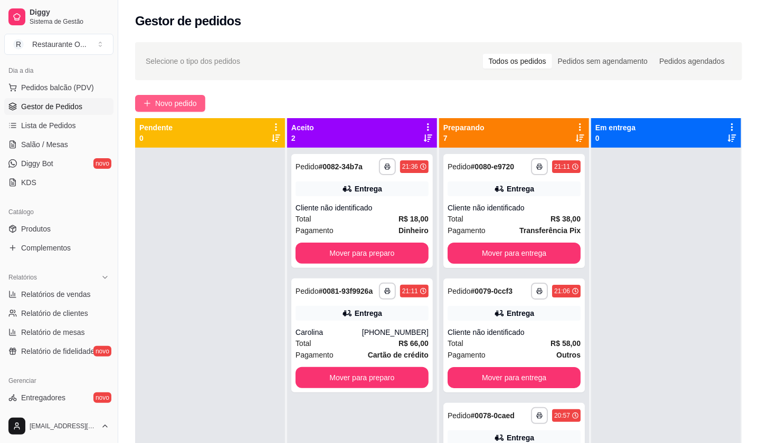
click at [187, 98] on button "Novo pedido" at bounding box center [170, 103] width 70 height 17
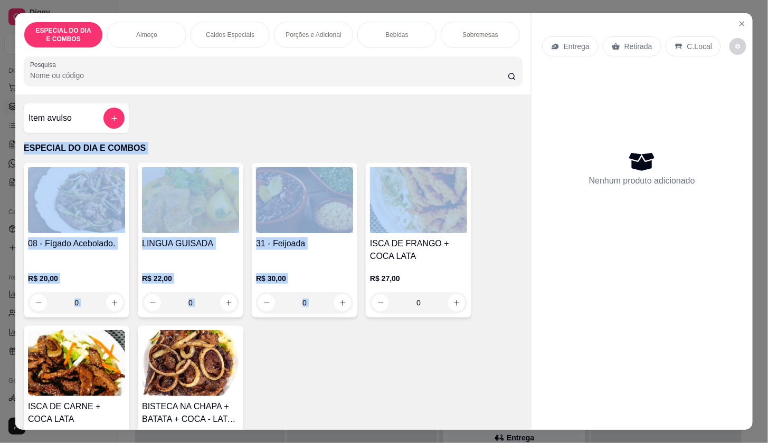
drag, startPoint x: 515, startPoint y: 133, endPoint x: 525, endPoint y: 219, distance: 87.0
click at [525, 219] on div "Item avulso ESPECIAL DO DIA E COMBOS 08 - Fígado Acebolado. R$ 20,00 0 LINGUA G…" at bounding box center [272, 261] width 515 height 335
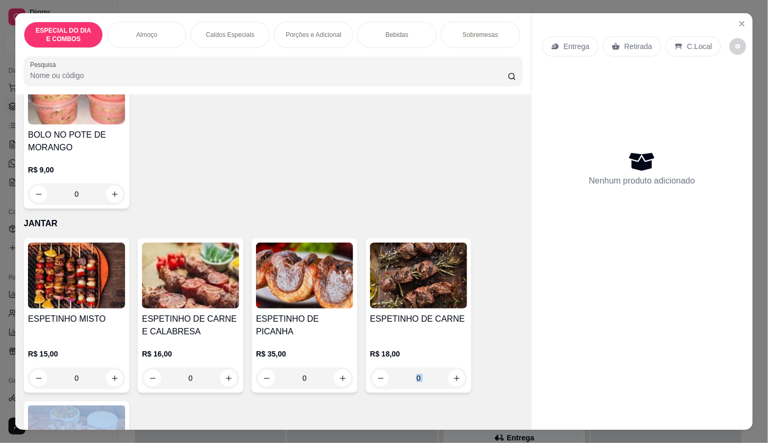
scroll to position [2758, 0]
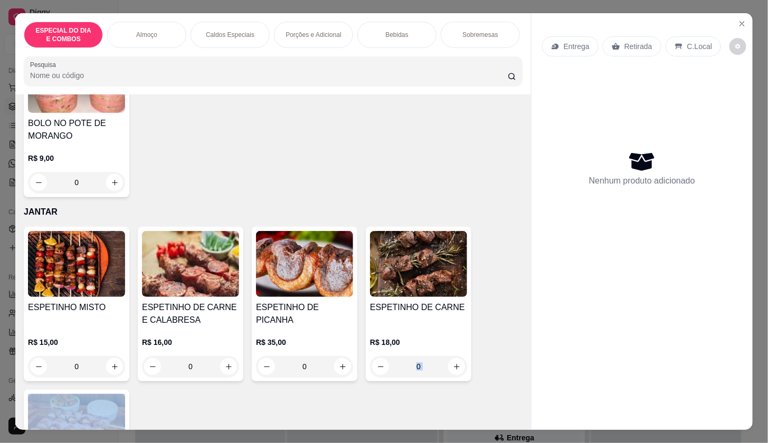
drag, startPoint x: 503, startPoint y: 358, endPoint x: 520, endPoint y: 368, distance: 19.6
click at [520, 369] on div "Item avulso ESPECIAL DO DIA E COMBOS 08 - Fígado Acebolado. R$ 20,00 0 LINGUA G…" at bounding box center [272, 261] width 515 height 335
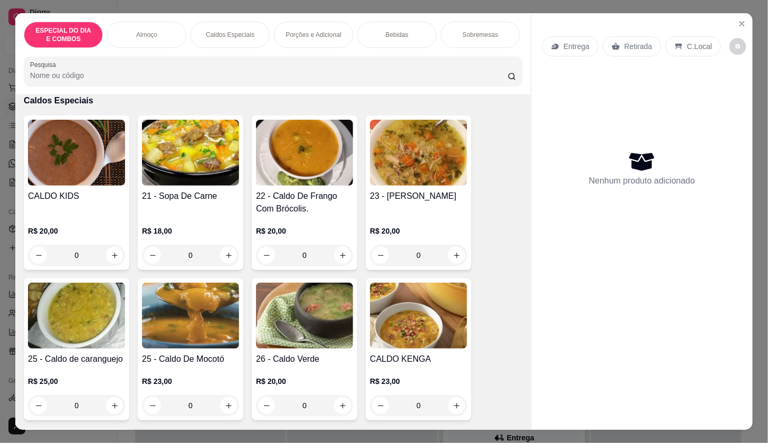
scroll to position [471, 0]
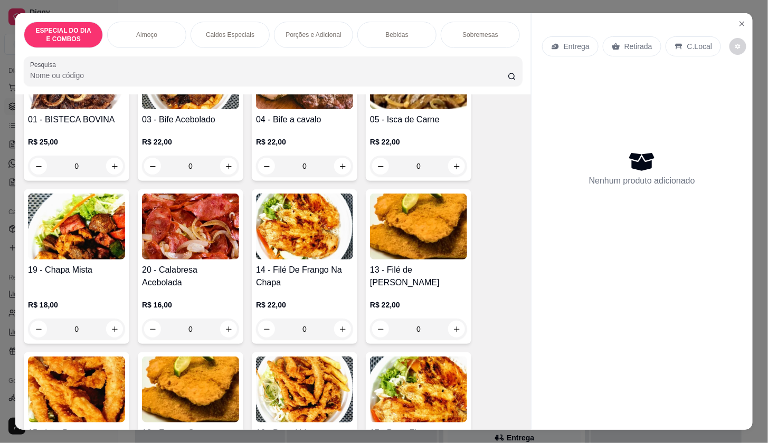
drag, startPoint x: 495, startPoint y: 253, endPoint x: 528, endPoint y: 235, distance: 37.3
click at [525, 239] on div "Item avulso ESPECIAL DO DIA E COMBOS 08 - Fígado Acebolado. R$ 20,00 0 LINGUA G…" at bounding box center [272, 261] width 515 height 335
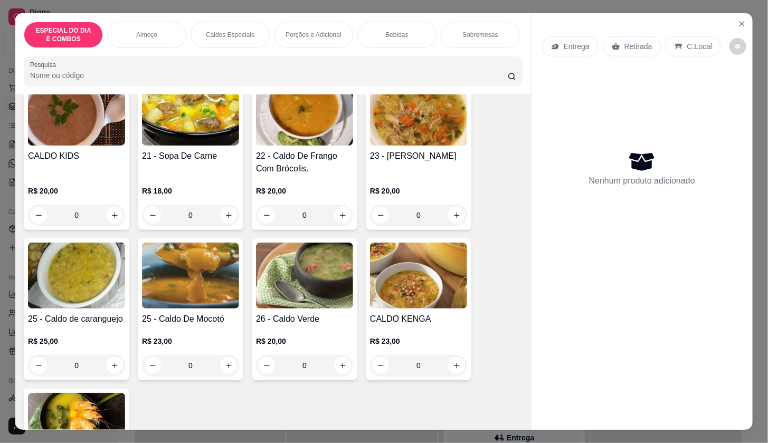
scroll to position [1150, 0]
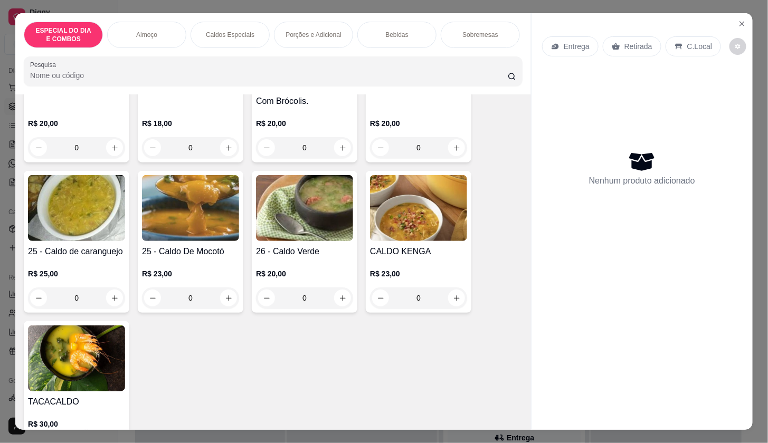
drag, startPoint x: 72, startPoint y: 123, endPoint x: 81, endPoint y: 123, distance: 9.0
click at [81, 123] on p "R$ 20,00" at bounding box center [76, 123] width 97 height 11
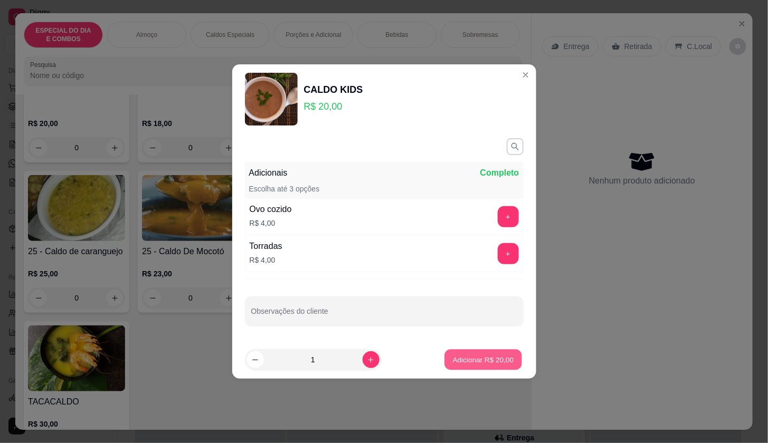
click at [491, 354] on p "Adicionar R$ 20,00" at bounding box center [483, 359] width 61 height 10
type input "1"
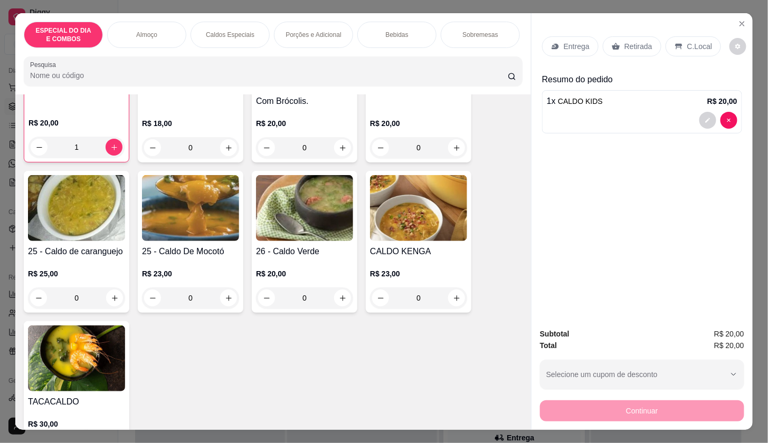
scroll to position [1150, 0]
click at [564, 46] on p "Entrega" at bounding box center [576, 46] width 26 height 11
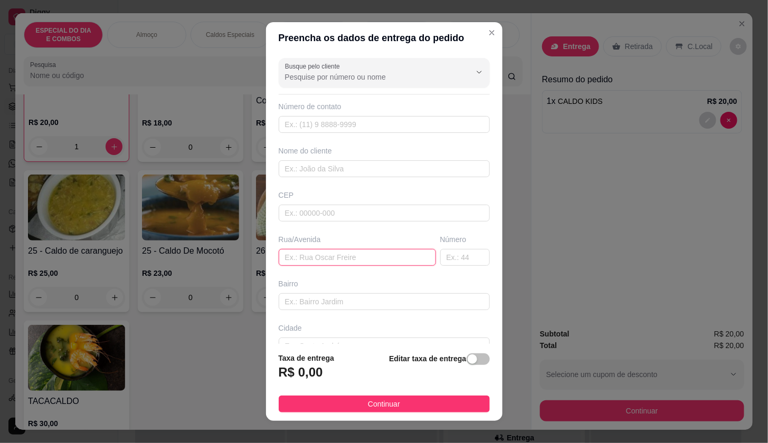
click at [289, 257] on input "text" at bounding box center [357, 257] width 157 height 17
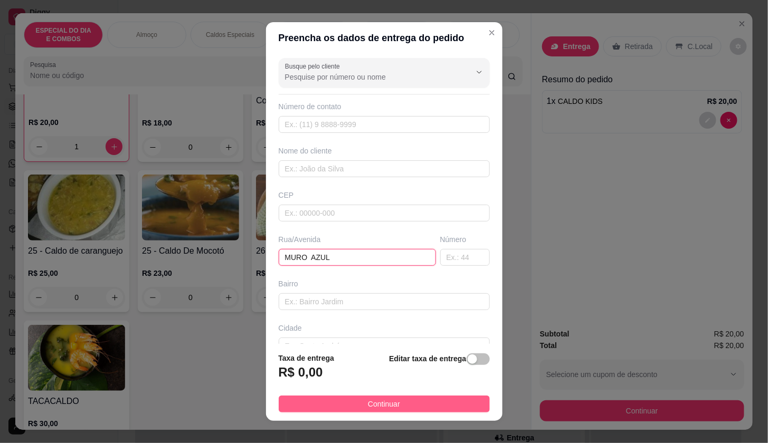
type input "MURO AZUL"
click at [397, 408] on button "Continuar" at bounding box center [384, 404] width 211 height 17
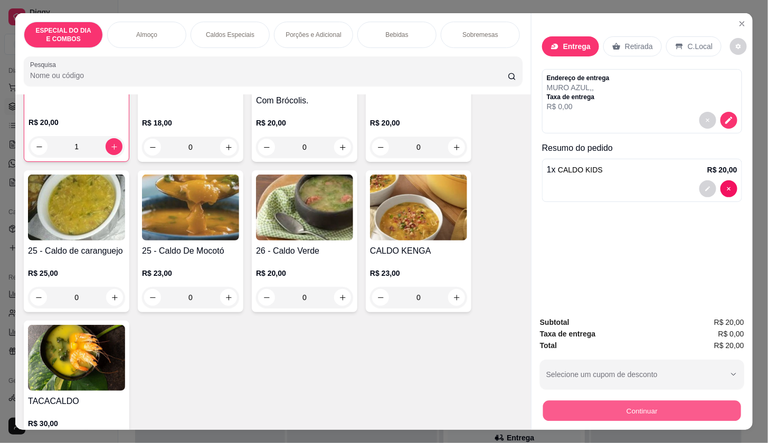
click at [585, 400] on button "Continuar" at bounding box center [642, 410] width 198 height 21
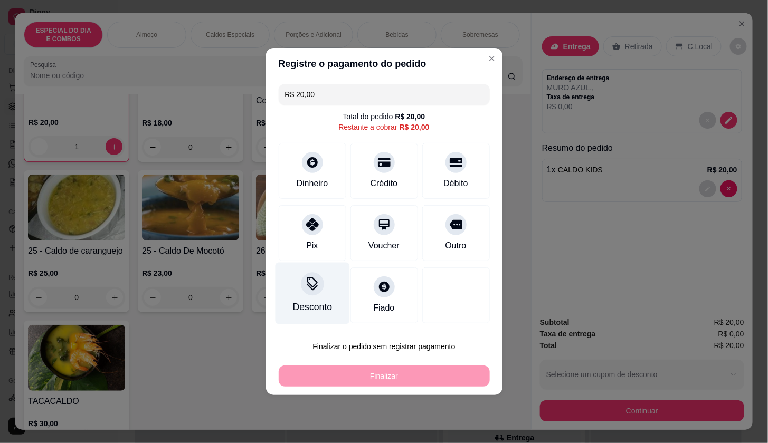
drag, startPoint x: 303, startPoint y: 226, endPoint x: 323, endPoint y: 298, distance: 74.0
click at [305, 234] on div "Pix" at bounding box center [313, 233] width 68 height 56
type input "R$ 0,00"
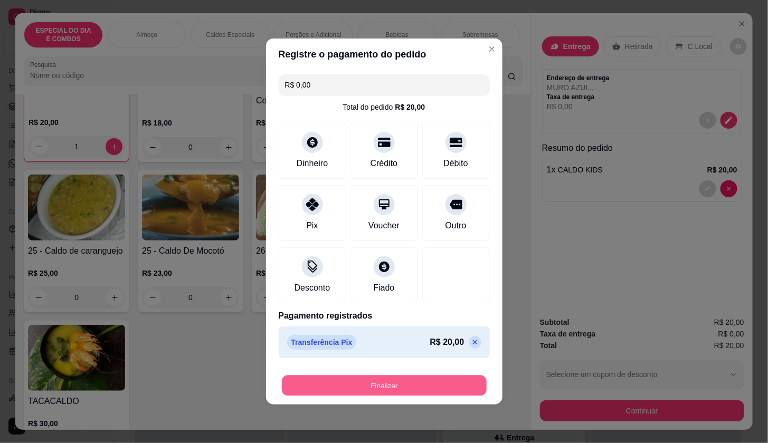
click at [353, 380] on button "Finalizar" at bounding box center [384, 386] width 205 height 21
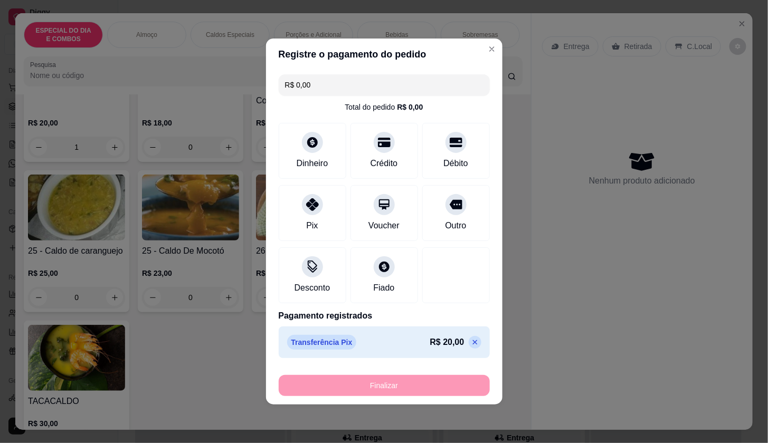
type input "0"
type input "-R$ 20,00"
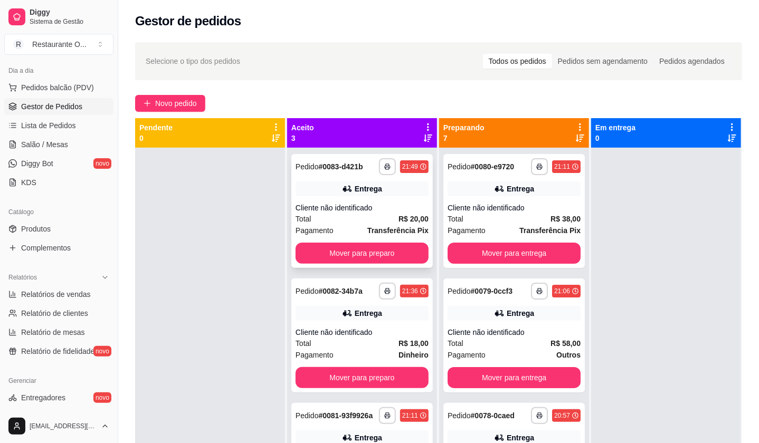
drag, startPoint x: 396, startPoint y: 241, endPoint x: 396, endPoint y: 252, distance: 11.6
click at [396, 252] on div "**********" at bounding box center [361, 211] width 141 height 114
click at [367, 378] on button "Mover para preparo" at bounding box center [362, 378] width 129 height 21
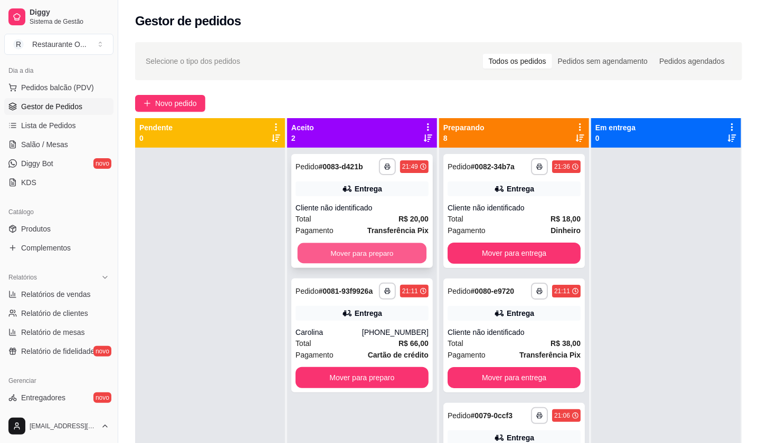
click at [409, 244] on button "Mover para preparo" at bounding box center [362, 253] width 129 height 21
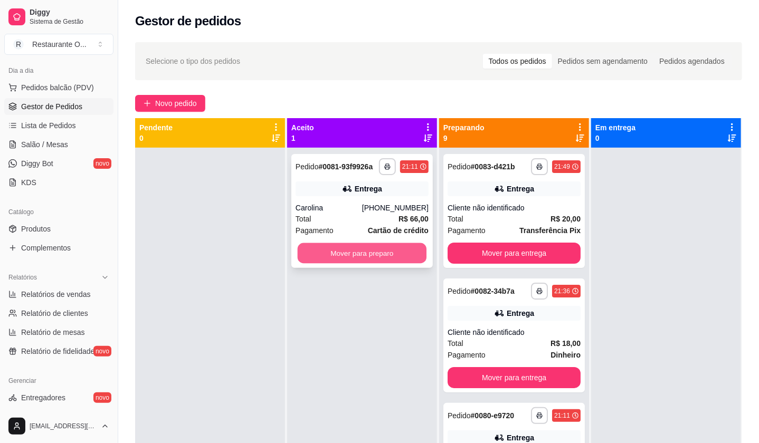
click at [403, 249] on button "Mover para preparo" at bounding box center [362, 253] width 129 height 21
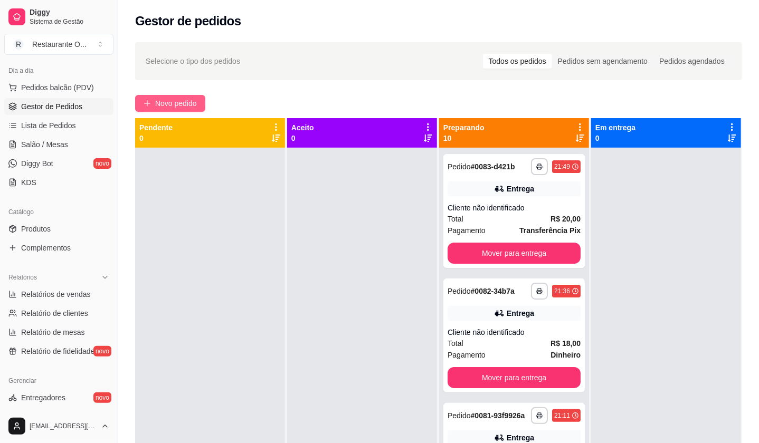
click at [167, 105] on span "Novo pedido" at bounding box center [176, 104] width 42 height 12
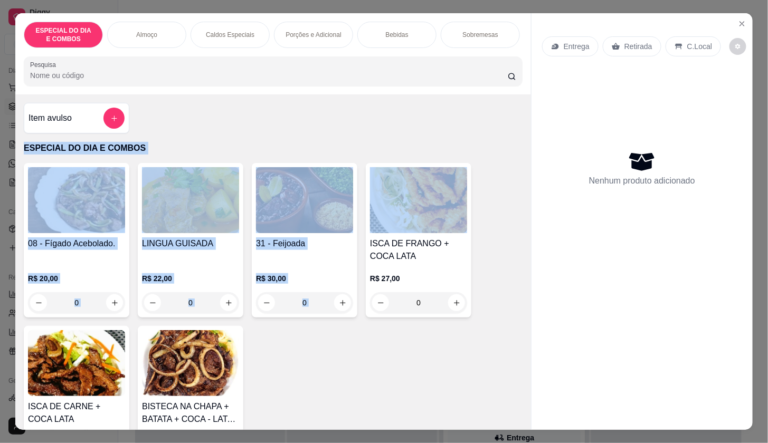
drag, startPoint x: 516, startPoint y: 132, endPoint x: 522, endPoint y: 146, distance: 14.9
click at [520, 157] on div "Item avulso ESPECIAL DO DIA E COMBOS 08 - Fígado Acebolado. R$ 20,00 0 LINGUA G…" at bounding box center [272, 261] width 515 height 335
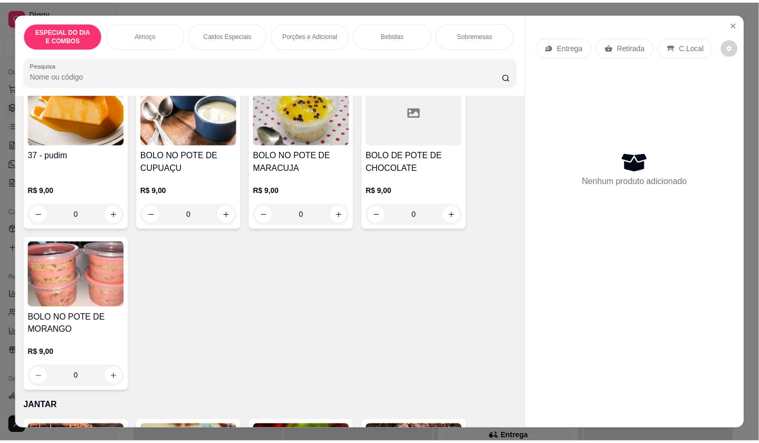
scroll to position [2771, 0]
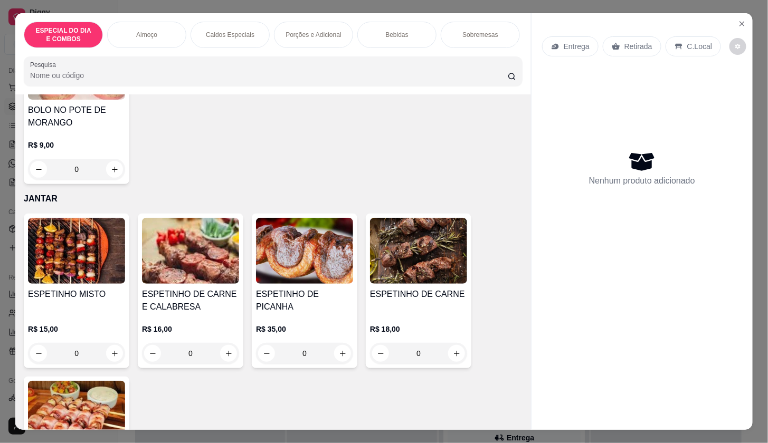
click at [100, 401] on img at bounding box center [76, 414] width 97 height 66
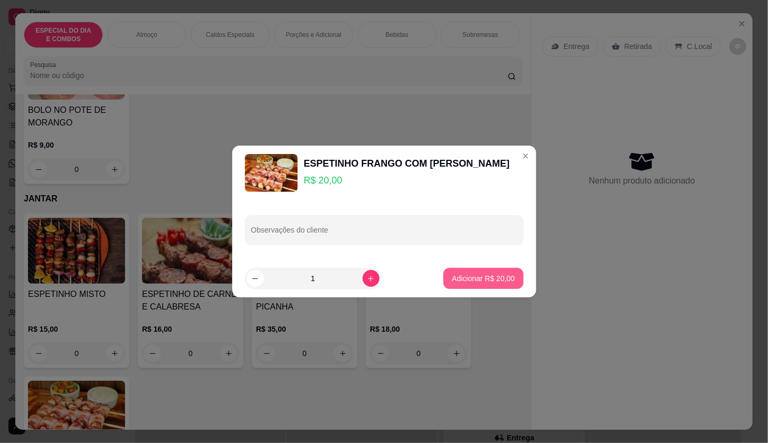
click at [460, 279] on p "Adicionar R$ 20,00" at bounding box center [483, 278] width 63 height 11
type input "1"
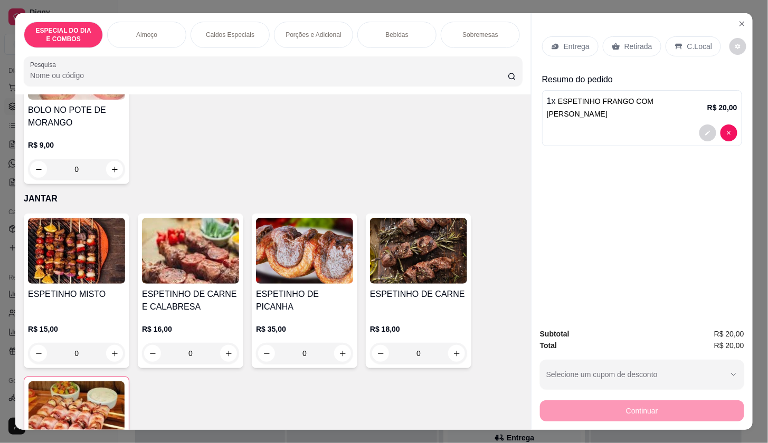
click at [572, 42] on p "Entrega" at bounding box center [576, 46] width 26 height 11
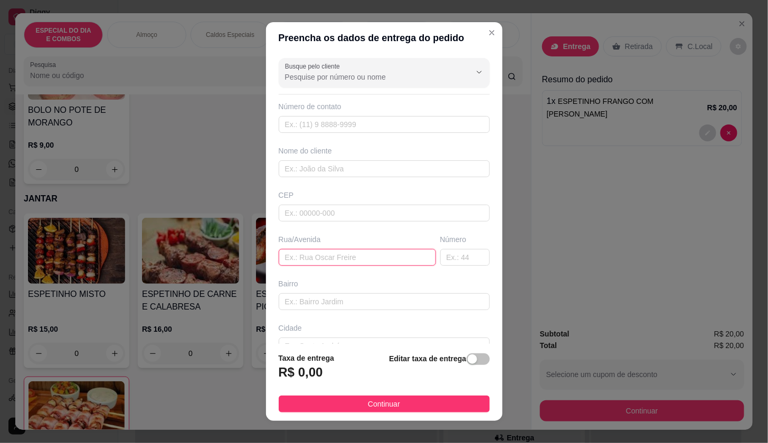
click at [296, 250] on input "text" at bounding box center [357, 257] width 157 height 17
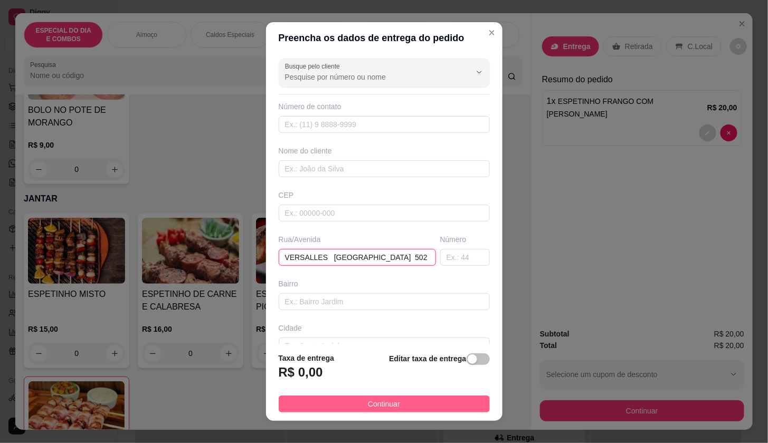
type input "VERSALLES [GEOGRAPHIC_DATA] 502"
click at [376, 404] on span "Continuar" at bounding box center [384, 404] width 32 height 12
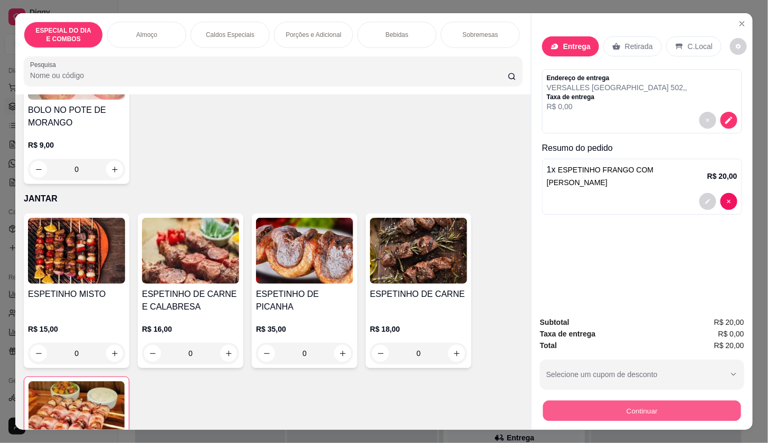
click at [569, 405] on button "Continuar" at bounding box center [642, 410] width 198 height 21
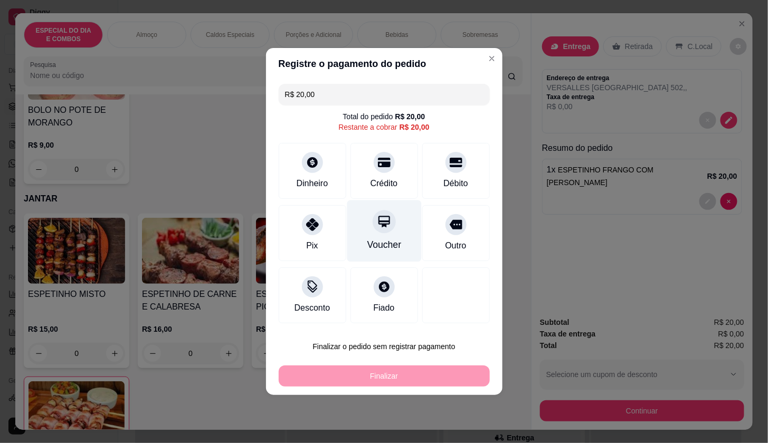
drag, startPoint x: 368, startPoint y: 179, endPoint x: 370, endPoint y: 219, distance: 39.6
click at [370, 180] on div "Crédito" at bounding box center [383, 183] width 27 height 13
type input "R$ 0,00"
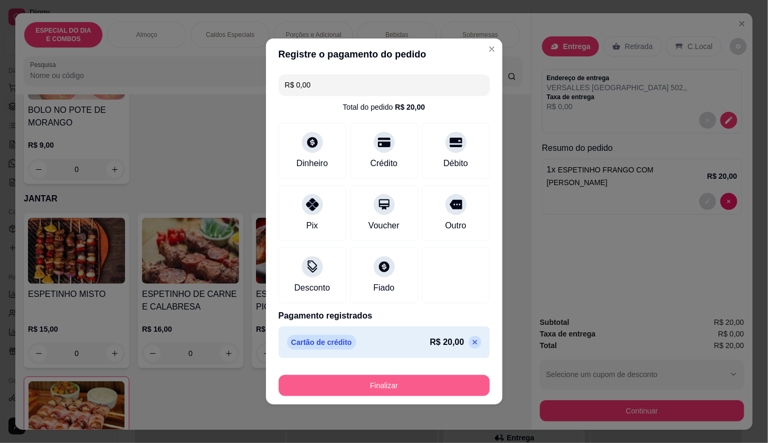
click at [403, 378] on button "Finalizar" at bounding box center [384, 385] width 211 height 21
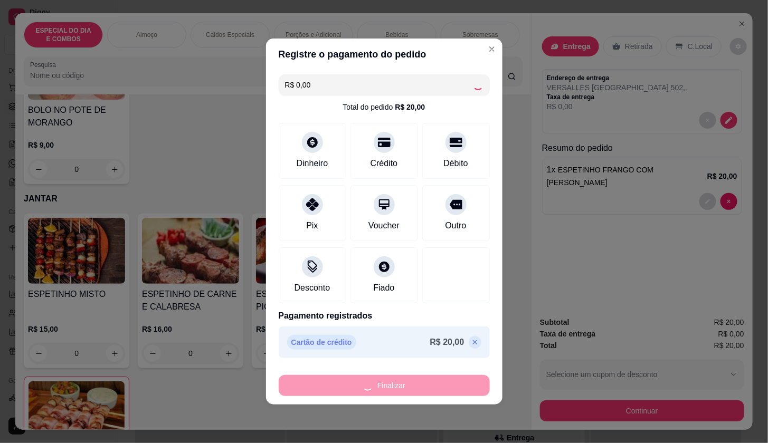
type input "0"
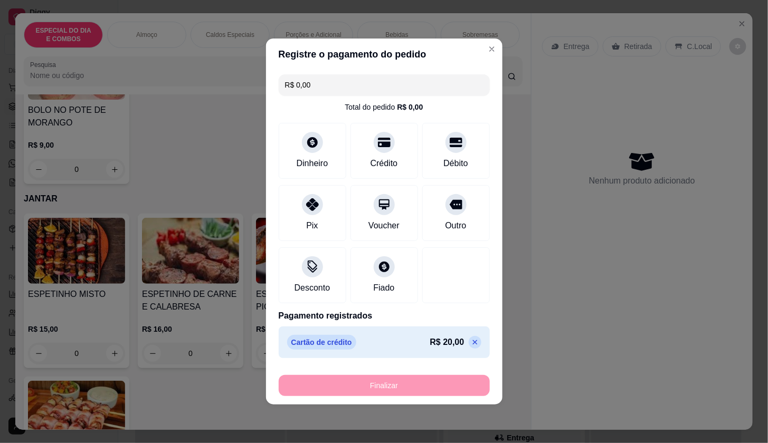
type input "-R$ 20,00"
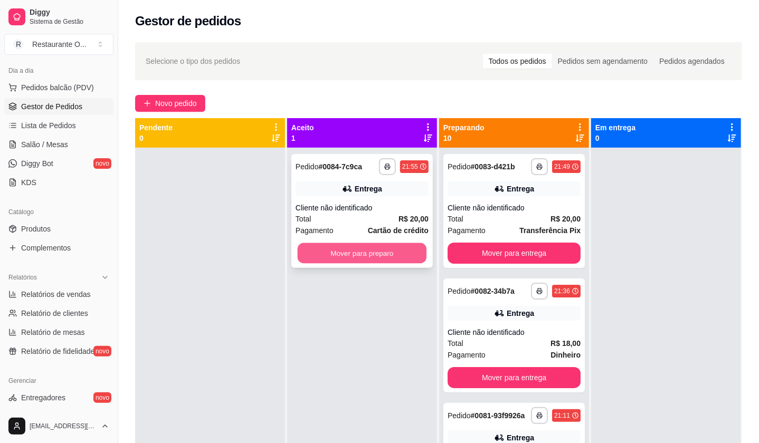
click at [390, 251] on button "Mover para preparo" at bounding box center [362, 253] width 129 height 21
